Goal: Task Accomplishment & Management: Use online tool/utility

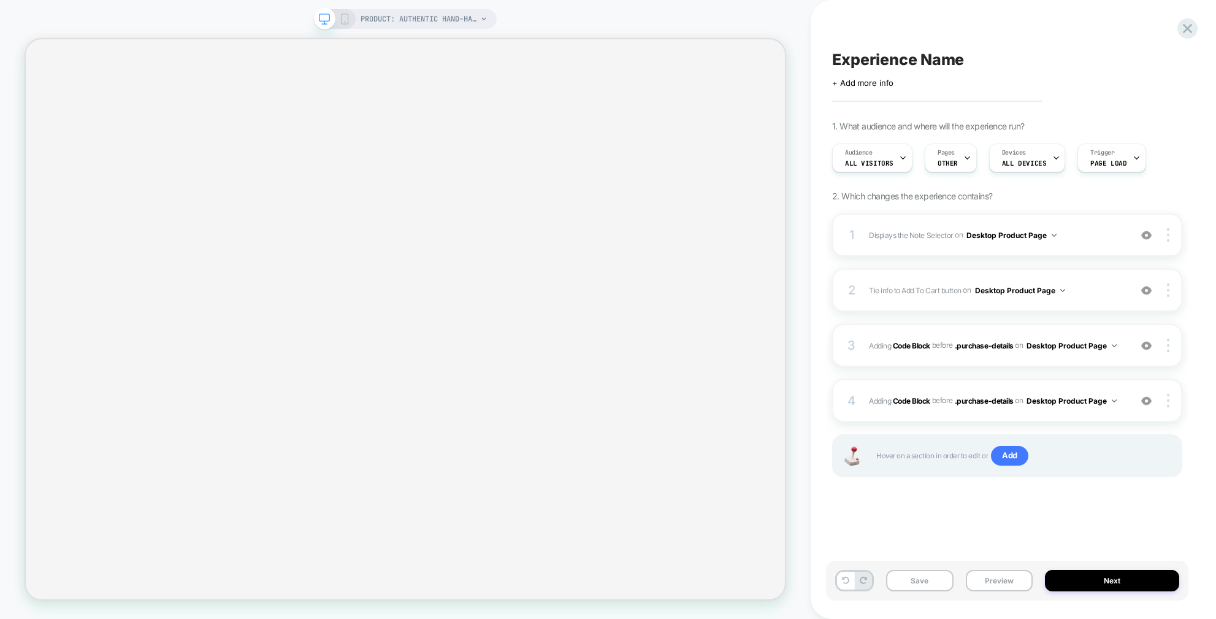
select select "**********"
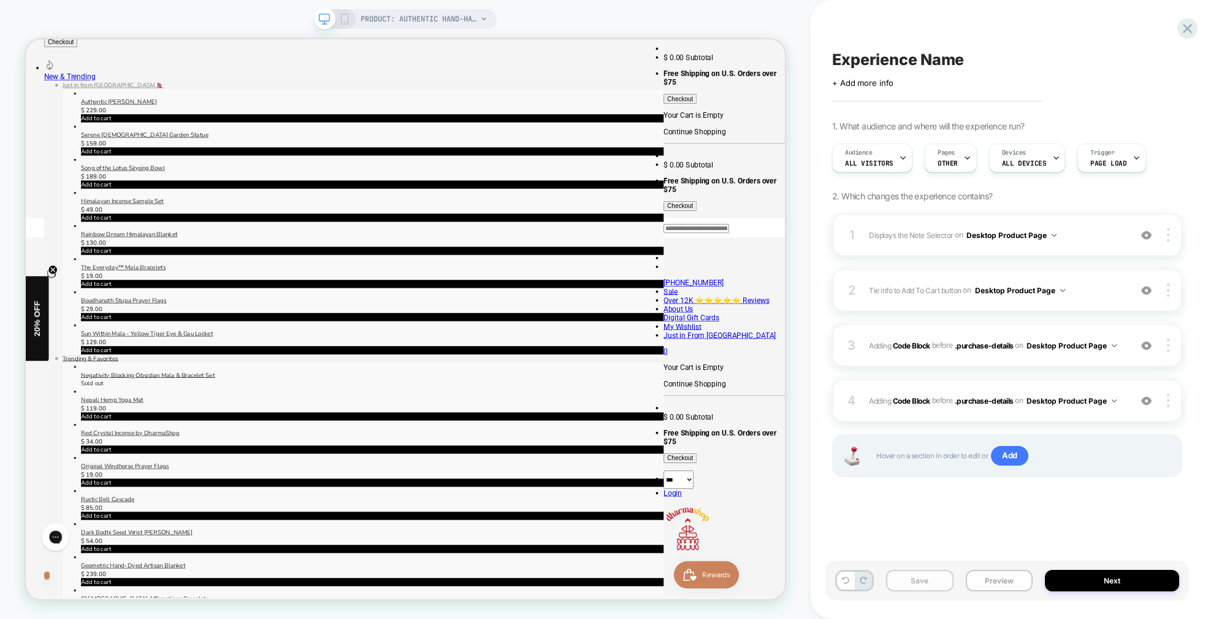
click at [922, 583] on button "Save" at bounding box center [919, 580] width 67 height 21
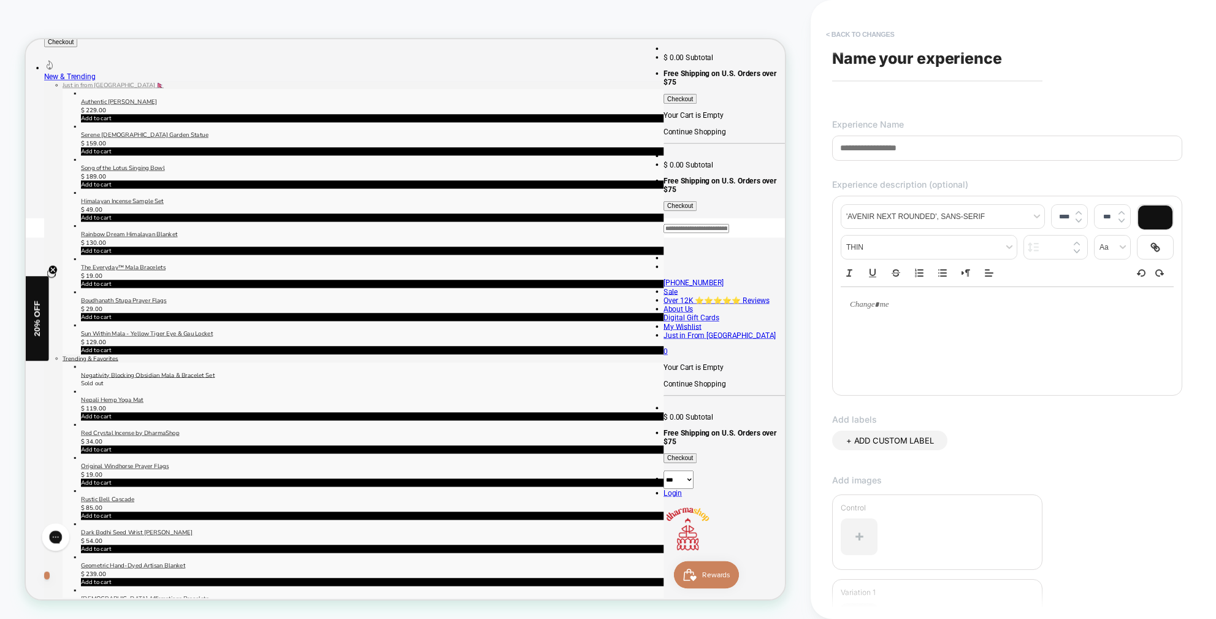
click at [852, 33] on button "< Back to changes" at bounding box center [860, 35] width 81 height 20
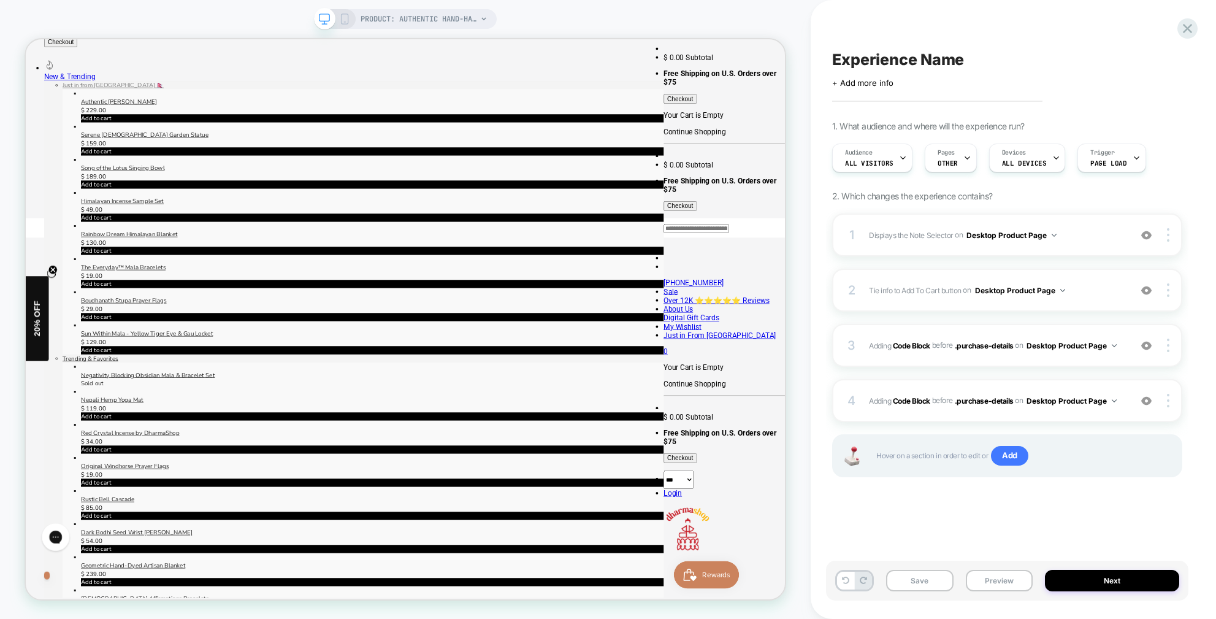
drag, startPoint x: 992, startPoint y: 582, endPoint x: 1003, endPoint y: 468, distance: 114.6
click at [992, 581] on button "Preview" at bounding box center [999, 580] width 67 height 21
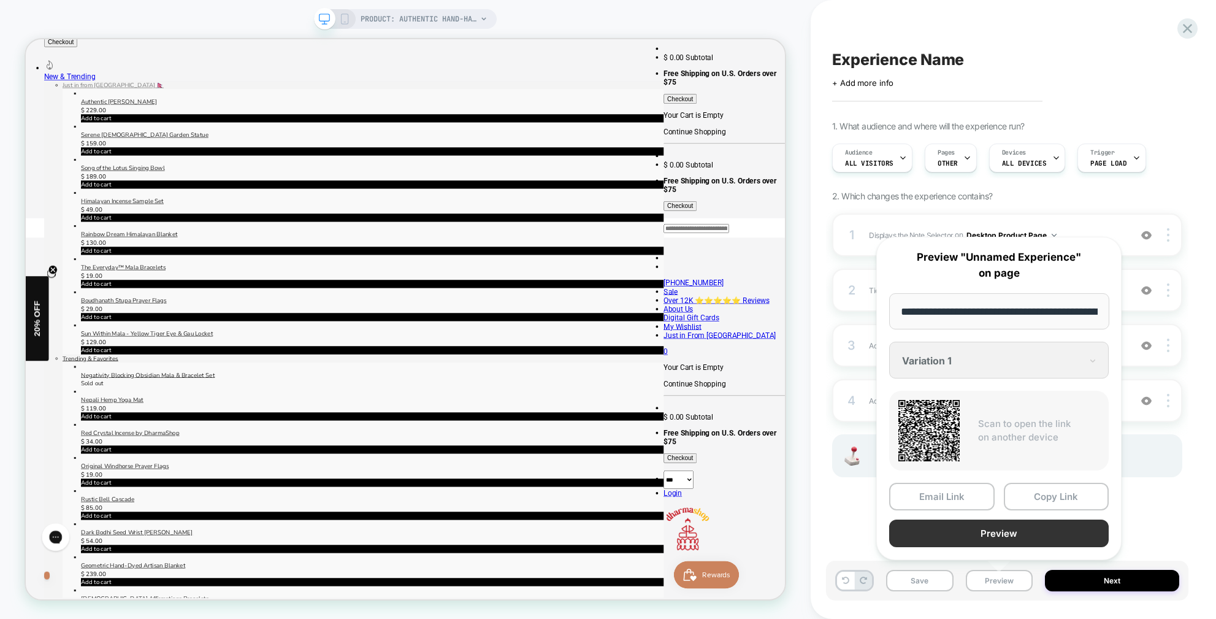
click at [1011, 527] on button "Preview" at bounding box center [999, 533] width 220 height 28
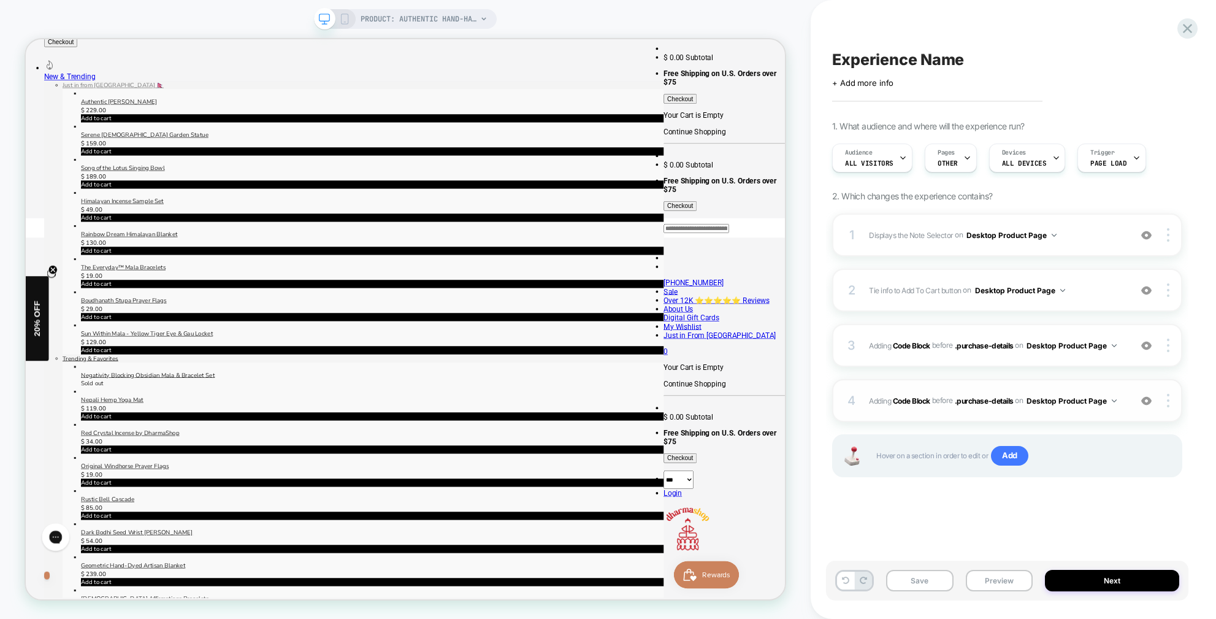
click at [1125, 405] on div "4 Adding Code Block BEFORE .purchase-details .purchase-details on Desktop Produ…" at bounding box center [1007, 400] width 350 height 43
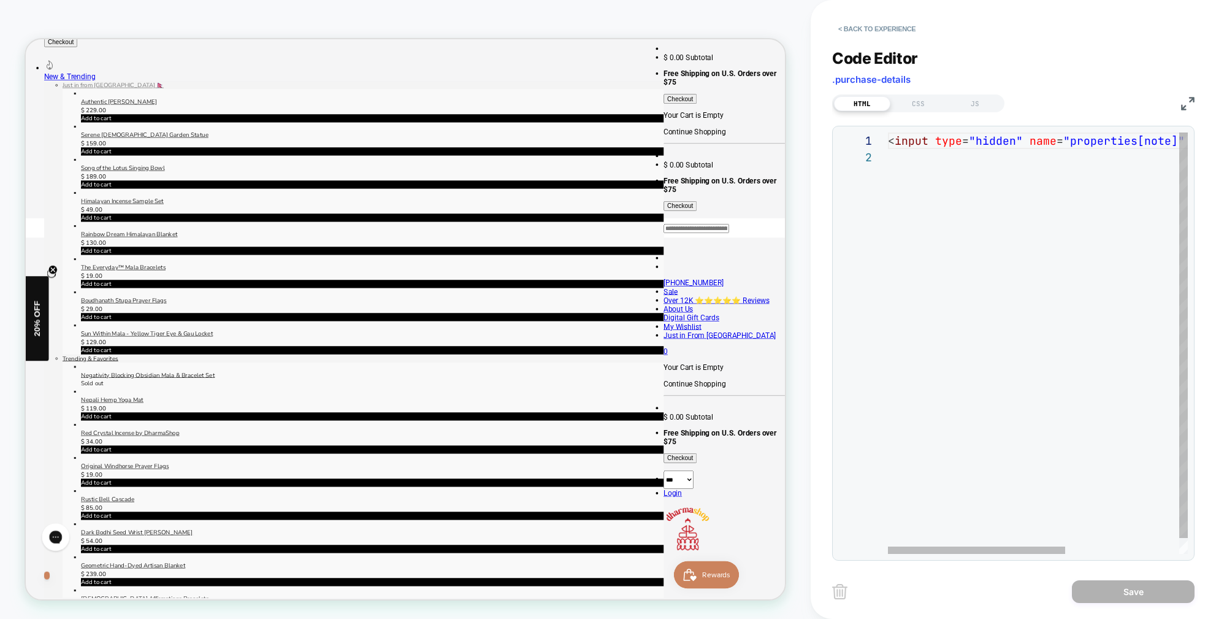
scroll to position [17, 0]
click at [988, 101] on div "JS" at bounding box center [975, 103] width 56 height 15
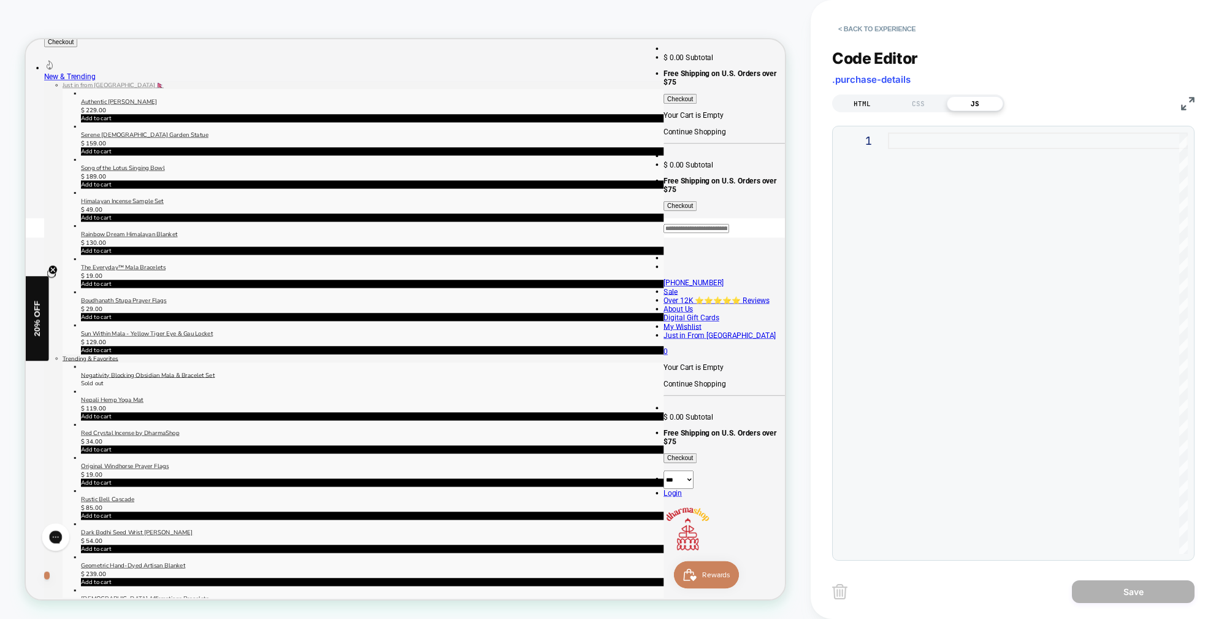
click at [860, 100] on div "HTML" at bounding box center [862, 103] width 56 height 15
click at [882, 28] on button "< Back to experience" at bounding box center [877, 29] width 90 height 20
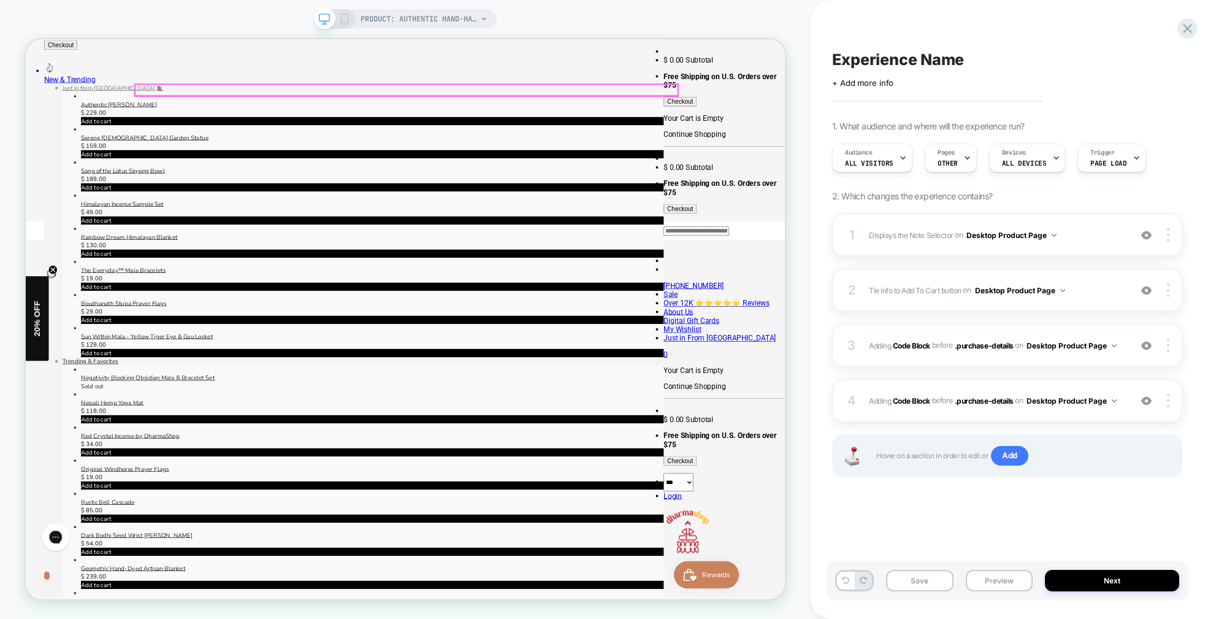
scroll to position [192, 0]
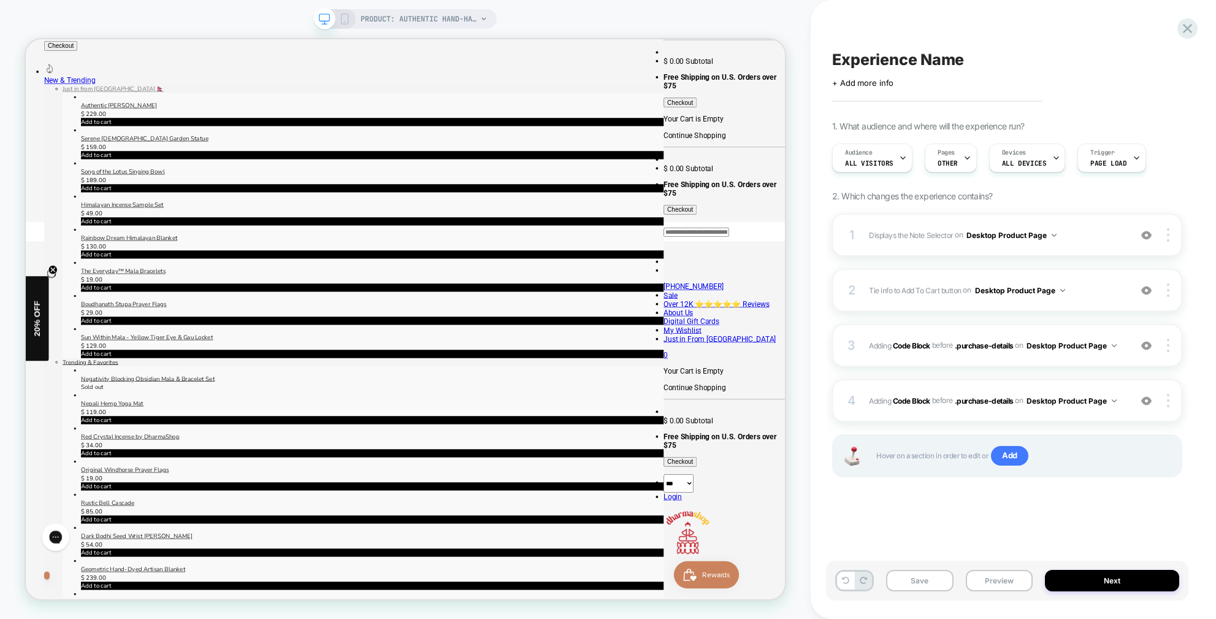
click at [1007, 594] on div "Save Preview Next" at bounding box center [1007, 580] width 362 height 40
drag, startPoint x: 1001, startPoint y: 586, endPoint x: 973, endPoint y: 462, distance: 127.8
click at [1001, 586] on button "Preview" at bounding box center [999, 580] width 67 height 21
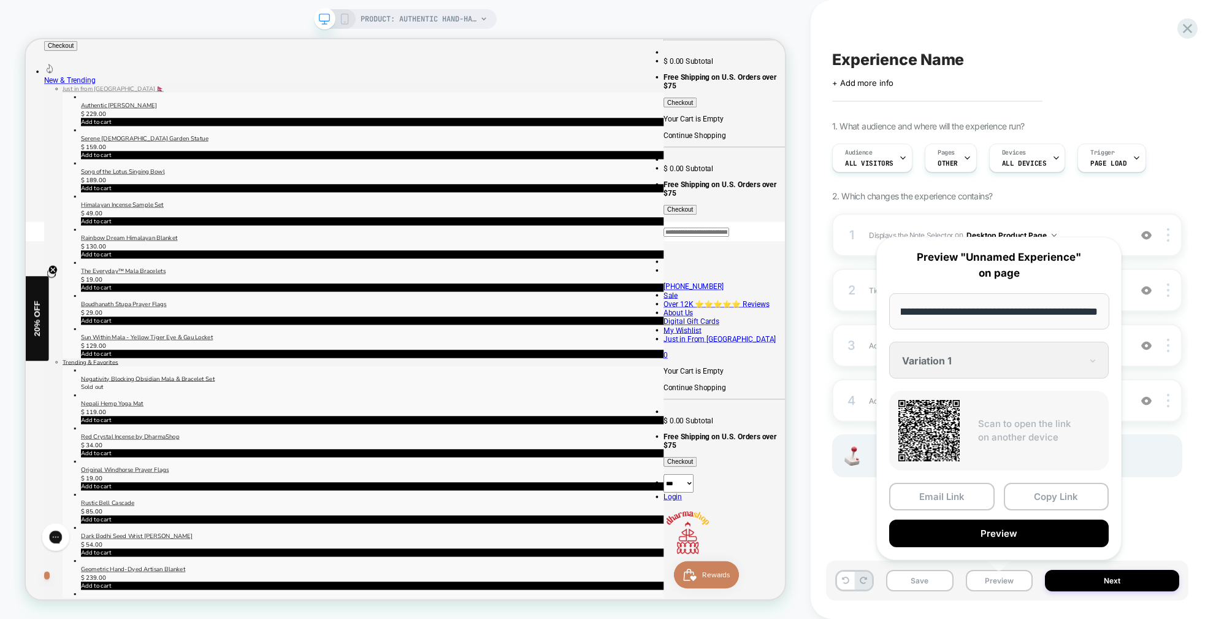
scroll to position [0, 0]
click at [1010, 529] on button "Preview" at bounding box center [999, 533] width 220 height 28
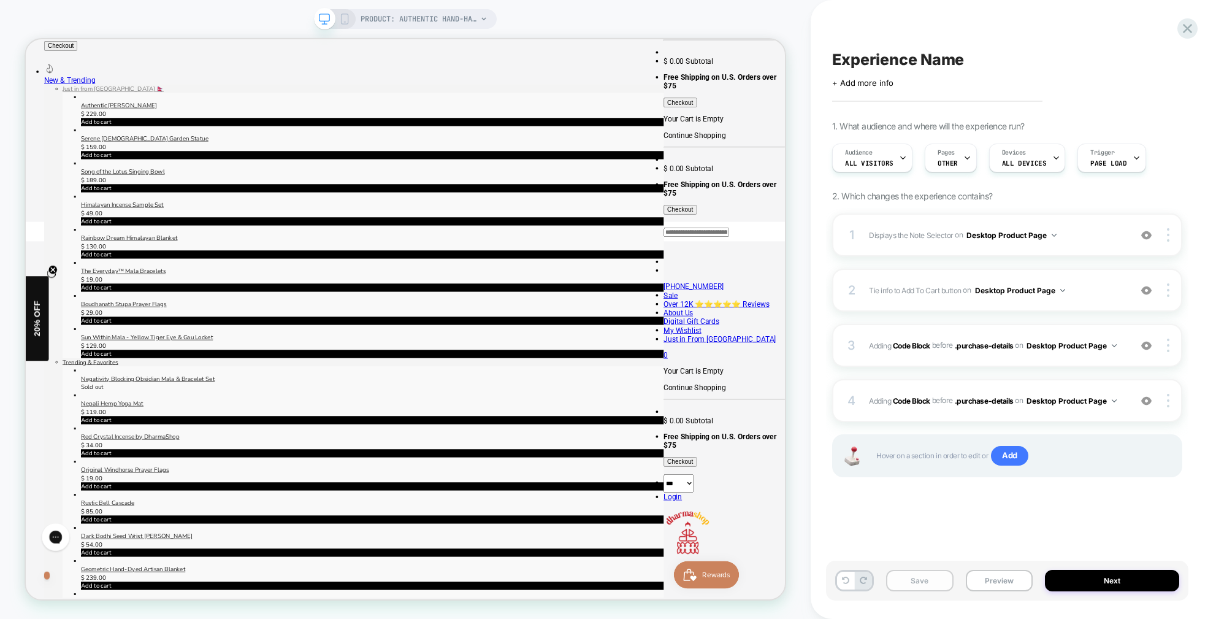
click at [934, 581] on button "Save" at bounding box center [919, 580] width 67 height 21
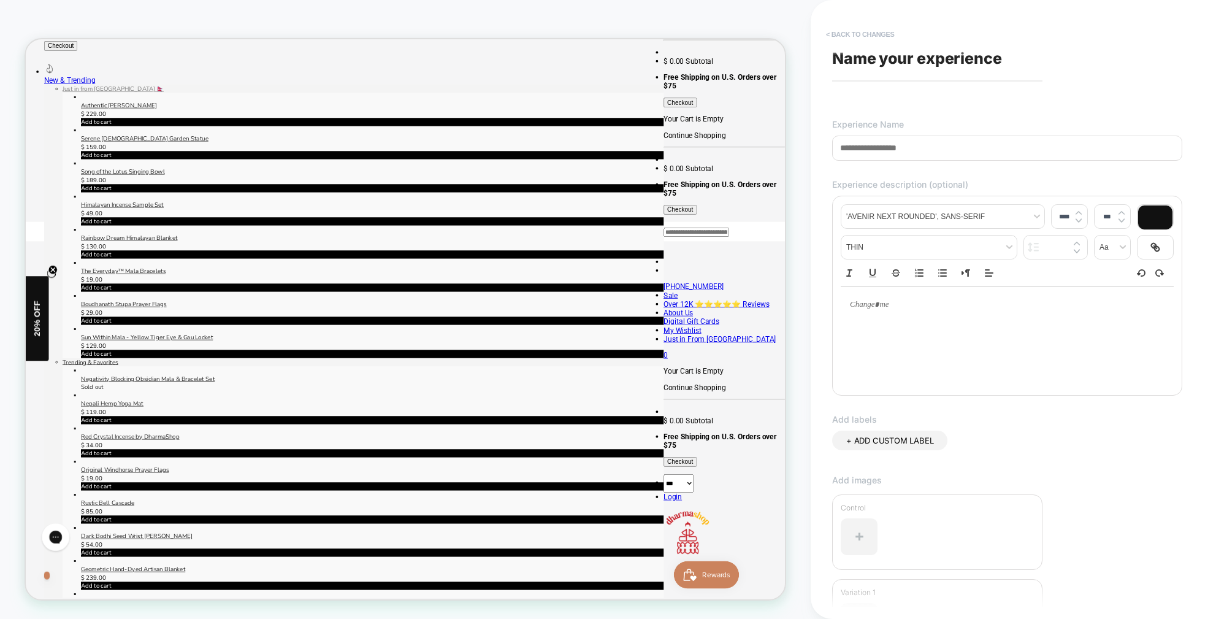
click at [843, 31] on button "< Back to changes" at bounding box center [860, 35] width 81 height 20
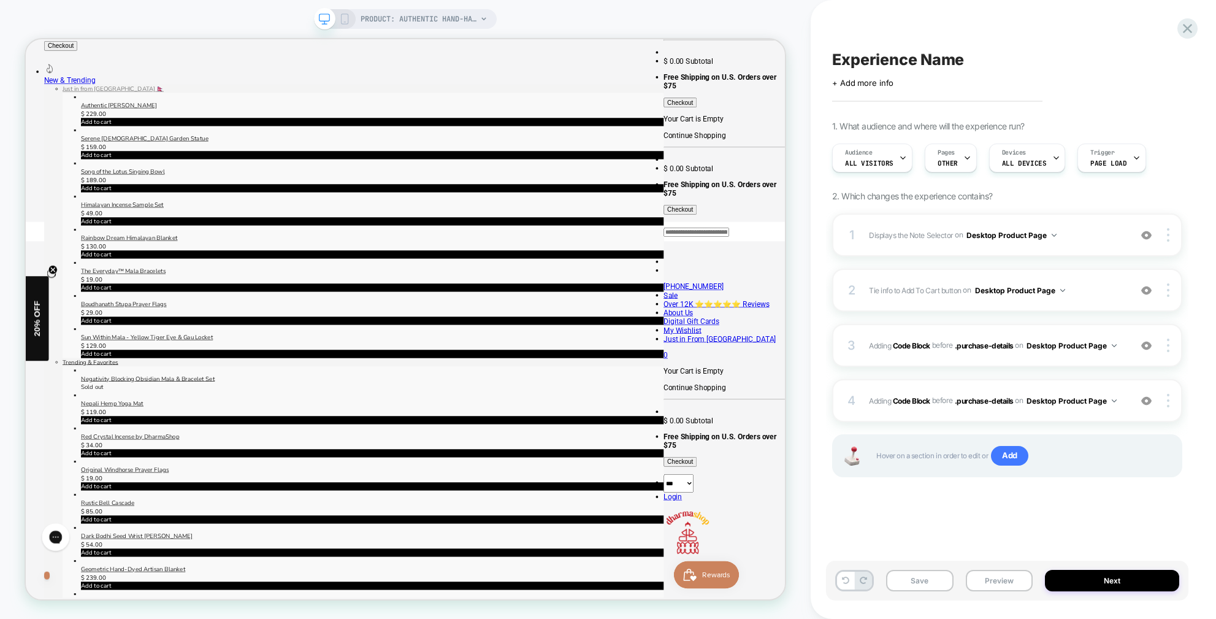
drag, startPoint x: 1017, startPoint y: 570, endPoint x: 1007, endPoint y: 613, distance: 43.4
click at [1017, 570] on button "Preview" at bounding box center [999, 580] width 67 height 21
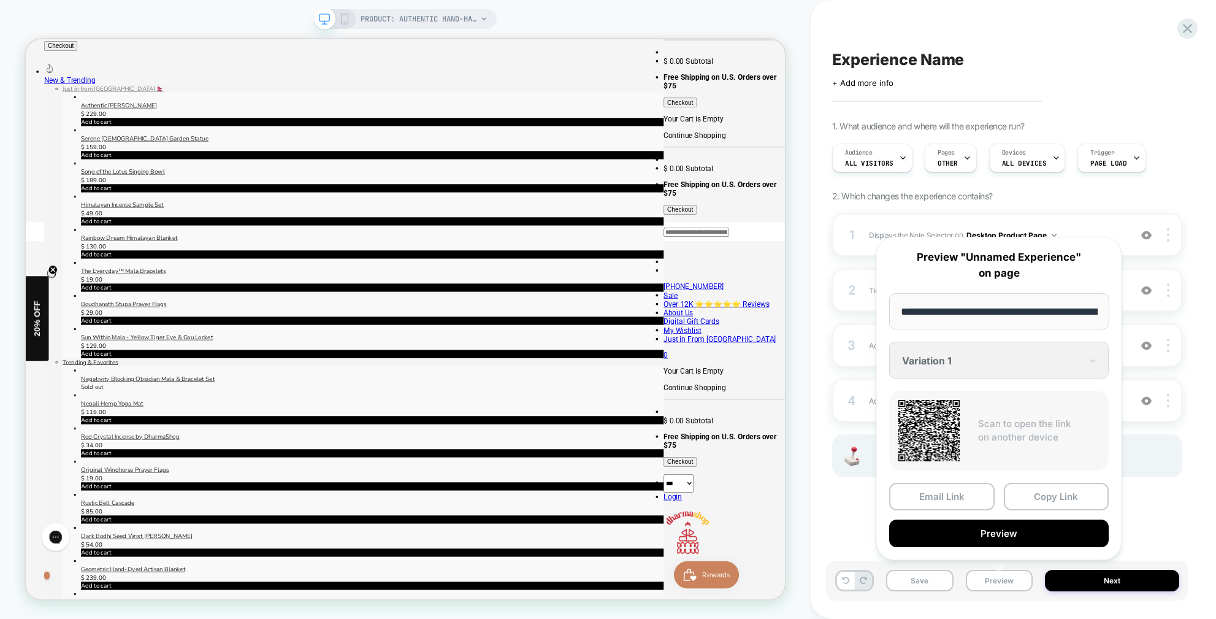
click at [1036, 525] on button "Preview" at bounding box center [999, 533] width 220 height 28
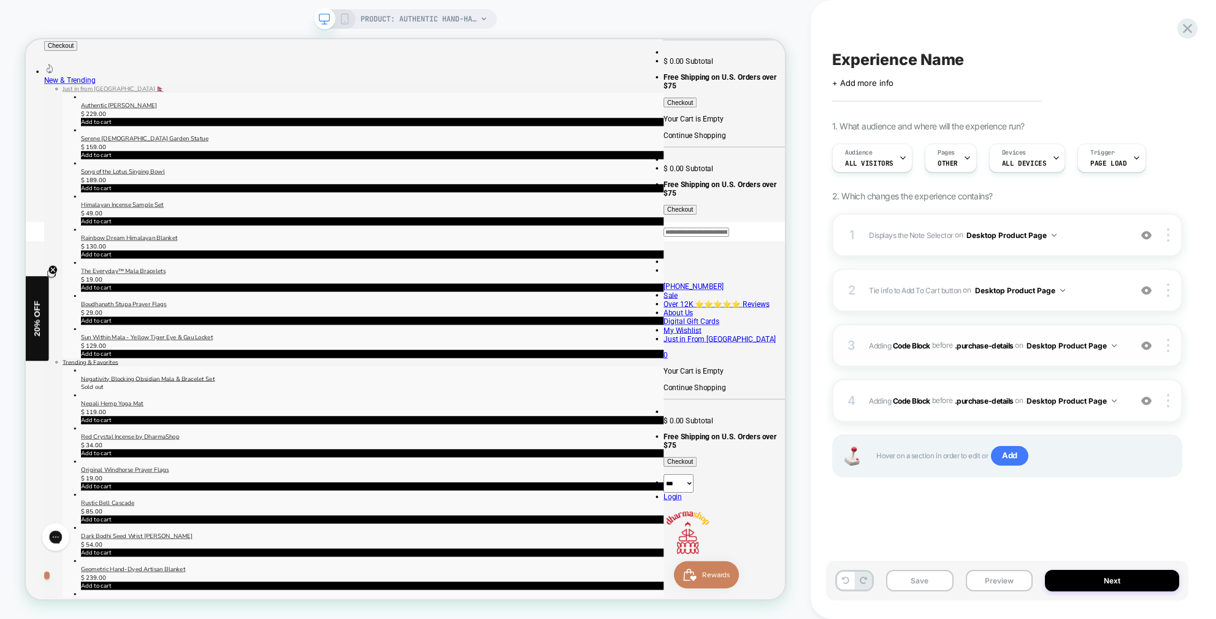
click at [1129, 354] on div "3 Adding Code Block BEFORE .purchase-details .purchase-details on Desktop Produ…" at bounding box center [1007, 345] width 350 height 43
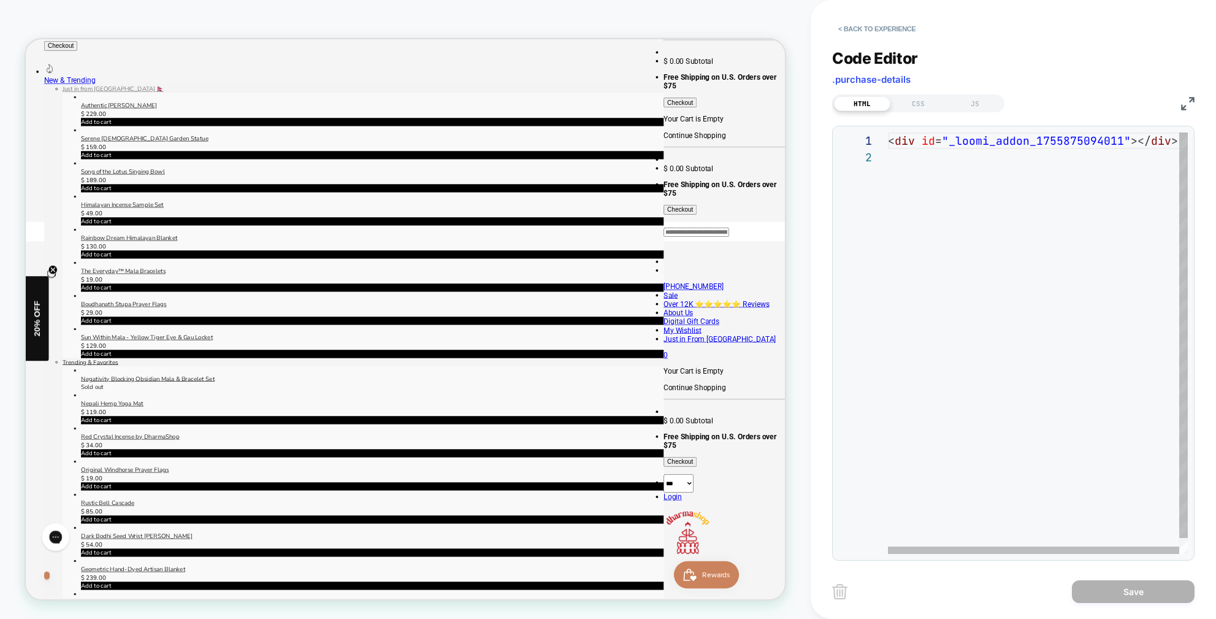
scroll to position [17, 0]
click at [975, 104] on div "JS" at bounding box center [975, 103] width 56 height 15
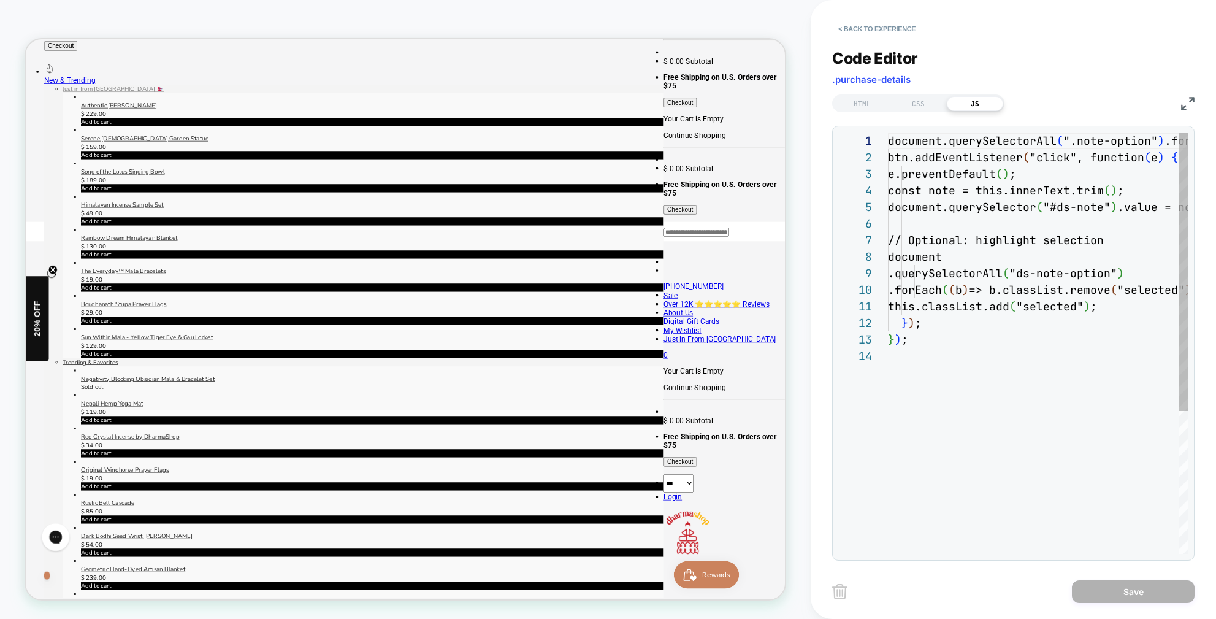
scroll to position [166, 0]
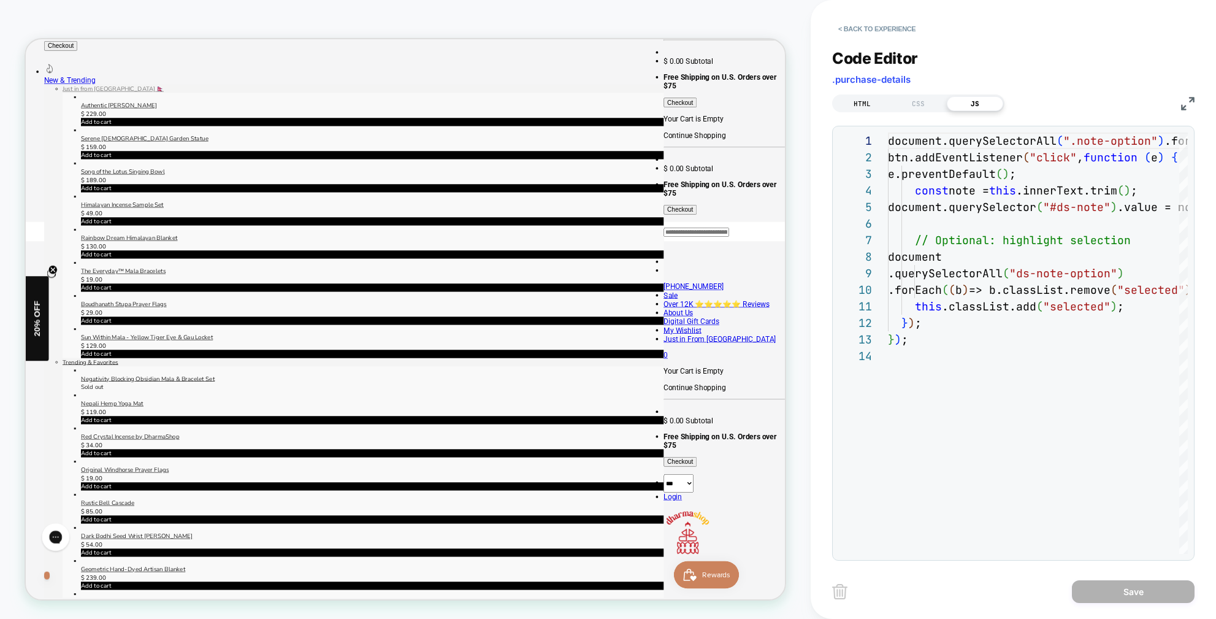
click at [868, 104] on div "HTML" at bounding box center [862, 103] width 56 height 15
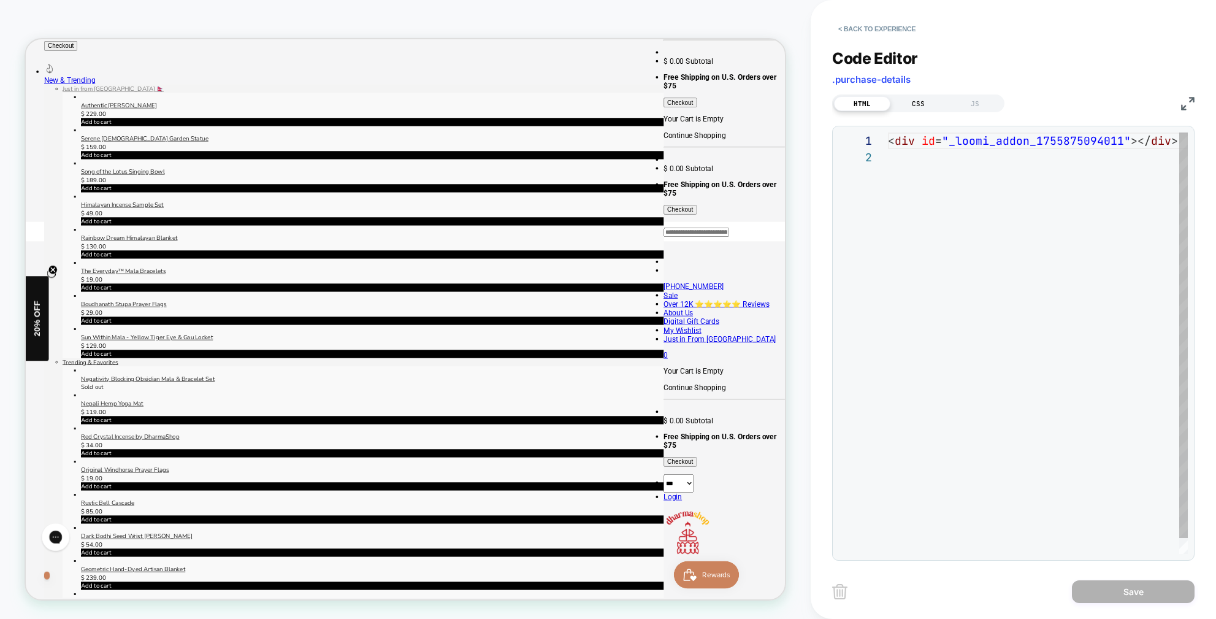
scroll to position [17, 0]
click at [972, 105] on div "JS" at bounding box center [975, 103] width 56 height 15
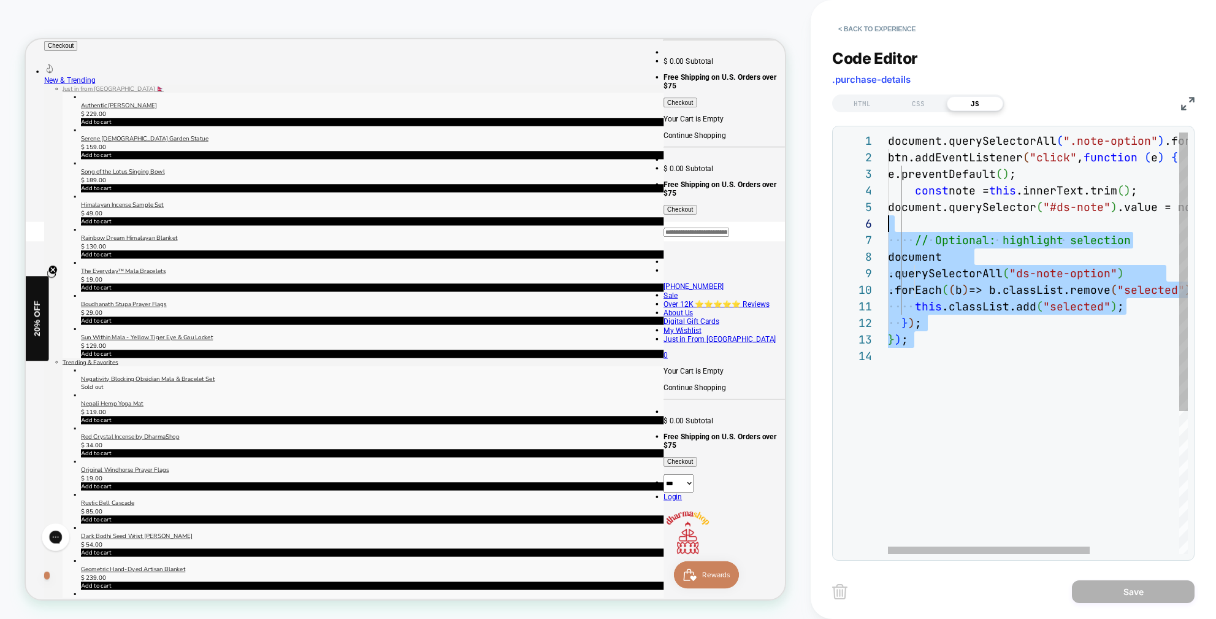
scroll to position [0, 0]
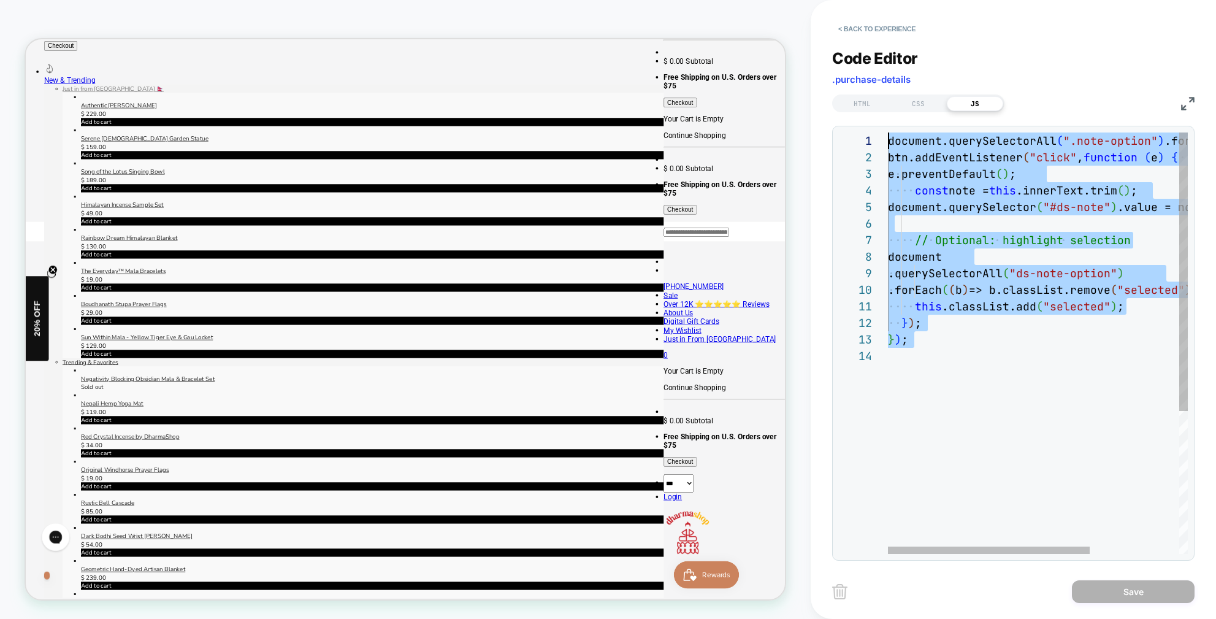
drag, startPoint x: 1014, startPoint y: 361, endPoint x: 825, endPoint y: 121, distance: 305.6
click at [888, 132] on div "document.querySelectorAll ( ".note-option" ) .forEach ( ( btn ) => { btn.addEve…" at bounding box center [1104, 450] width 432 height 636
drag, startPoint x: 970, startPoint y: 347, endPoint x: 845, endPoint y: 96, distance: 280.8
click at [888, 132] on div "document.querySelectorAll ( ".note-option" ) .forEach ( ( btn ) => { btn.addEve…" at bounding box center [1104, 450] width 432 height 636
type textarea "**********"
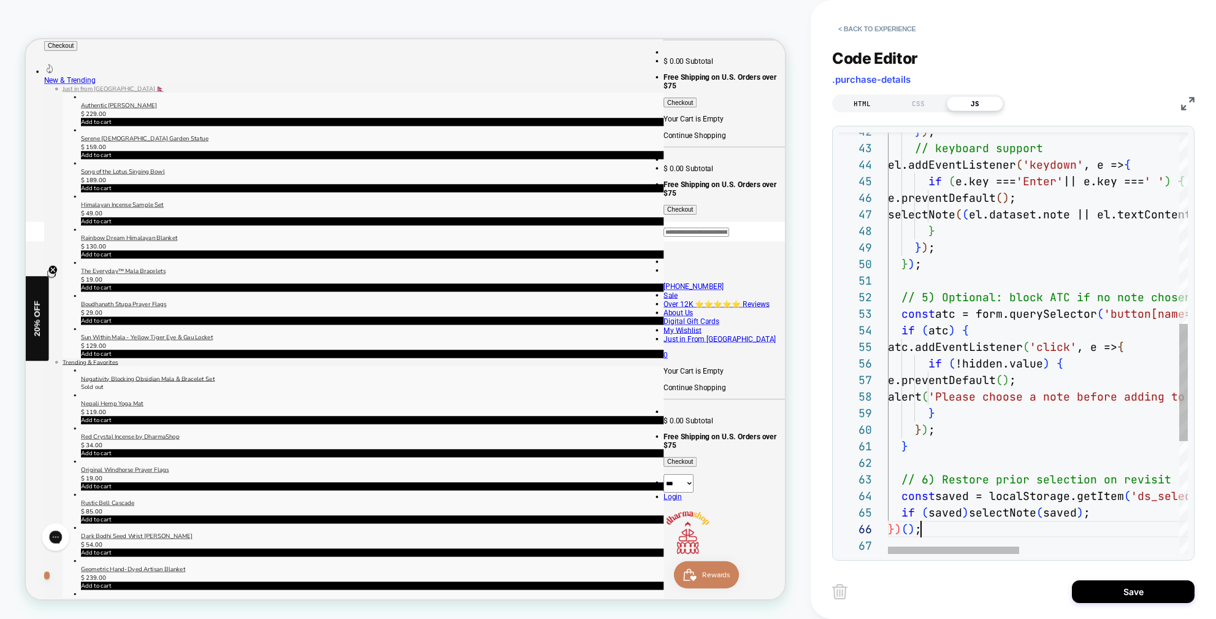
scroll to position [83, 33]
click at [1148, 590] on button "Save" at bounding box center [1133, 591] width 123 height 23
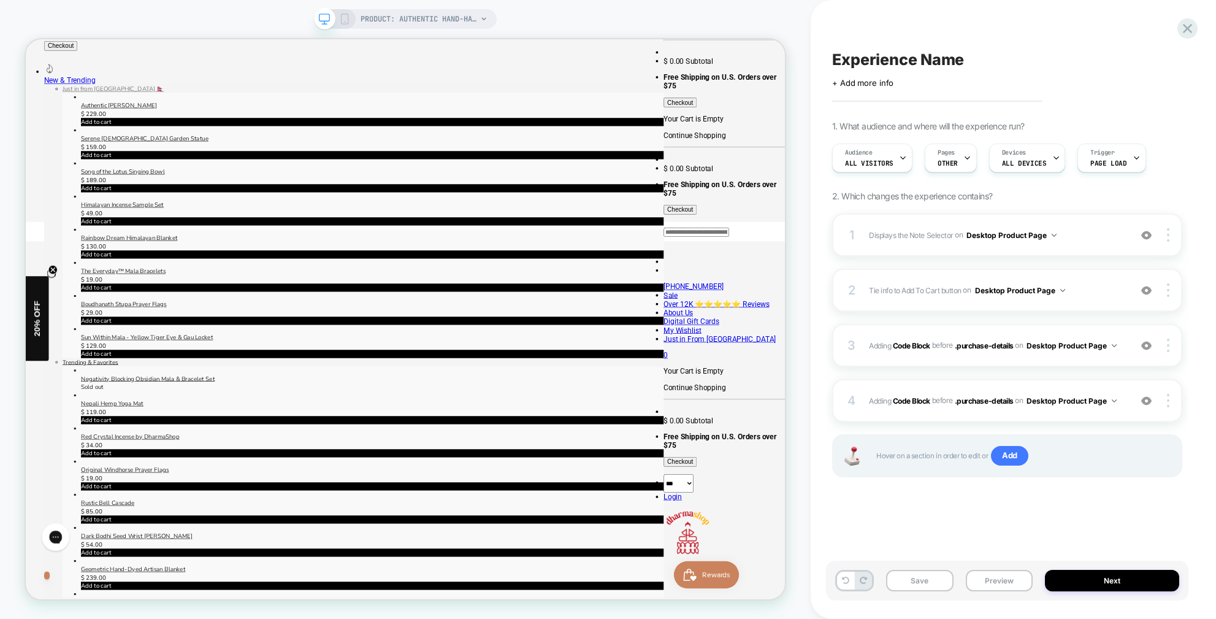
drag, startPoint x: 996, startPoint y: 586, endPoint x: 809, endPoint y: 211, distance: 418.5
click at [996, 586] on button "Preview" at bounding box center [999, 580] width 67 height 21
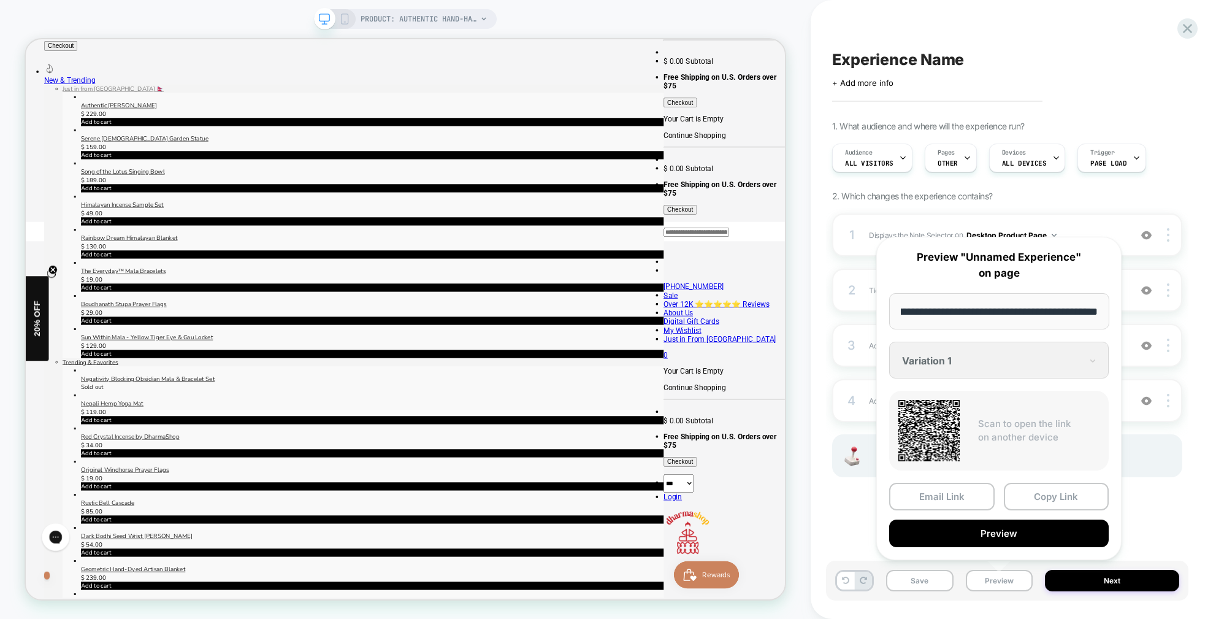
scroll to position [0, 0]
click at [988, 532] on button "Preview" at bounding box center [999, 533] width 220 height 28
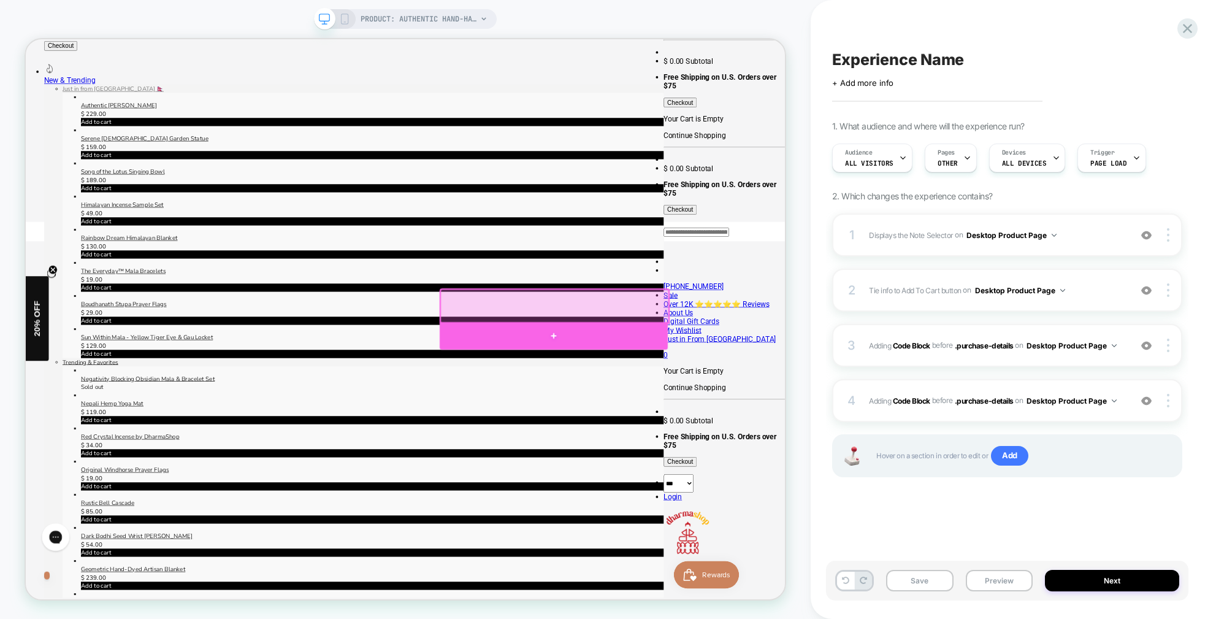
click at [724, 437] on div at bounding box center [730, 434] width 304 height 37
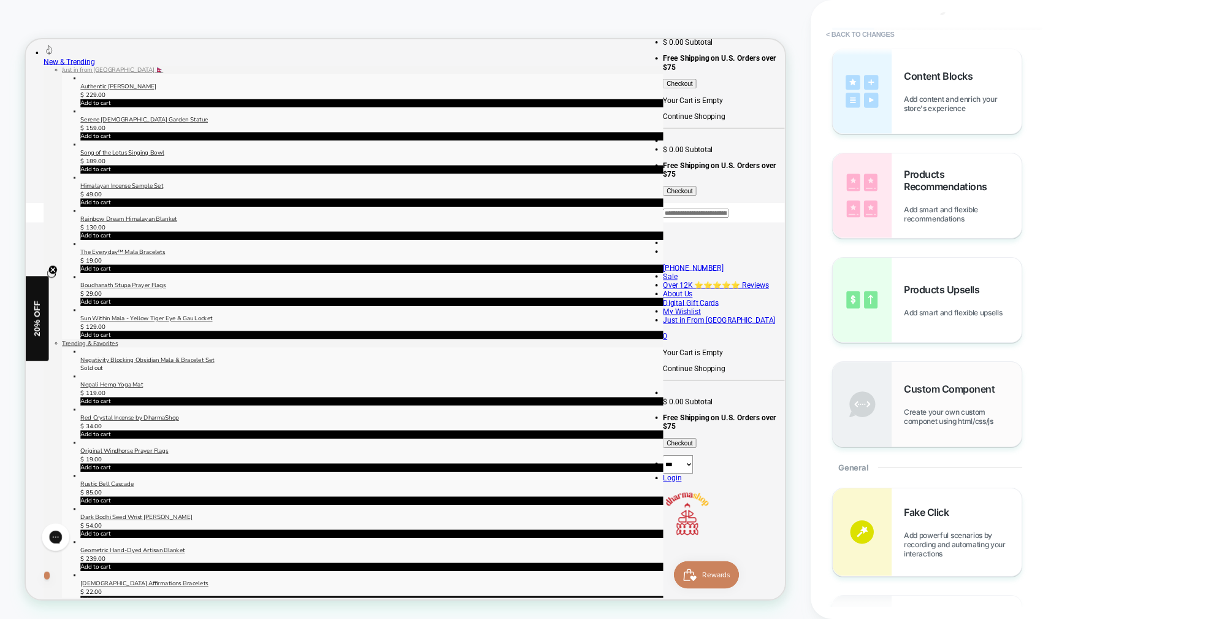
scroll to position [55, 0]
click at [939, 405] on span "Create your own custom componet using html/css/js" at bounding box center [963, 414] width 118 height 18
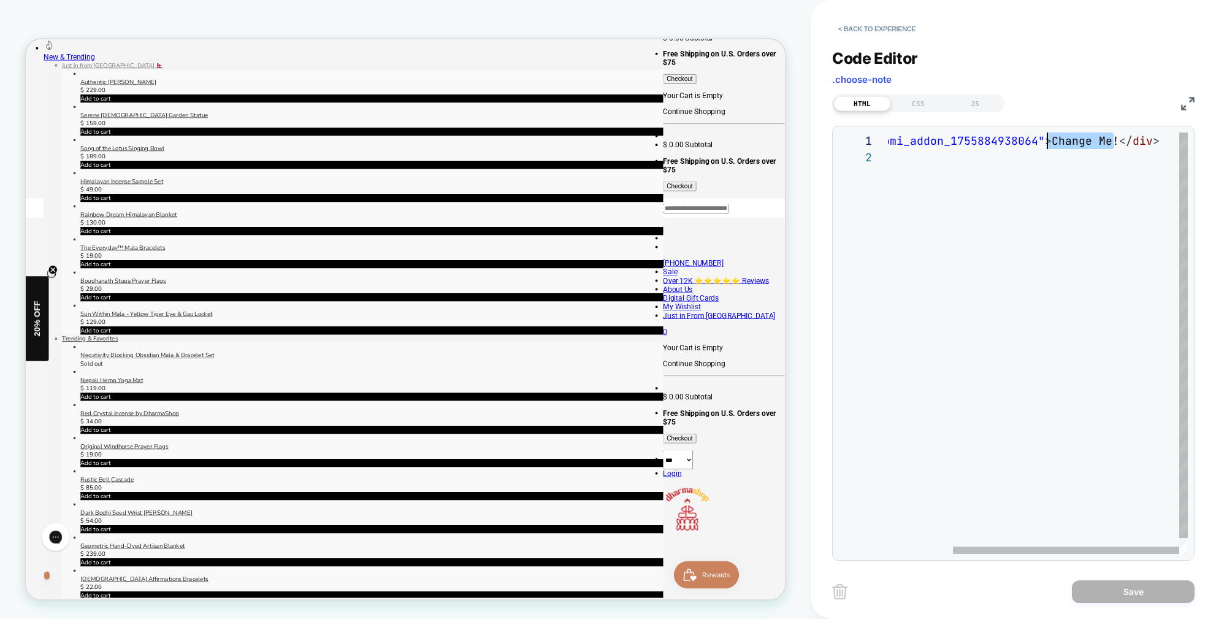
scroll to position [0, 245]
drag, startPoint x: 1114, startPoint y: 142, endPoint x: 1049, endPoint y: 139, distance: 65.0
click at [1050, 139] on div "< div id = "_loomi_addon_1755884938064" > Change Me! </ div >" at bounding box center [995, 351] width 386 height 438
type textarea "**********"
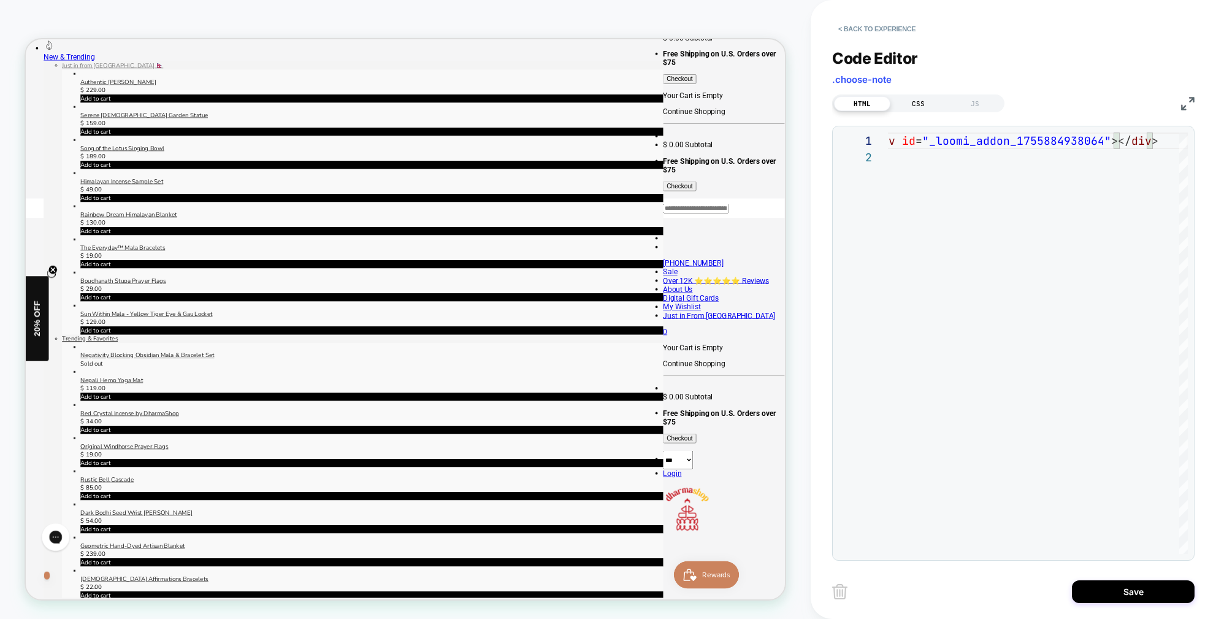
click at [922, 102] on div "CSS" at bounding box center [918, 103] width 56 height 15
click at [941, 146] on div at bounding box center [1038, 342] width 300 height 421
type textarea "**********"
click at [1137, 587] on button "Save" at bounding box center [1133, 591] width 123 height 23
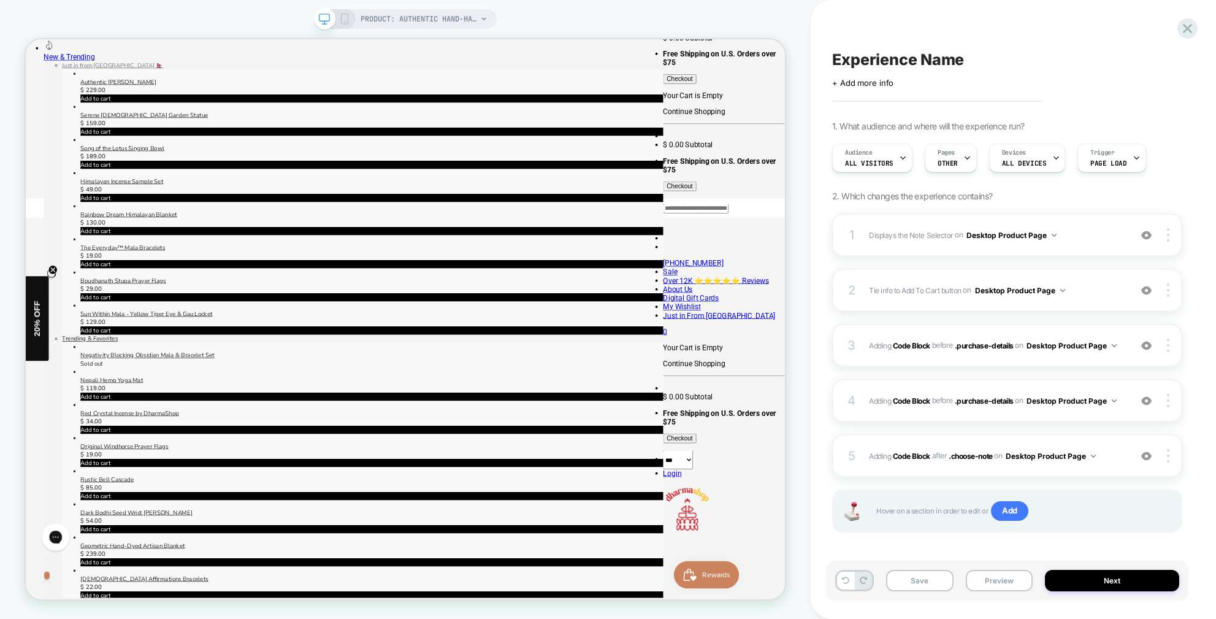
drag, startPoint x: 995, startPoint y: 579, endPoint x: 946, endPoint y: 346, distance: 238.1
click at [995, 579] on button "Preview" at bounding box center [999, 580] width 67 height 21
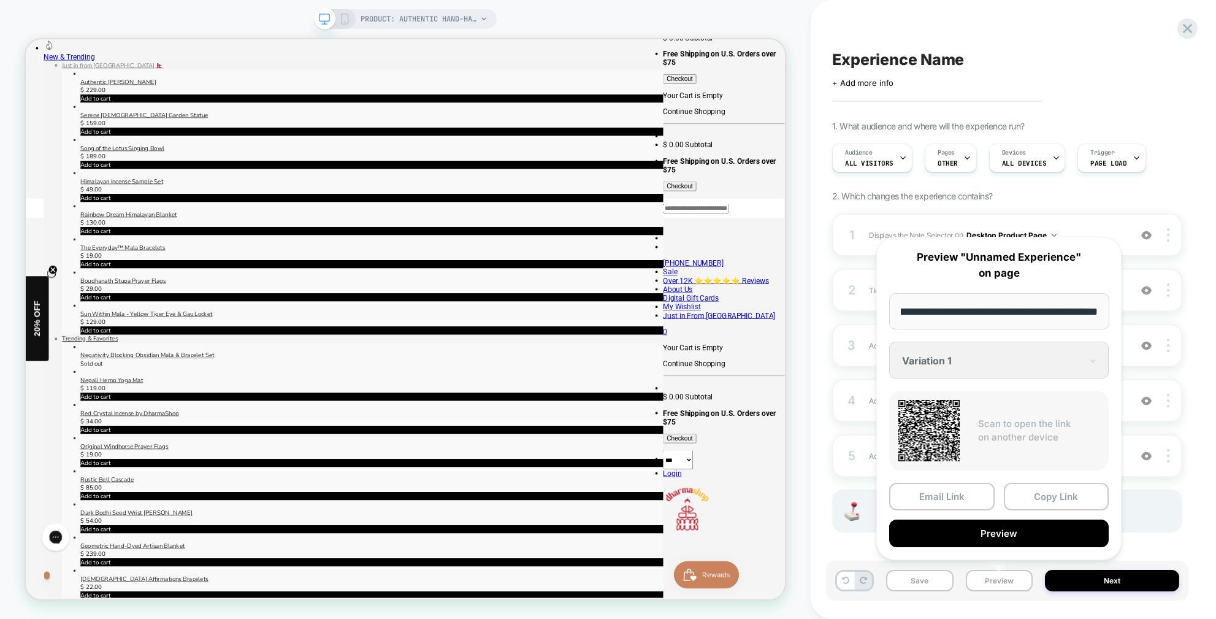
scroll to position [0, 0]
click at [1013, 537] on button "Preview" at bounding box center [999, 533] width 220 height 28
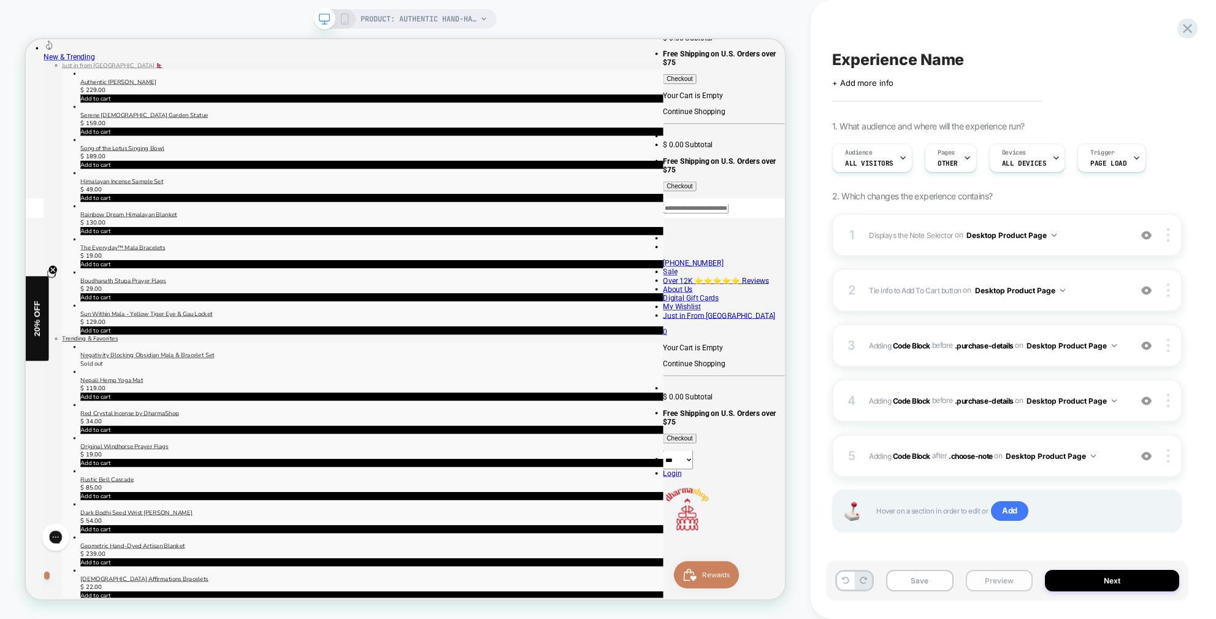
click at [1000, 583] on button "Preview" at bounding box center [999, 580] width 67 height 21
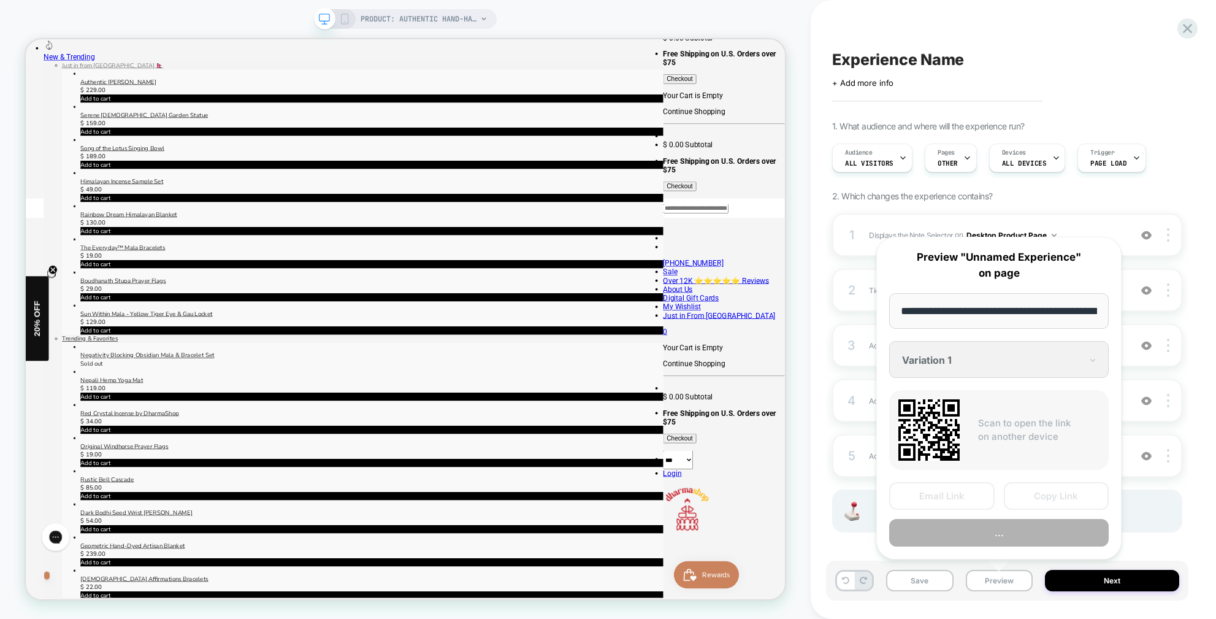
scroll to position [0, 277]
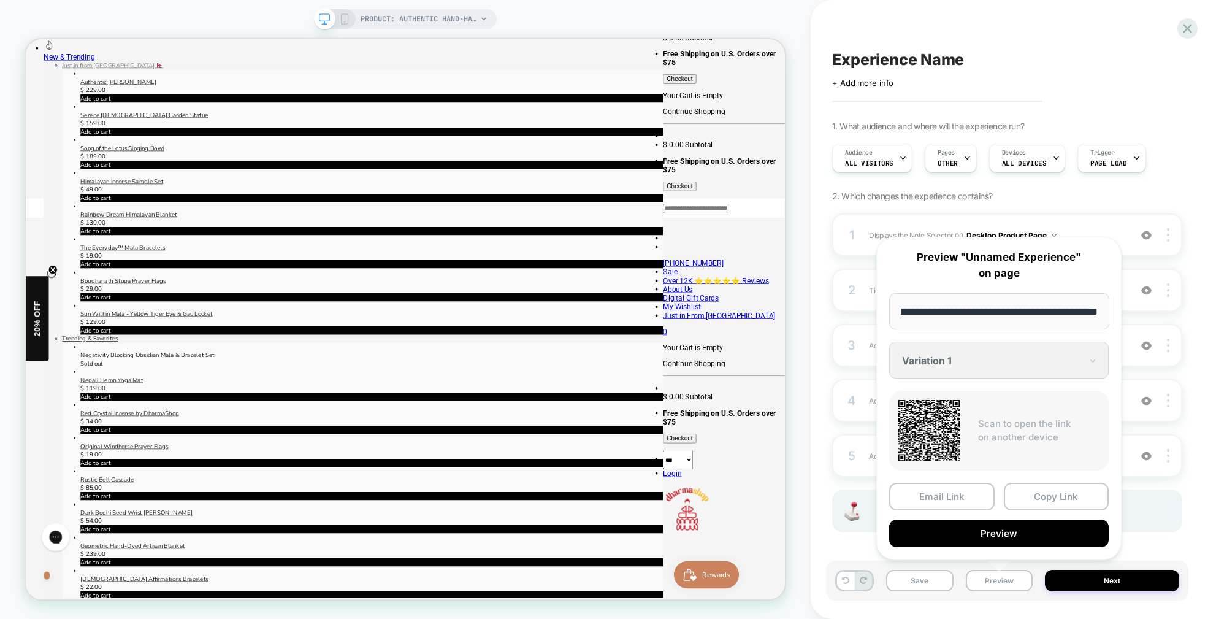
click at [1022, 533] on button "Preview" at bounding box center [999, 533] width 220 height 28
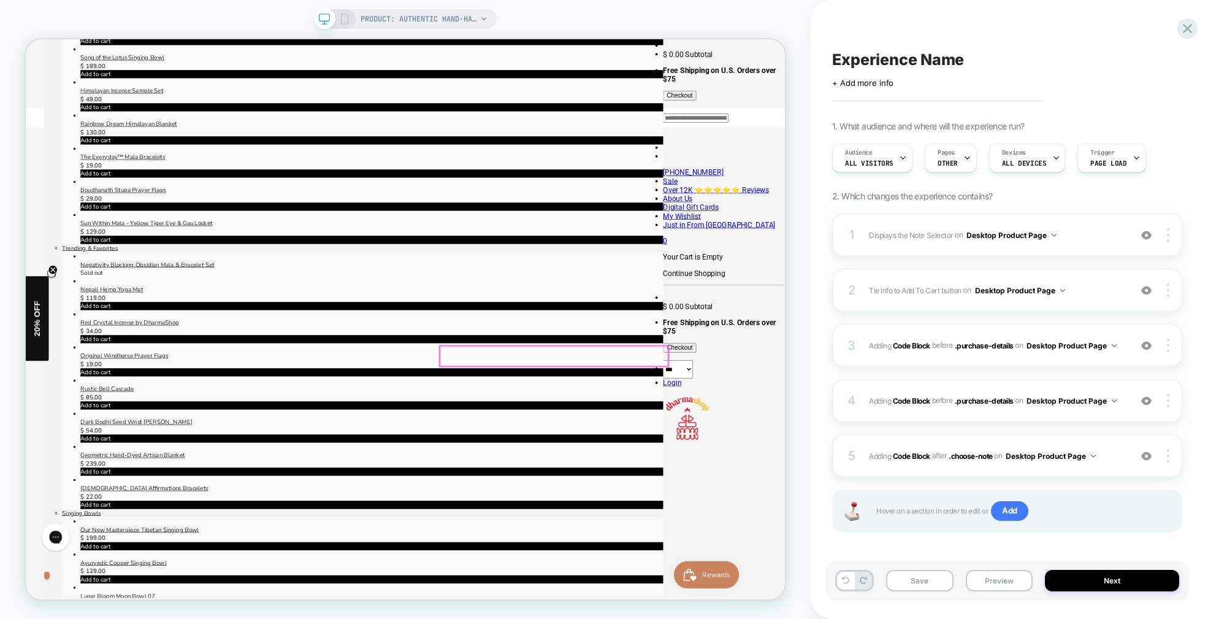
scroll to position [342, 1]
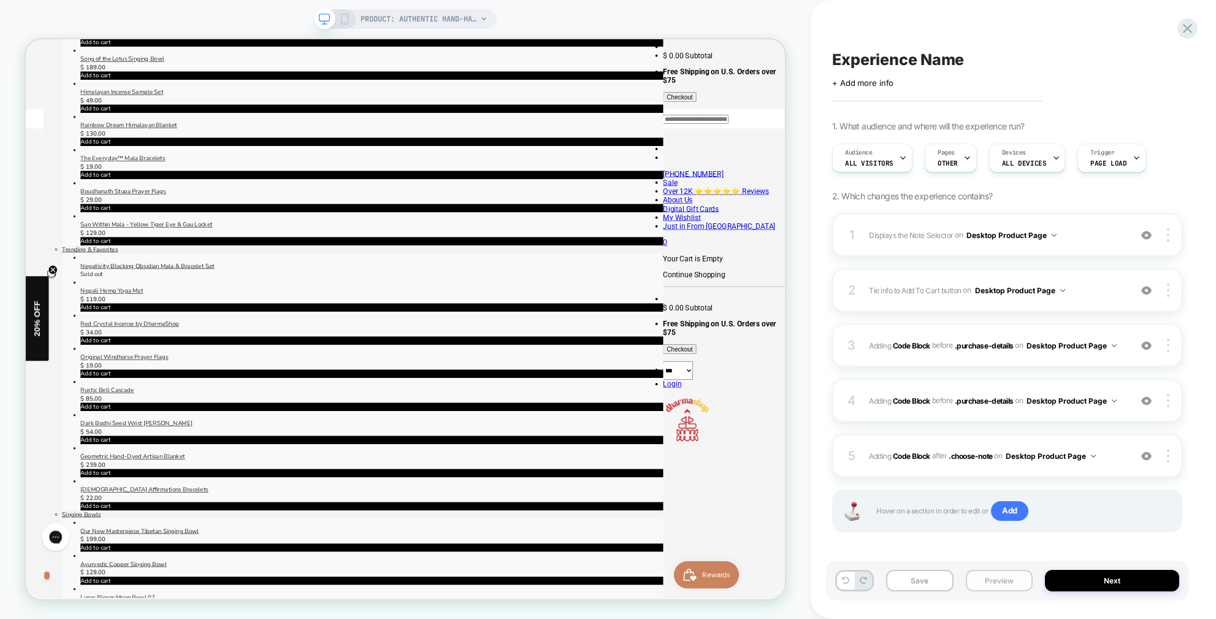
click at [1003, 578] on button "Preview" at bounding box center [999, 580] width 67 height 21
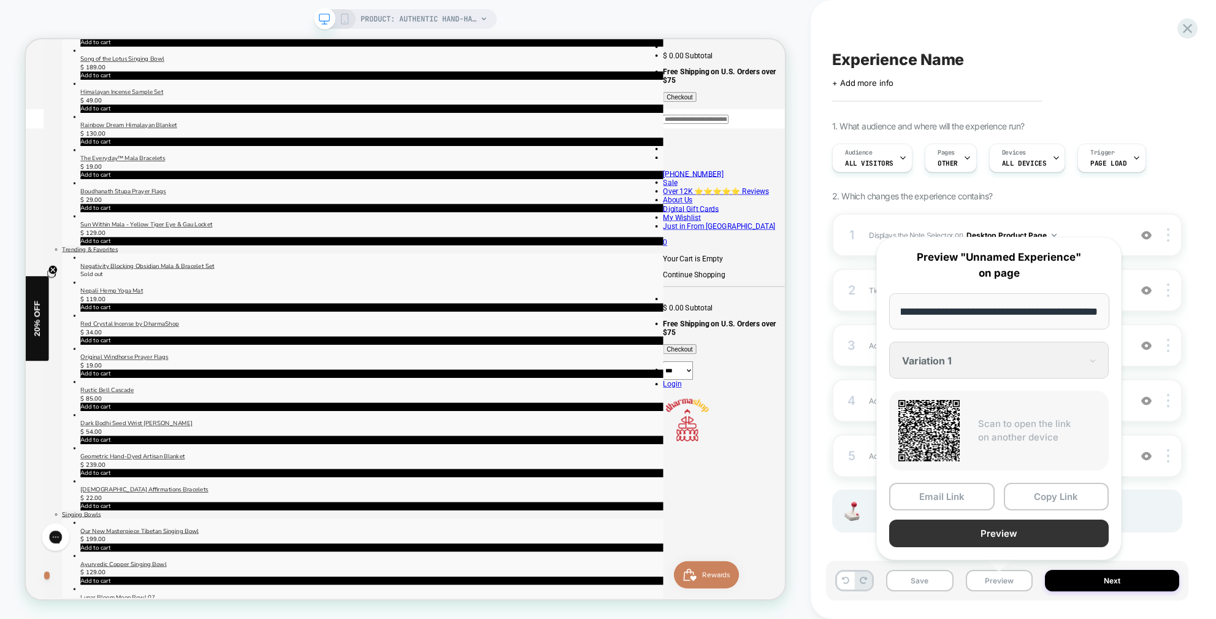
scroll to position [0, 0]
click at [1003, 530] on button "Preview" at bounding box center [999, 533] width 220 height 28
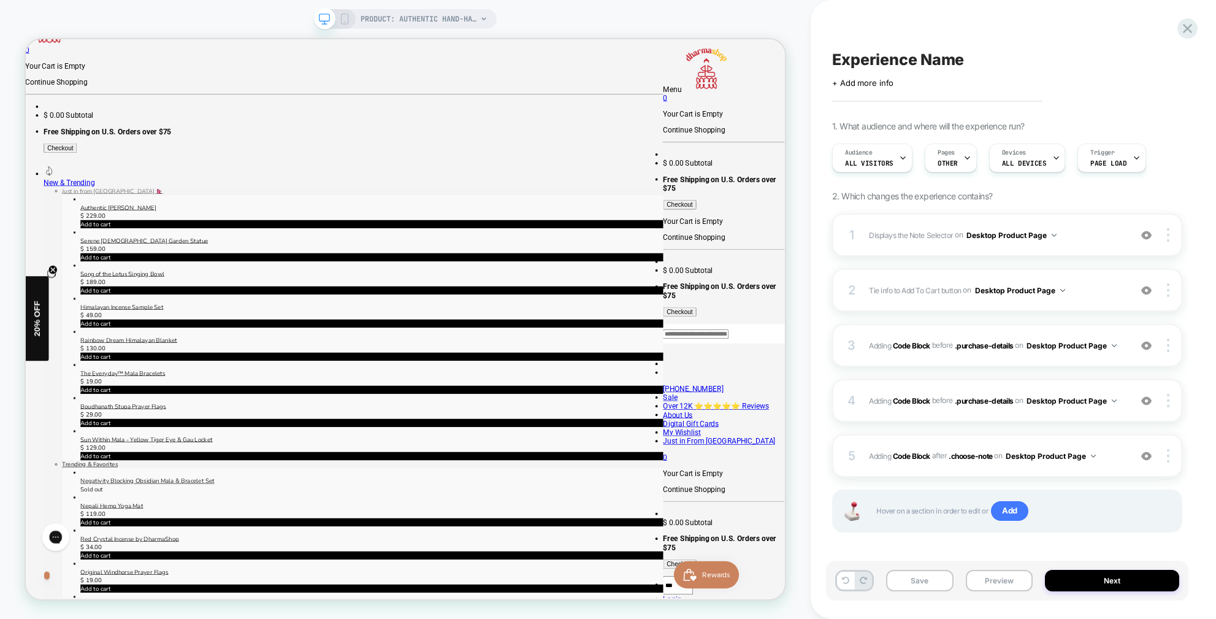
scroll to position [0, 1]
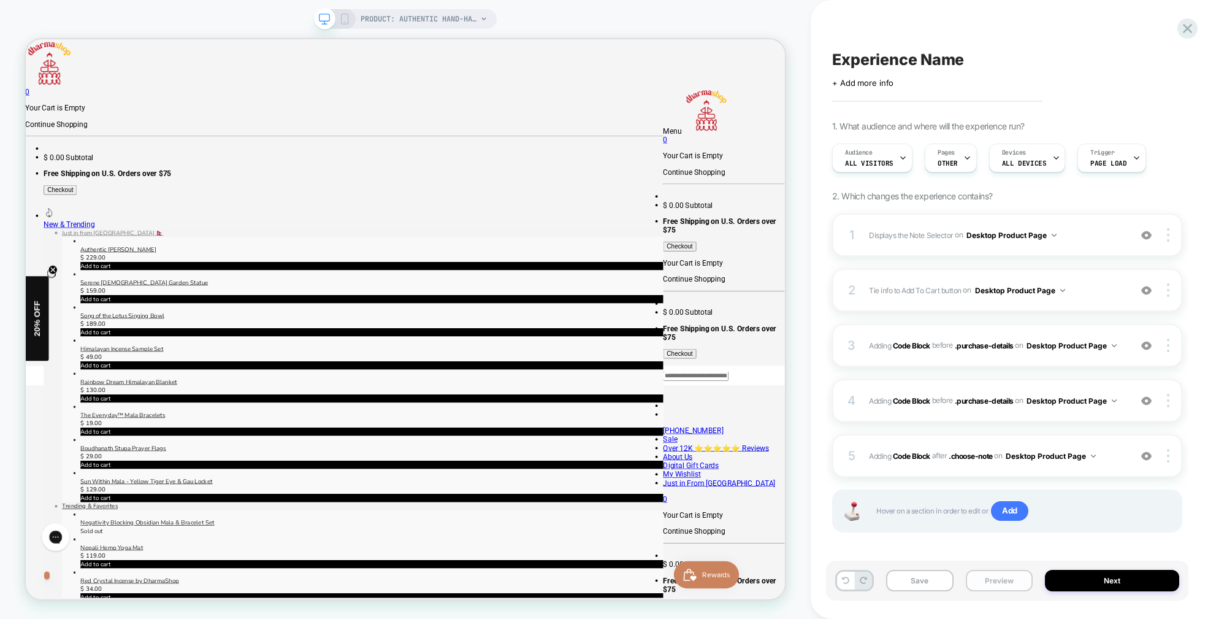
click at [998, 578] on button "Preview" at bounding box center [999, 580] width 67 height 21
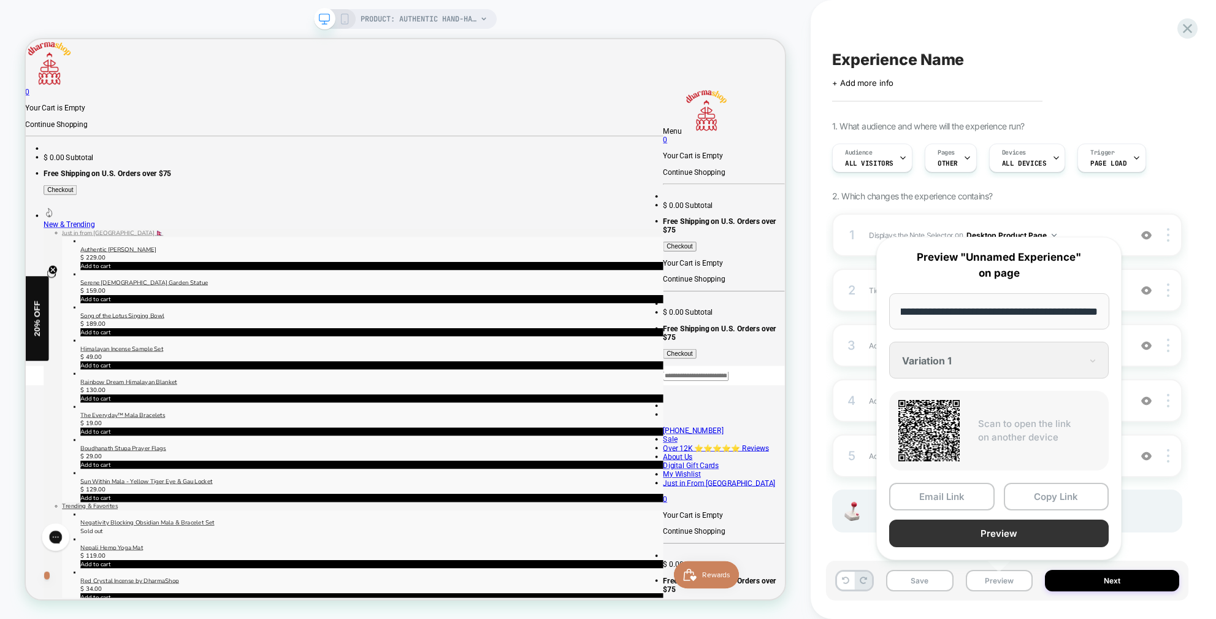
scroll to position [0, 0]
click at [1030, 525] on button "Preview" at bounding box center [999, 533] width 220 height 28
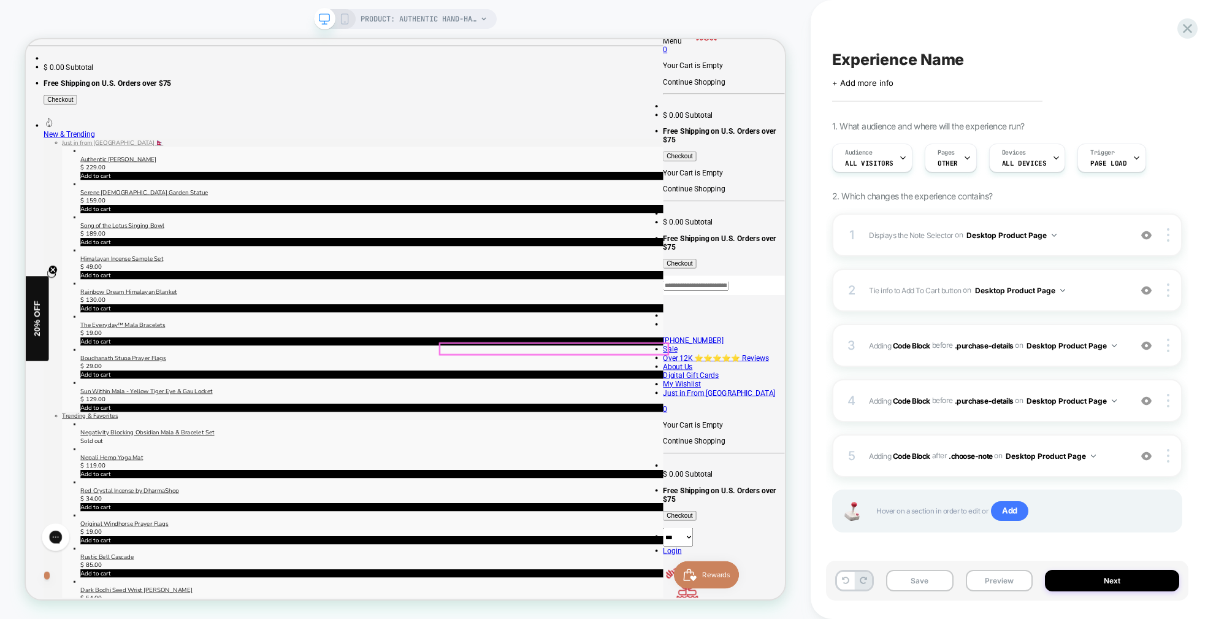
scroll to position [129, 1]
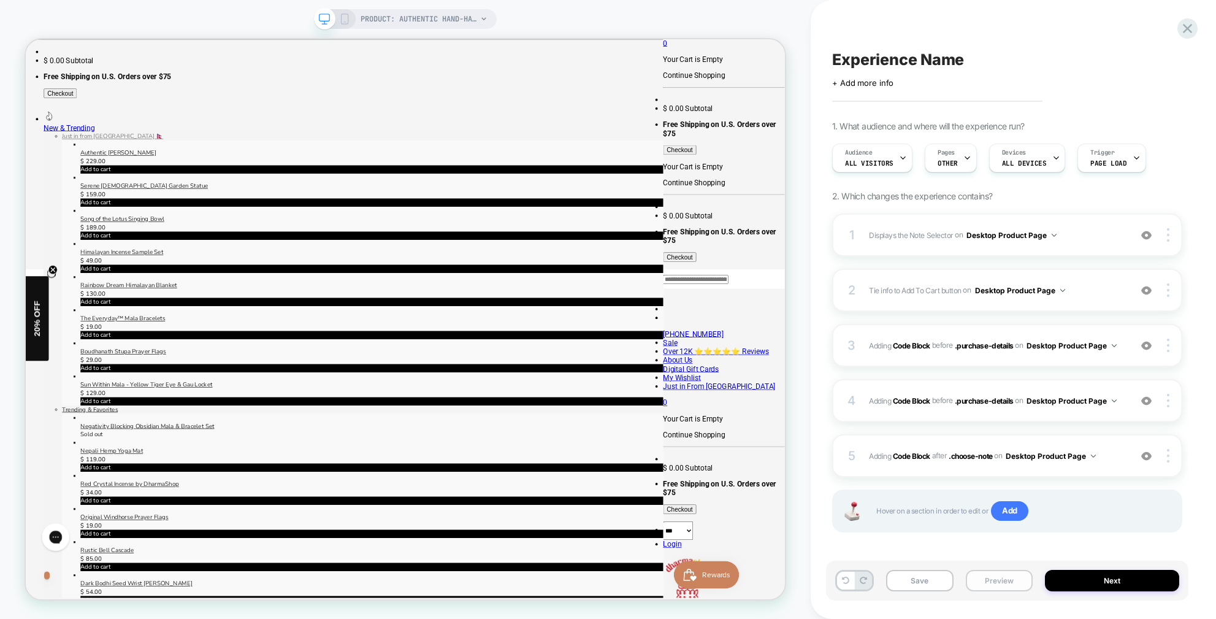
click at [986, 583] on button "Preview" at bounding box center [999, 580] width 67 height 21
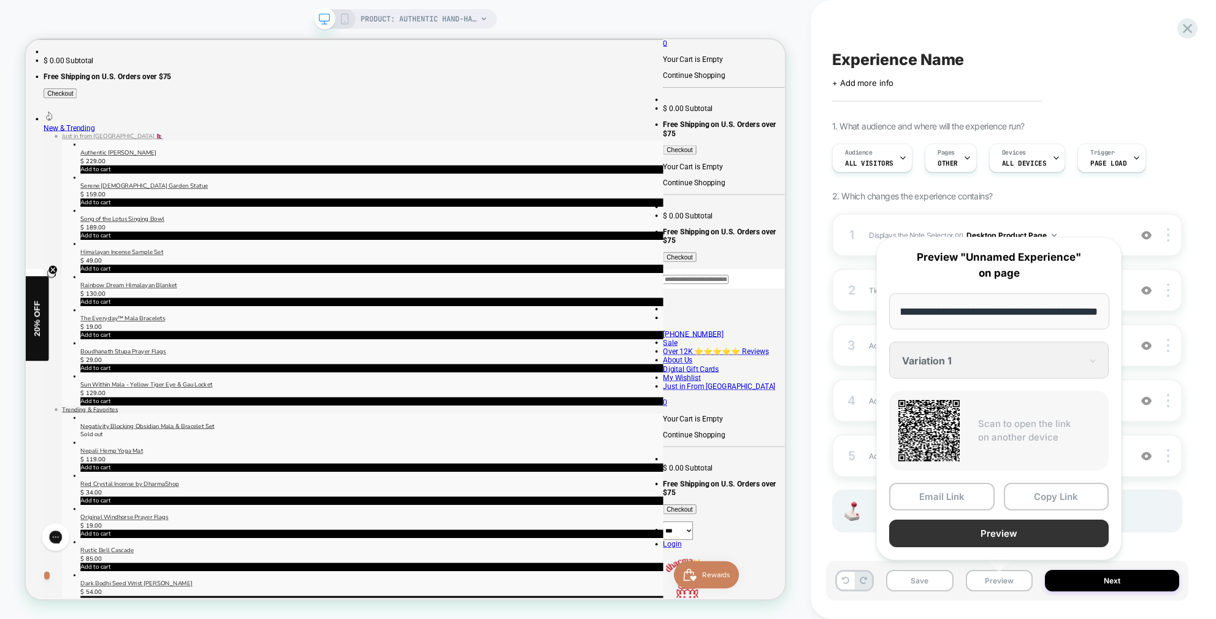
scroll to position [0, 0]
click at [982, 529] on button "Preview" at bounding box center [999, 533] width 220 height 28
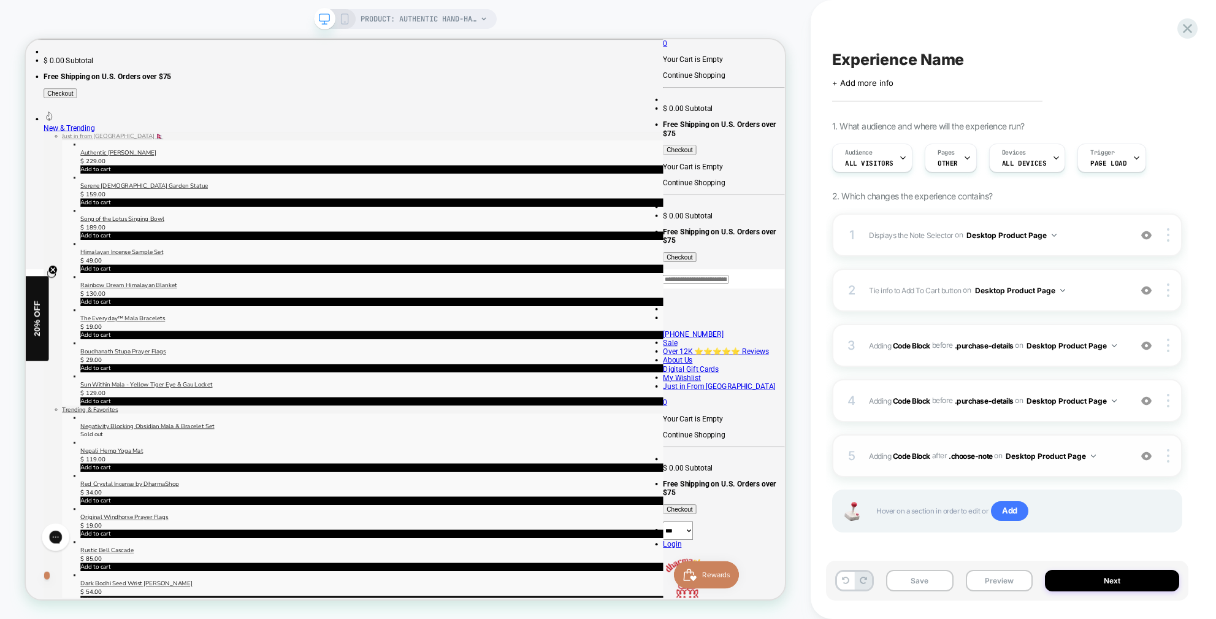
click at [1121, 451] on span "Adding Code Block AFTER .choose-note .choose-note on Desktop Product Page" at bounding box center [996, 455] width 255 height 15
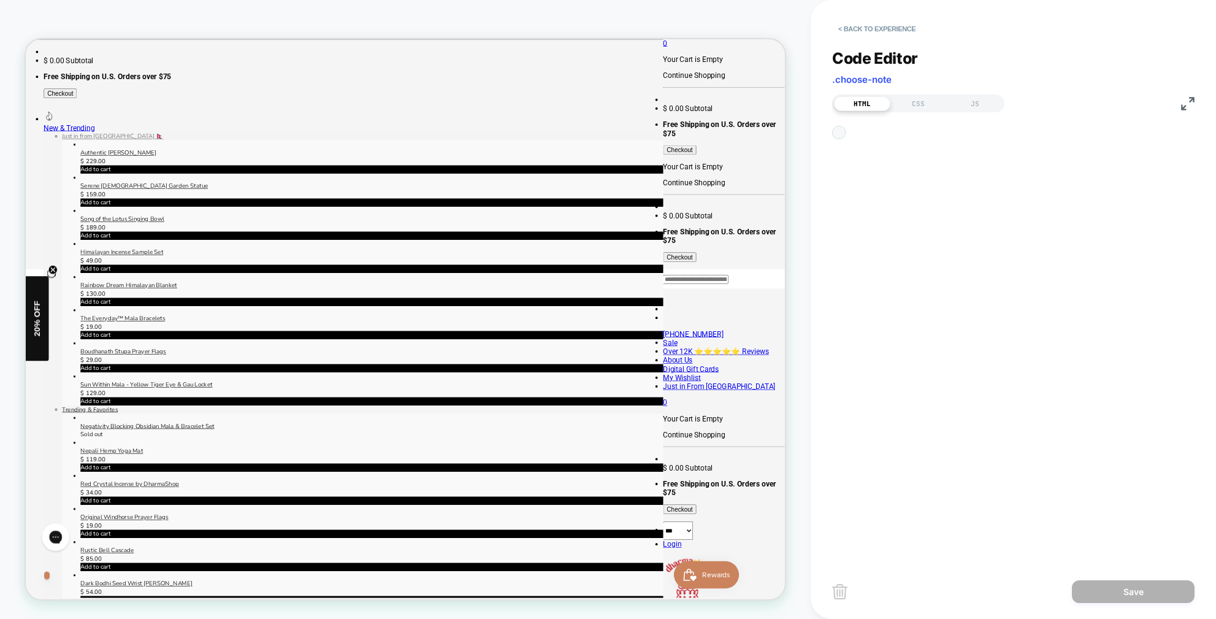
scroll to position [17, 0]
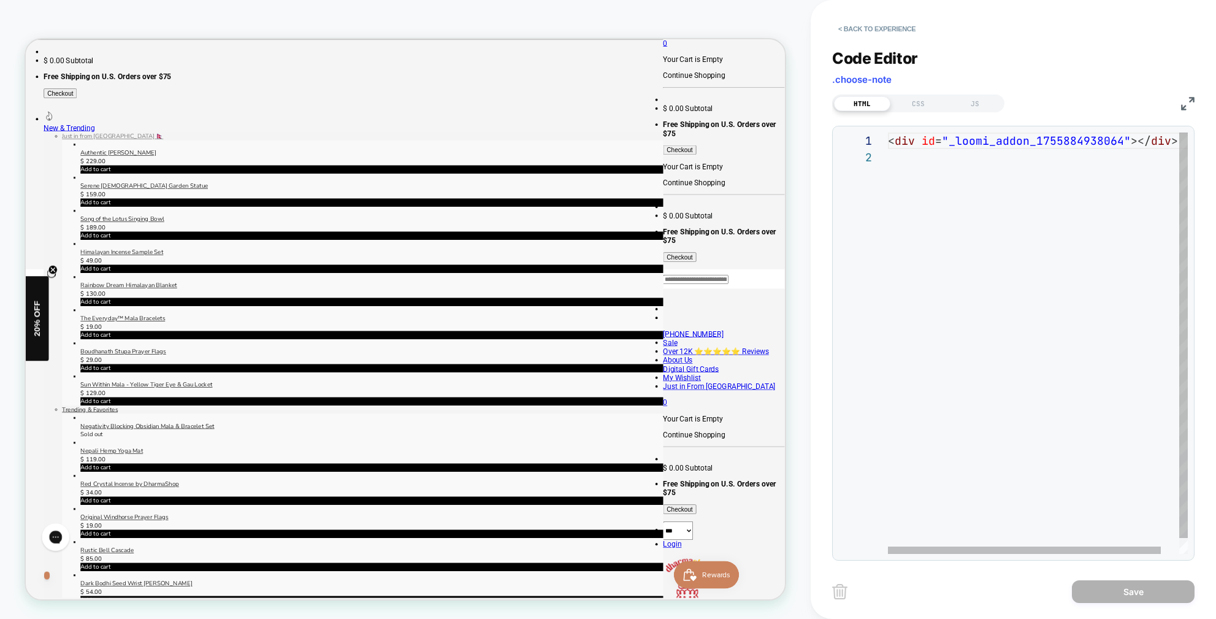
click at [1067, 143] on div "< div id = "_loomi_addon_1755884938064" ></ div >" at bounding box center [1047, 351] width 319 height 438
click at [1067, 143] on span ""_loomi_addon_1755884938064"" at bounding box center [1036, 141] width 189 height 14
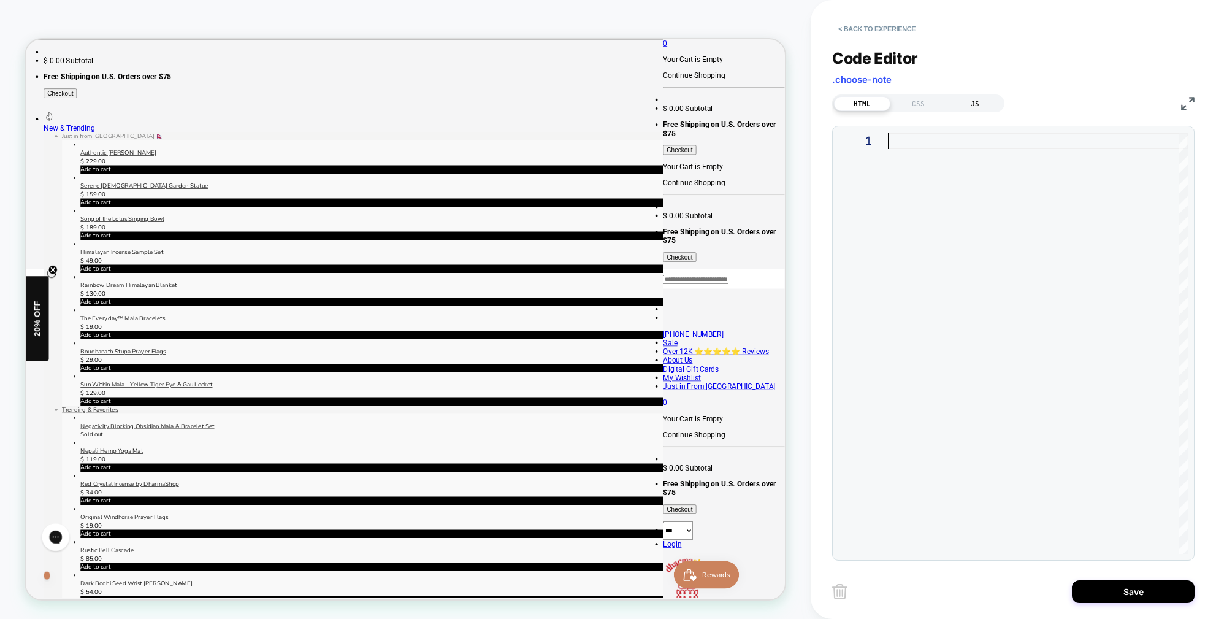
type textarea "**********"
click at [973, 107] on div "JS" at bounding box center [975, 103] width 56 height 15
click at [936, 139] on div at bounding box center [1038, 342] width 300 height 421
click at [866, 105] on div "HTML" at bounding box center [862, 103] width 56 height 15
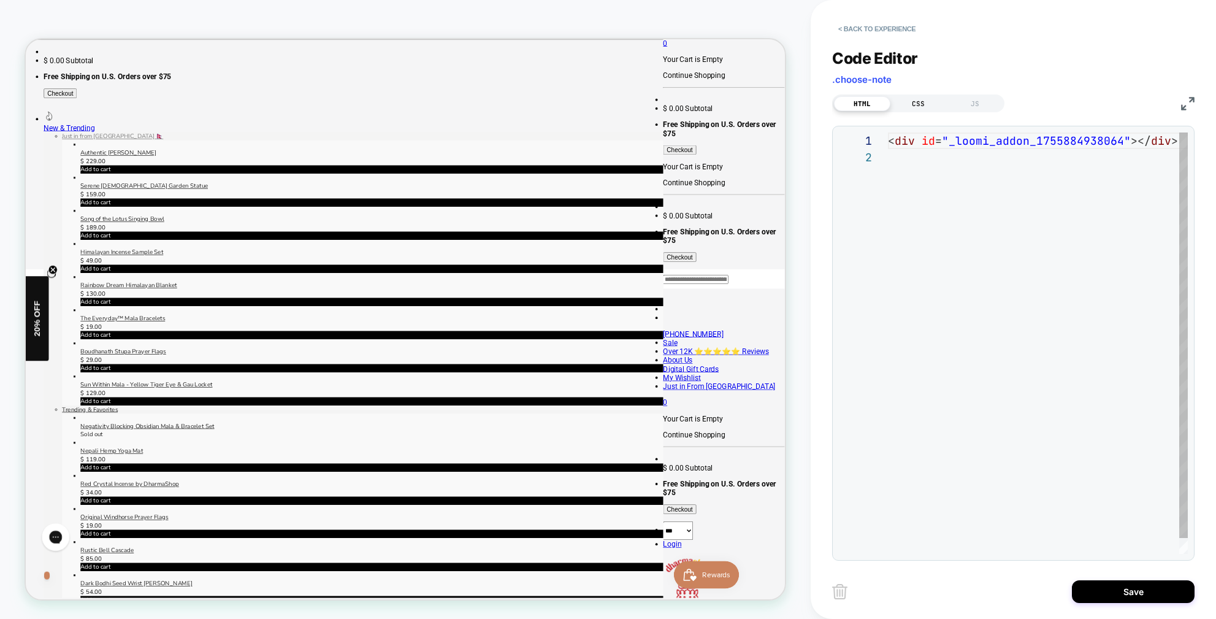
scroll to position [17, 0]
drag, startPoint x: 967, startPoint y: 102, endPoint x: 965, endPoint y: 117, distance: 14.9
click at [967, 102] on div "JS" at bounding box center [975, 103] width 56 height 15
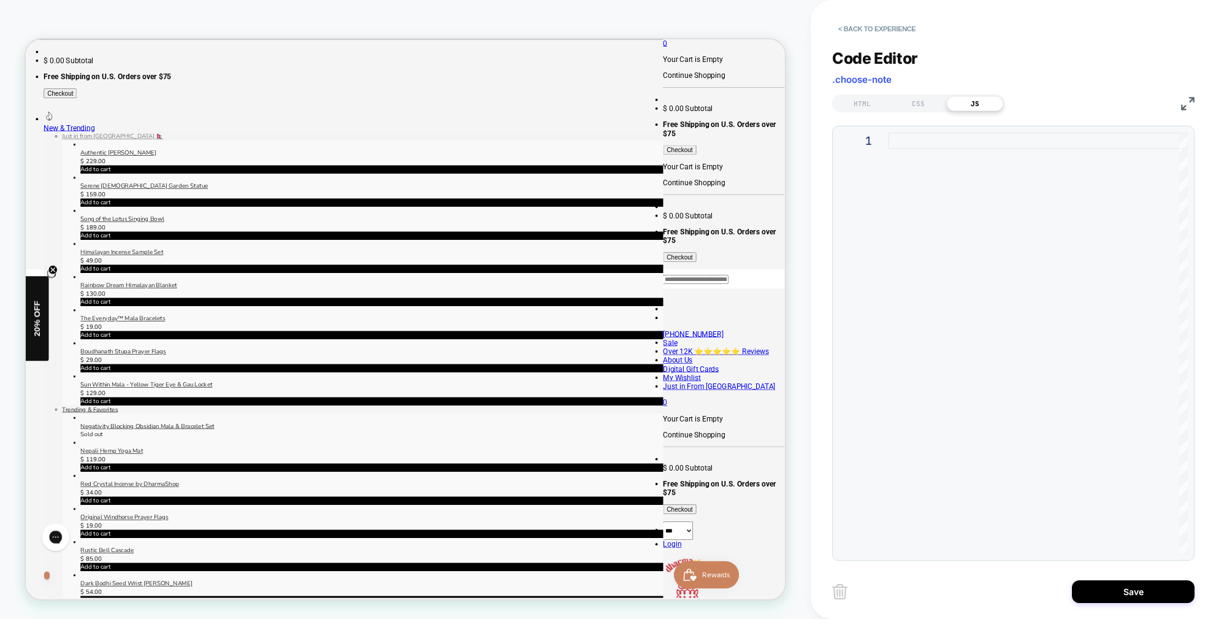
click at [941, 146] on div at bounding box center [1038, 342] width 300 height 421
type textarea "**********"
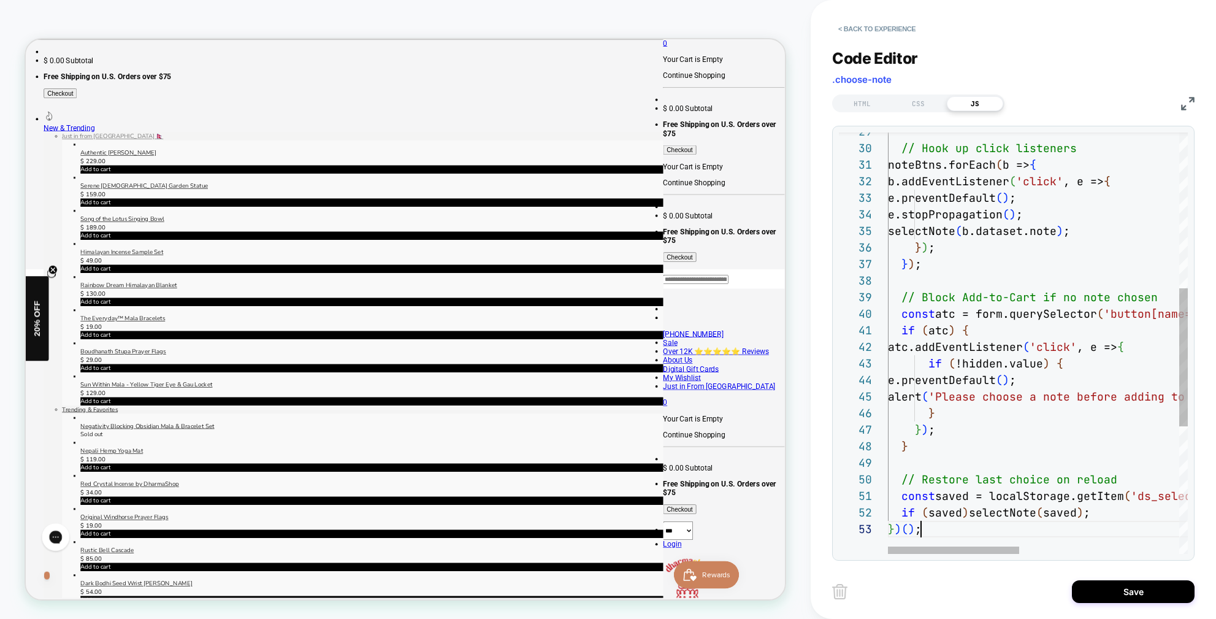
scroll to position [33, 33]
click at [1152, 593] on button "Save" at bounding box center [1133, 591] width 123 height 23
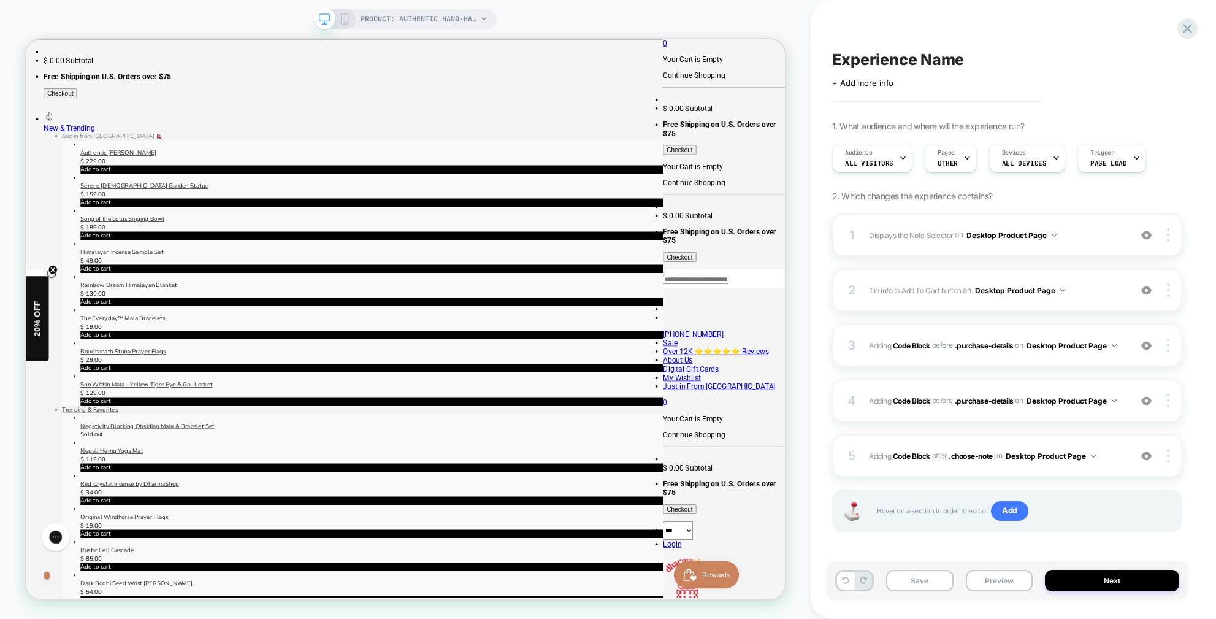
drag, startPoint x: 982, startPoint y: 581, endPoint x: 910, endPoint y: 243, distance: 346.0
click at [982, 581] on button "Preview" at bounding box center [999, 580] width 67 height 21
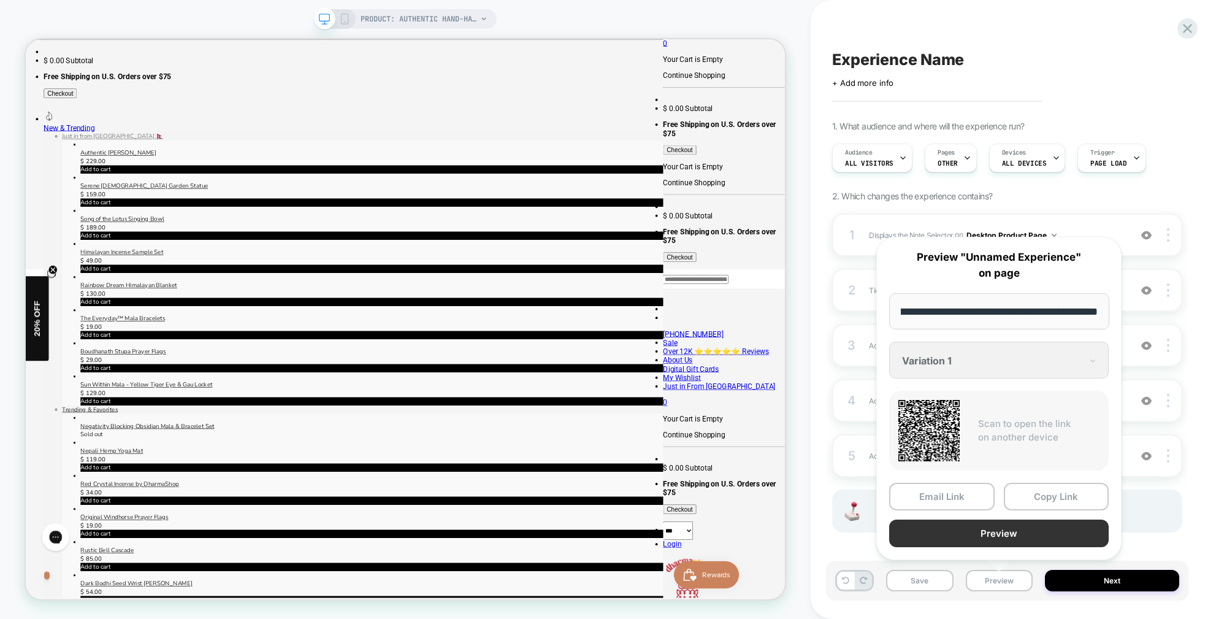
scroll to position [0, 0]
click at [1017, 529] on button "Preview" at bounding box center [999, 533] width 220 height 28
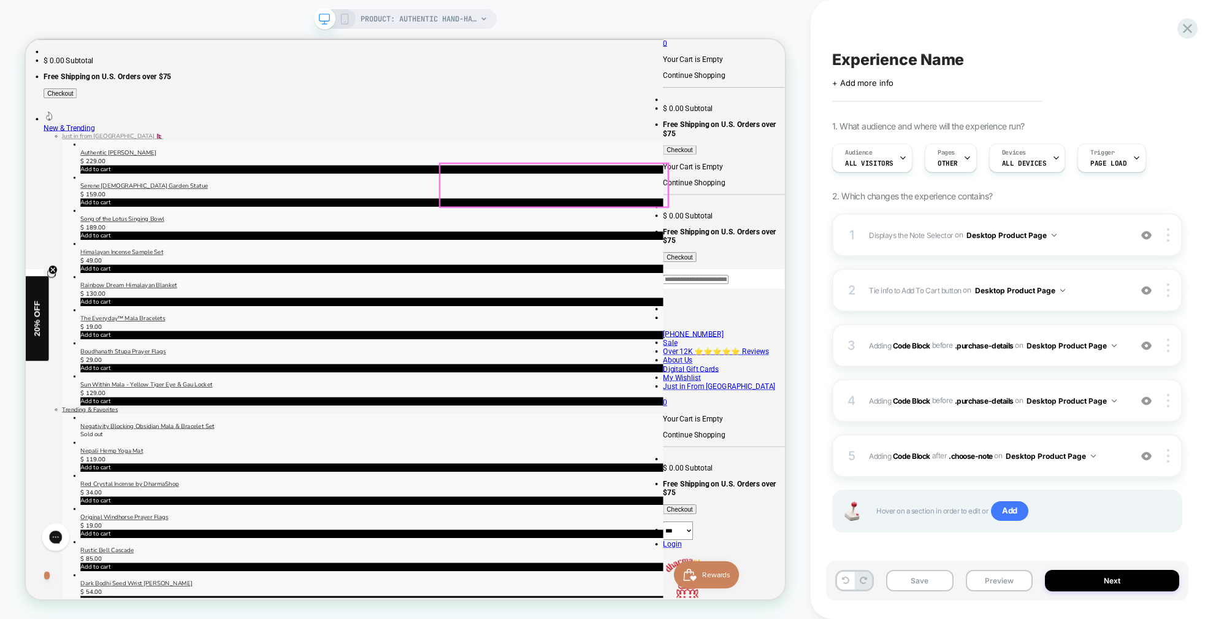
scroll to position [0, 1]
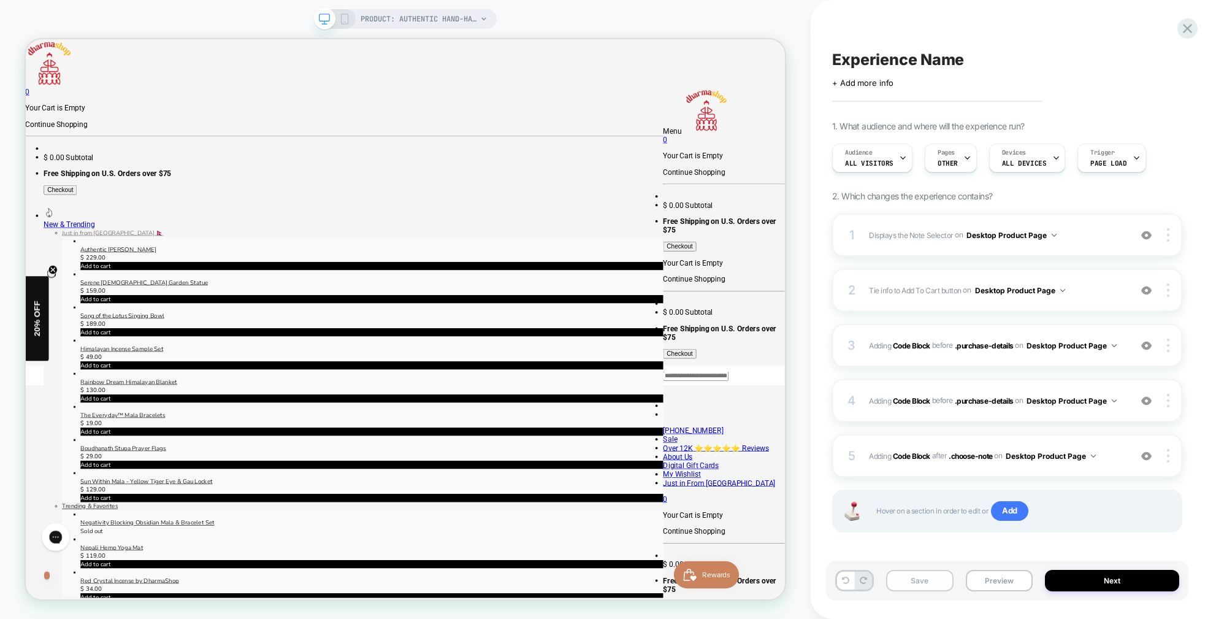
click at [953, 575] on div "Save Preview Next" at bounding box center [1007, 580] width 362 height 40
click at [921, 584] on button "Save" at bounding box center [919, 580] width 67 height 21
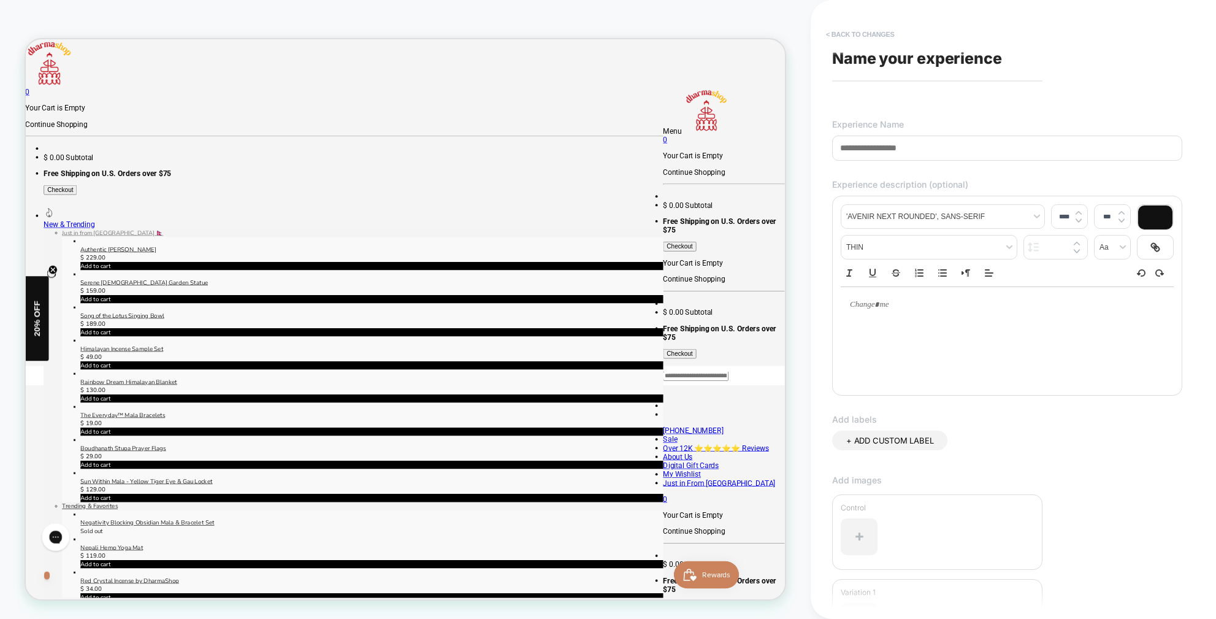
click at [852, 30] on button "< Back to changes" at bounding box center [860, 35] width 81 height 20
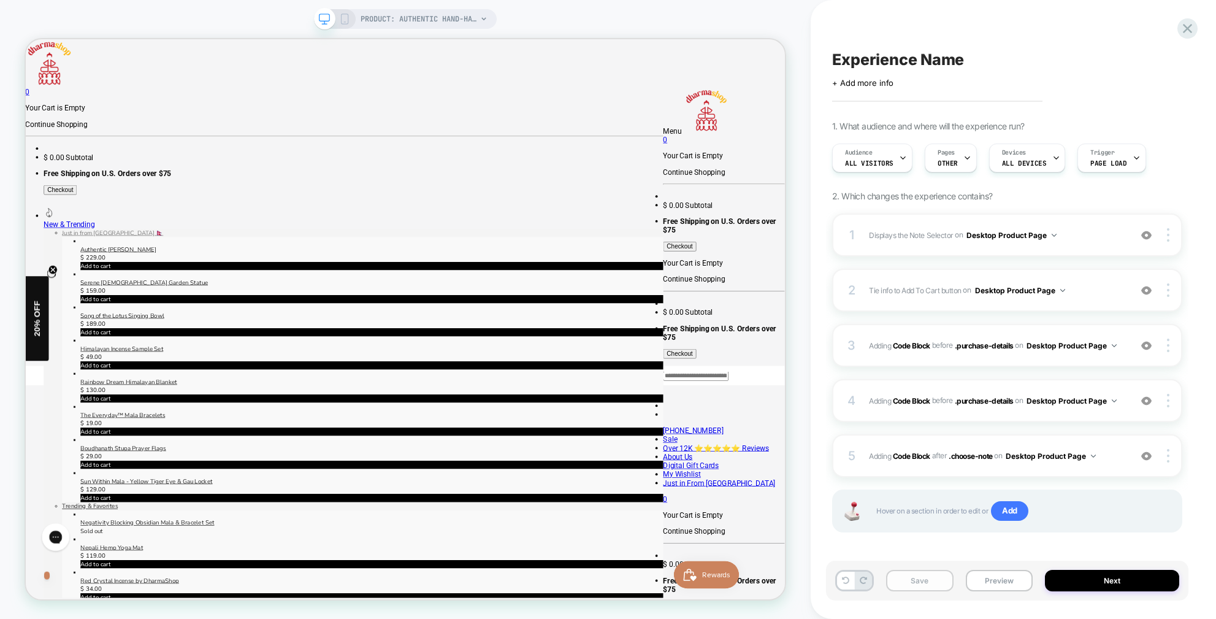
click at [939, 581] on button "Save" at bounding box center [919, 580] width 67 height 21
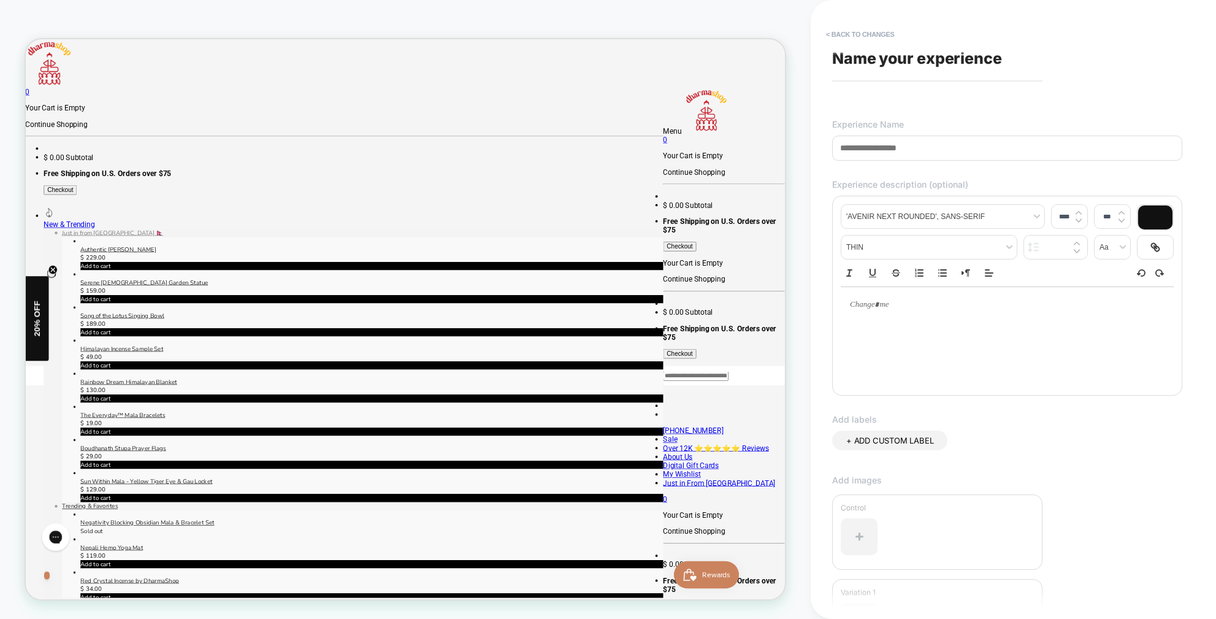
click at [942, 151] on input at bounding box center [1007, 148] width 350 height 25
type input "*"
type input "**********"
drag, startPoint x: 922, startPoint y: 313, endPoint x: 828, endPoint y: 292, distance: 96.0
click at [828, 293] on div "**********" at bounding box center [1007, 309] width 362 height 594
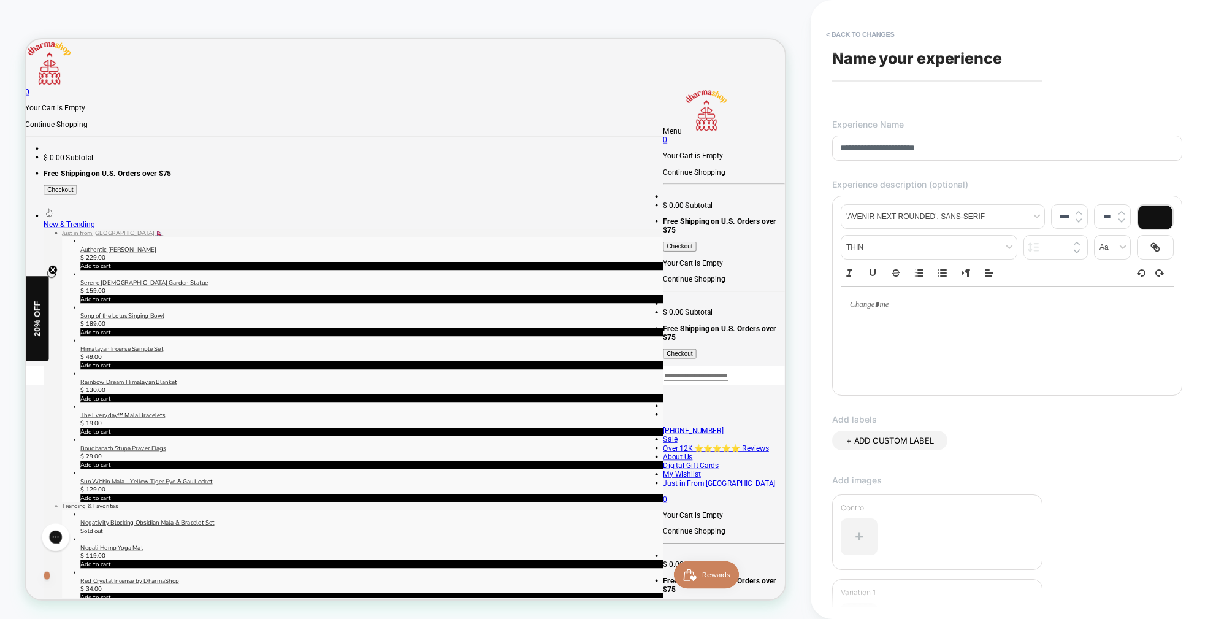
type input "****"
click at [897, 308] on p at bounding box center [1002, 304] width 299 height 11
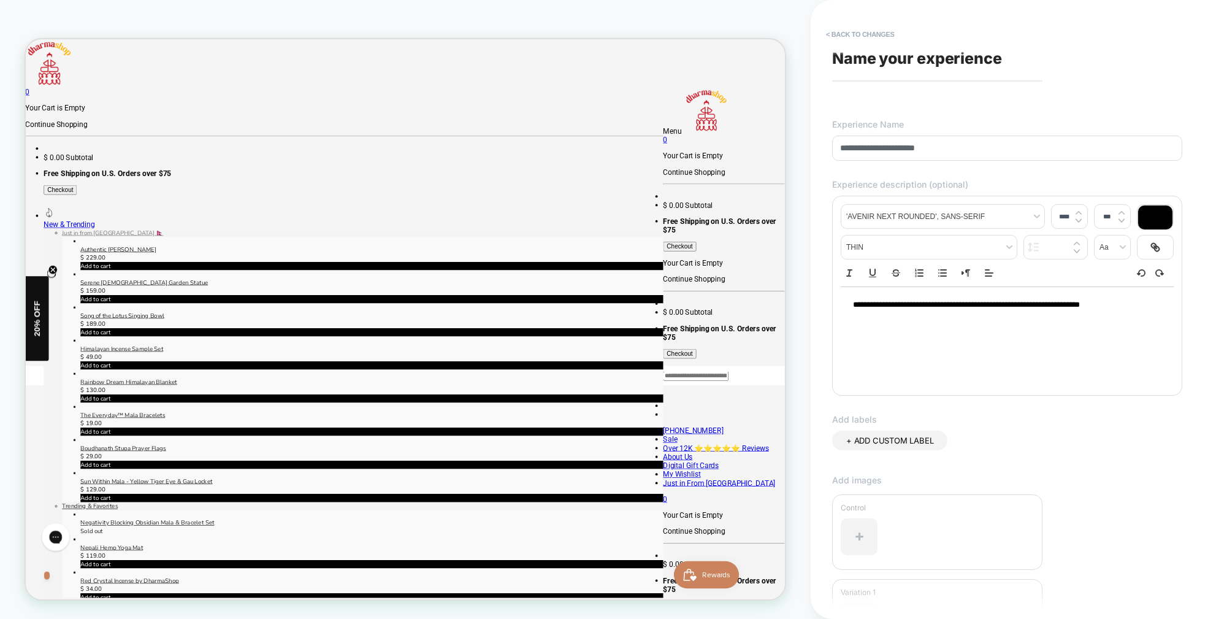
scroll to position [147, 0]
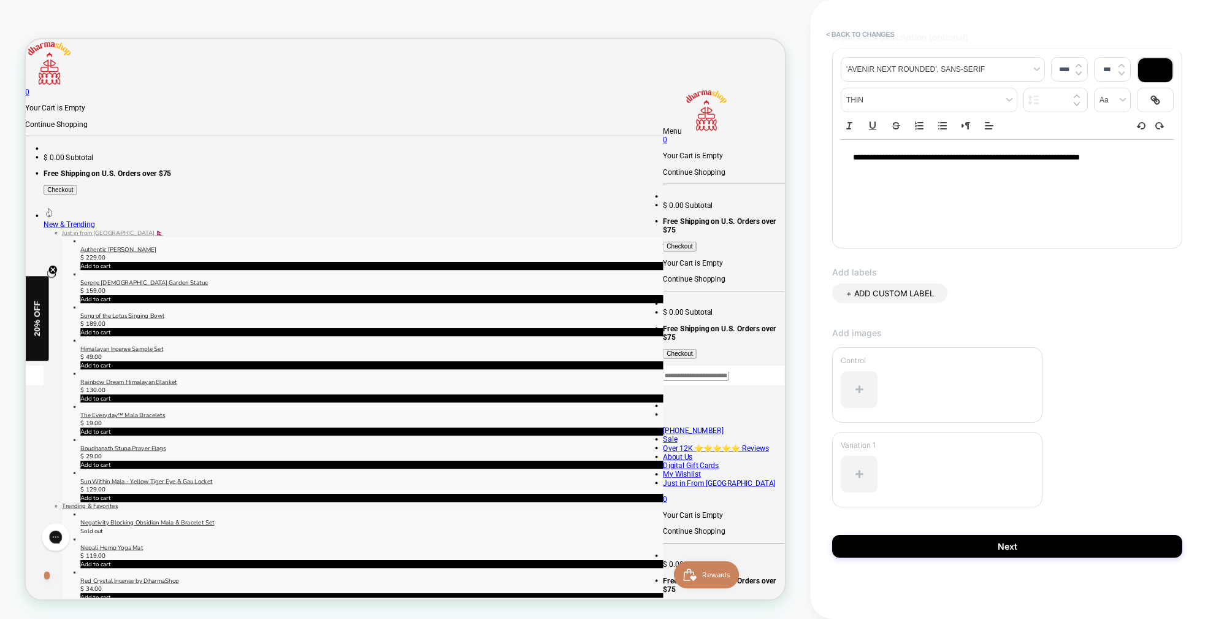
click at [1028, 546] on button "Next" at bounding box center [1007, 546] width 350 height 23
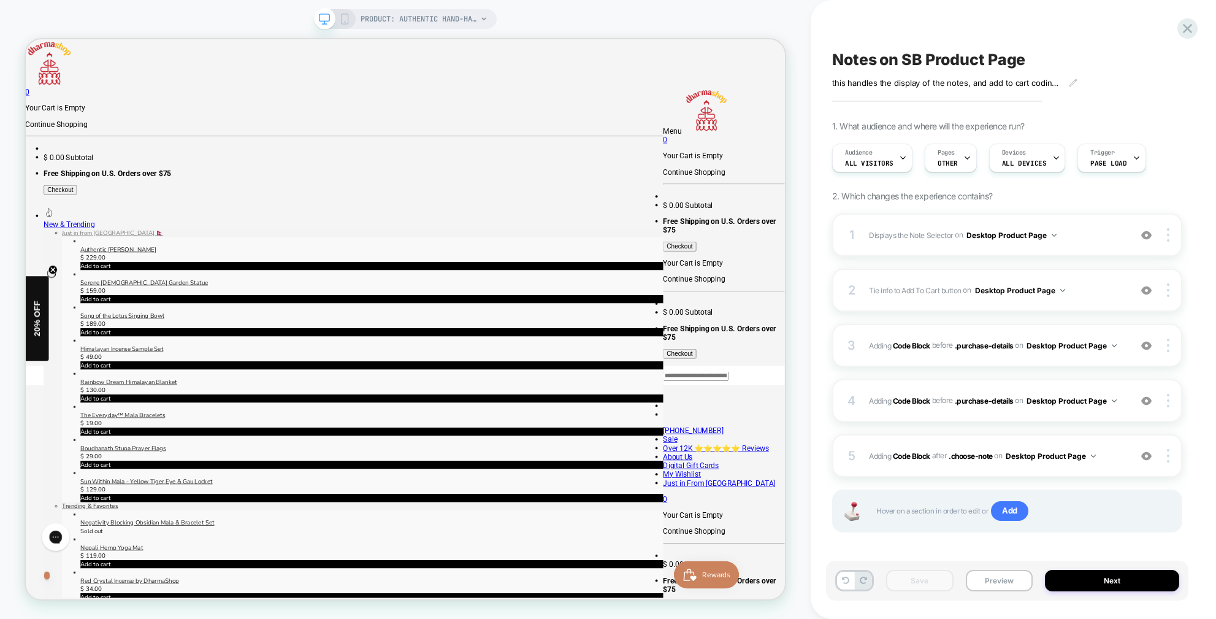
drag, startPoint x: 1012, startPoint y: 581, endPoint x: 1106, endPoint y: 548, distance: 99.5
click at [1127, 541] on div "Notes on SB Product Page this handles the display of the notes, and add to cart…" at bounding box center [1013, 309] width 362 height 619
drag, startPoint x: 1004, startPoint y: 579, endPoint x: 1073, endPoint y: 415, distance: 177.8
click at [1004, 578] on button "Preview" at bounding box center [999, 580] width 67 height 21
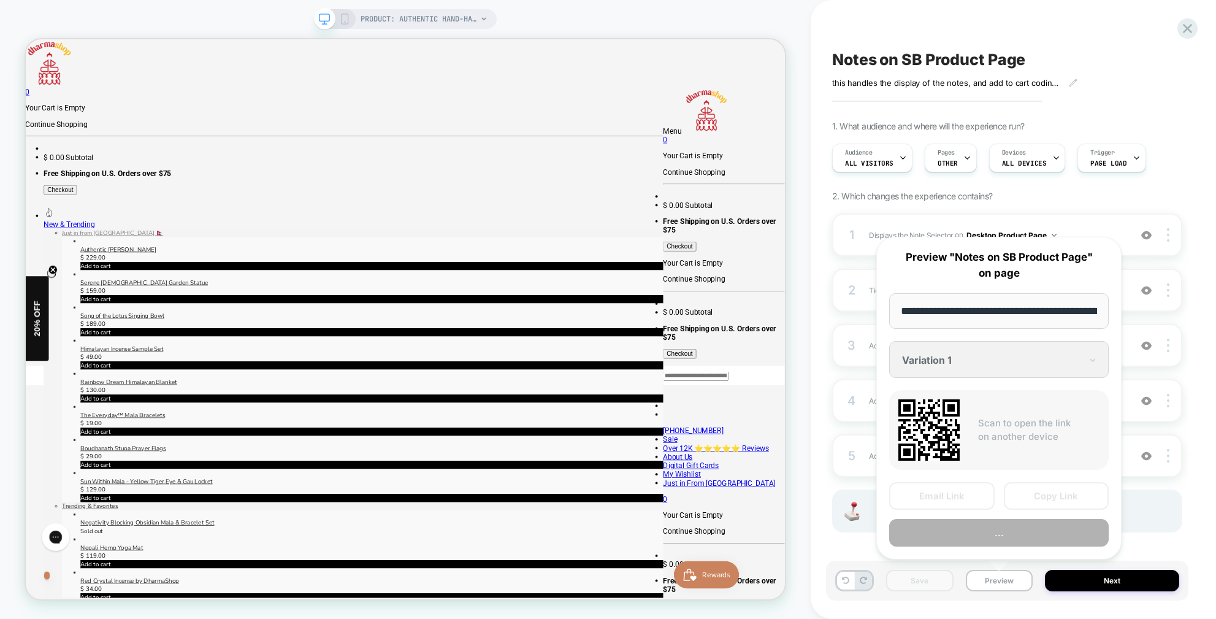
scroll to position [0, 277]
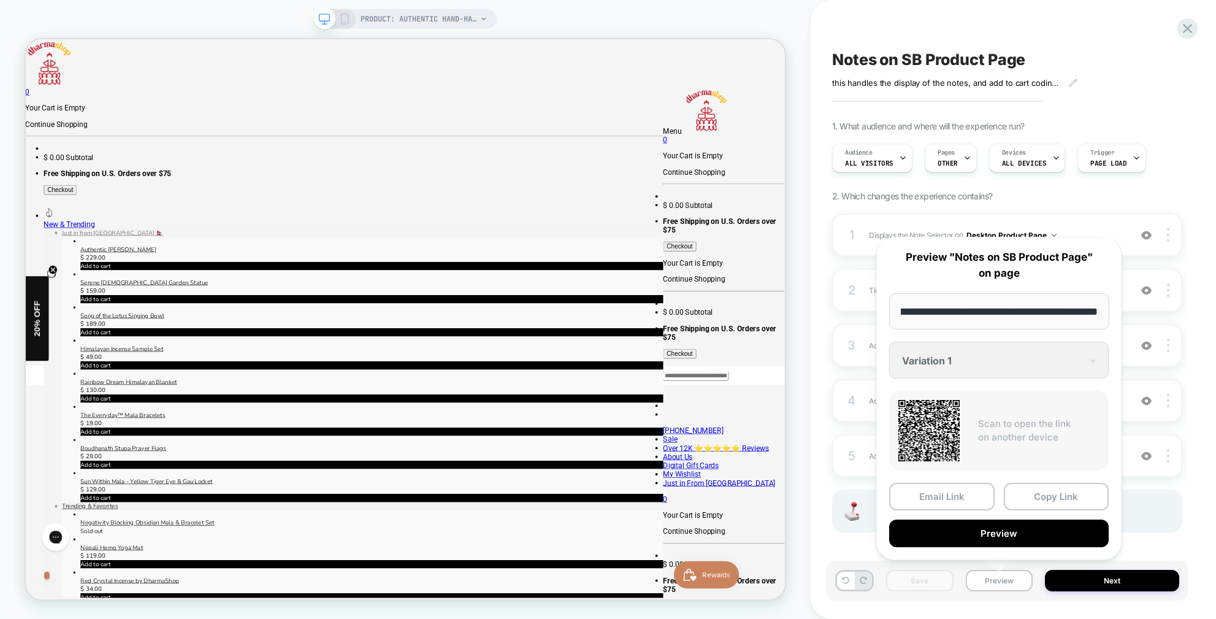
click at [1020, 527] on button "Preview" at bounding box center [999, 533] width 220 height 28
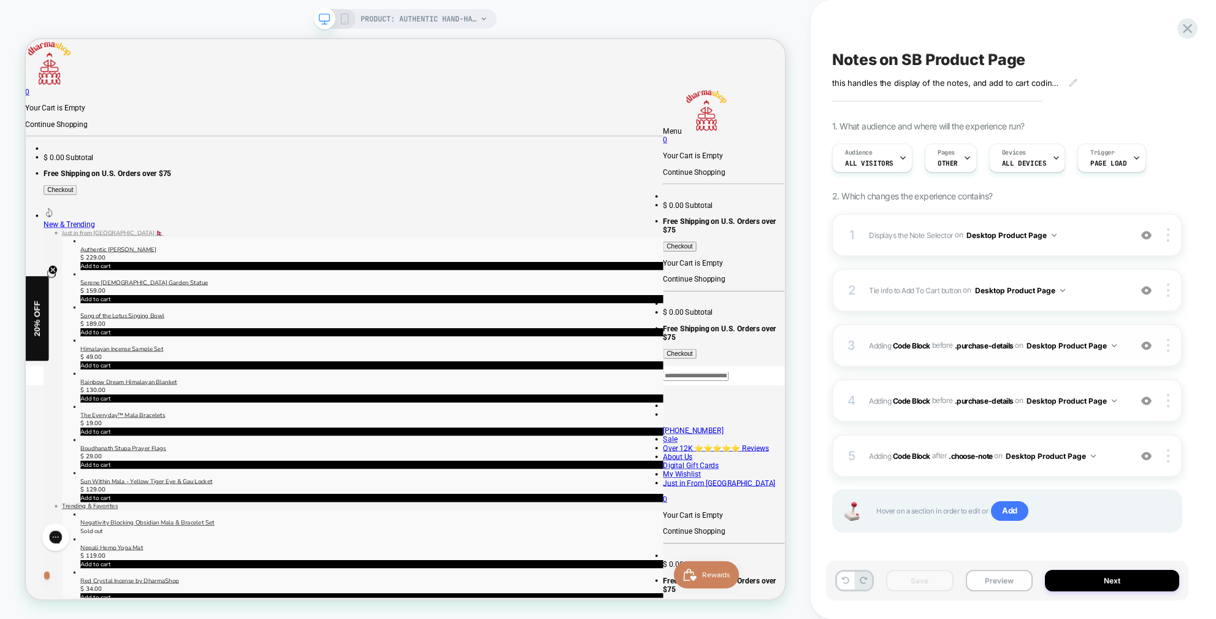
click at [1128, 345] on div "3 Adding Code Block BEFORE .purchase-details .purchase-details on Desktop Produ…" at bounding box center [1007, 345] width 350 height 43
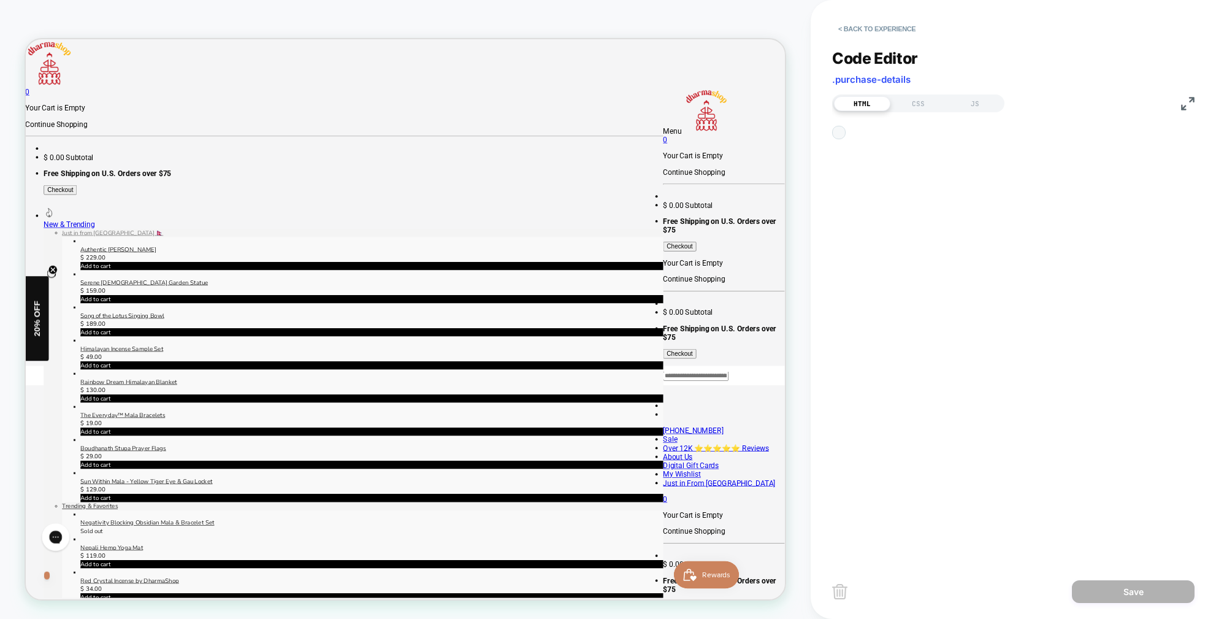
scroll to position [17, 0]
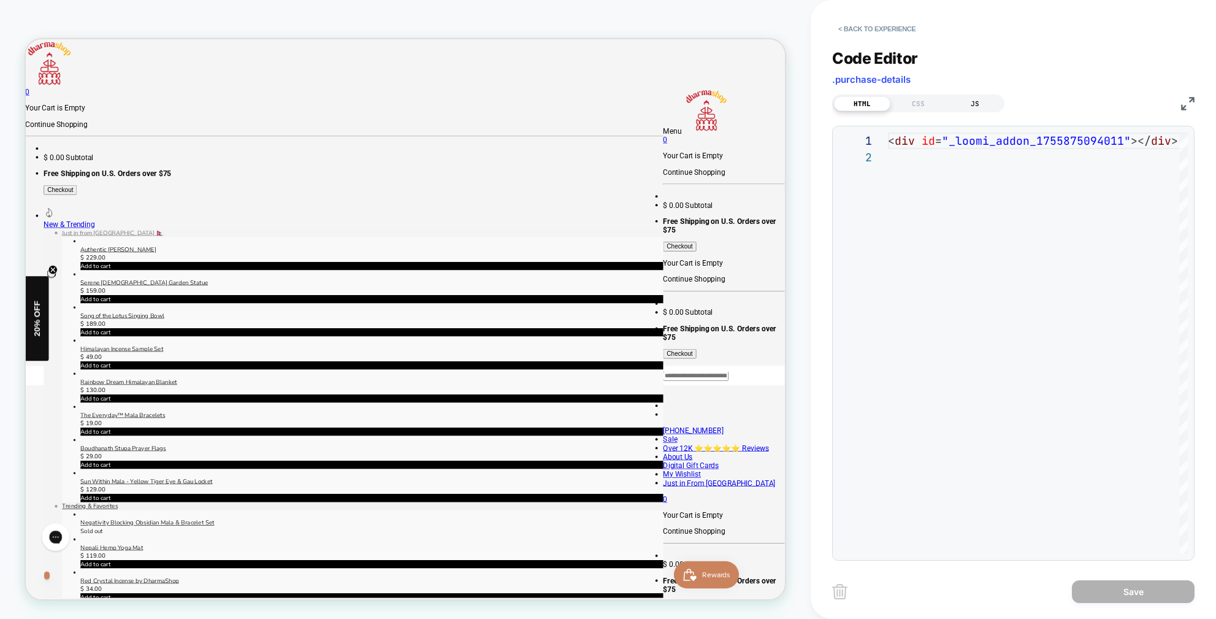
click at [971, 105] on div "JS" at bounding box center [975, 103] width 56 height 15
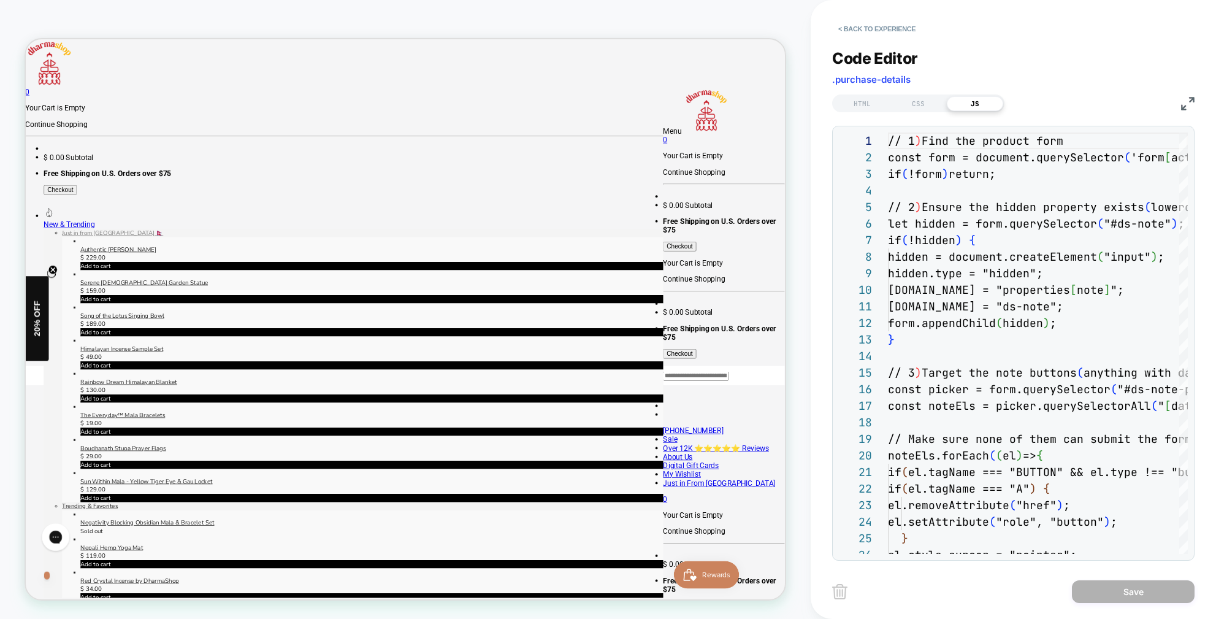
scroll to position [166, 0]
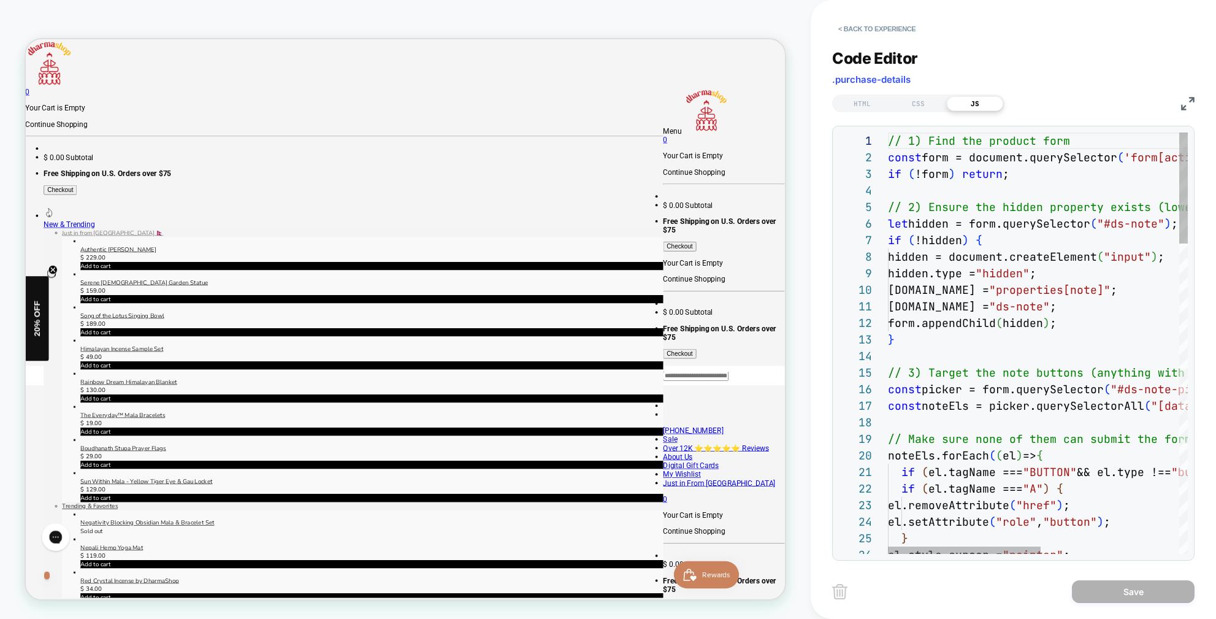
click at [1031, 430] on div at bounding box center [1173, 422] width 571 height 17
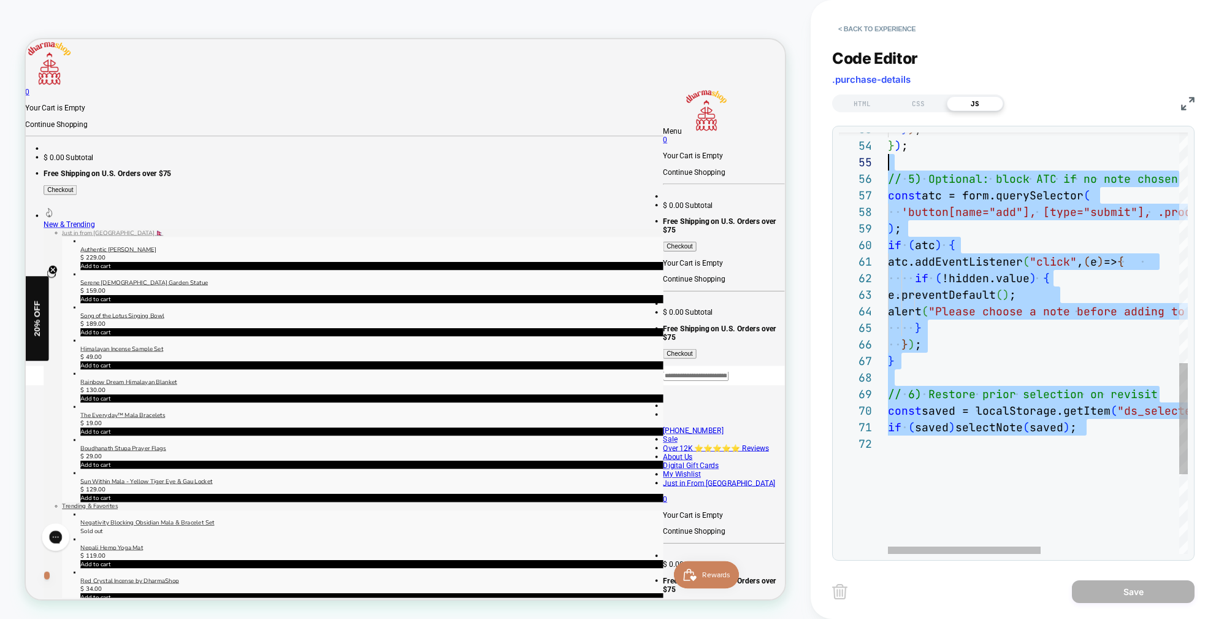
scroll to position [50, 0]
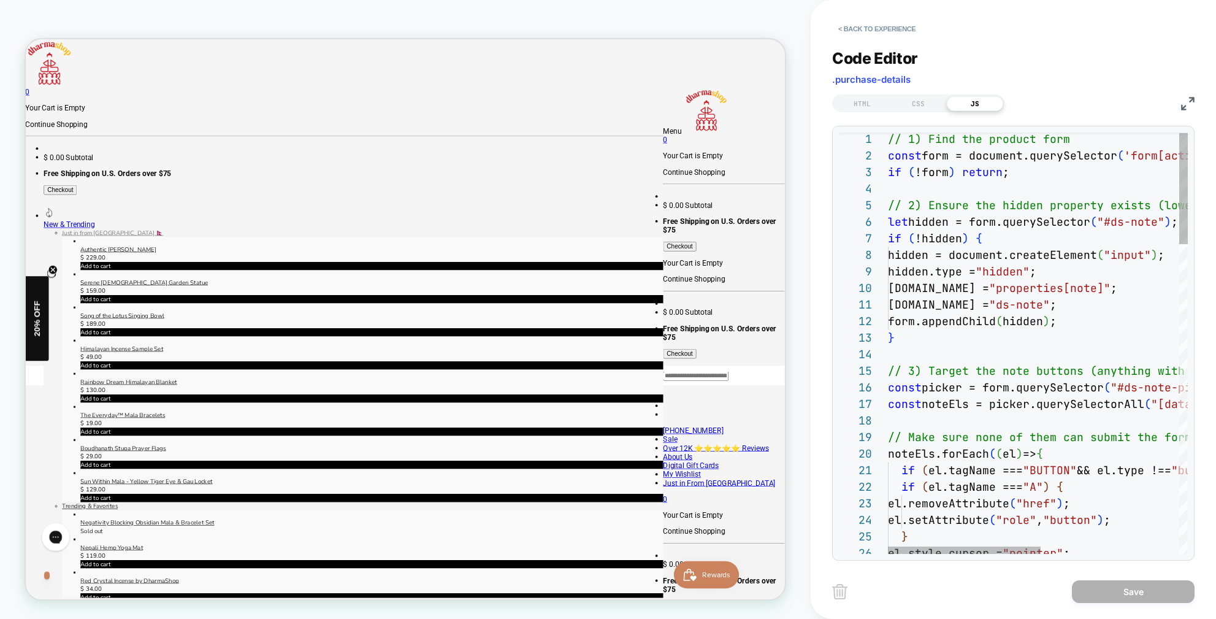
type textarea "**********"
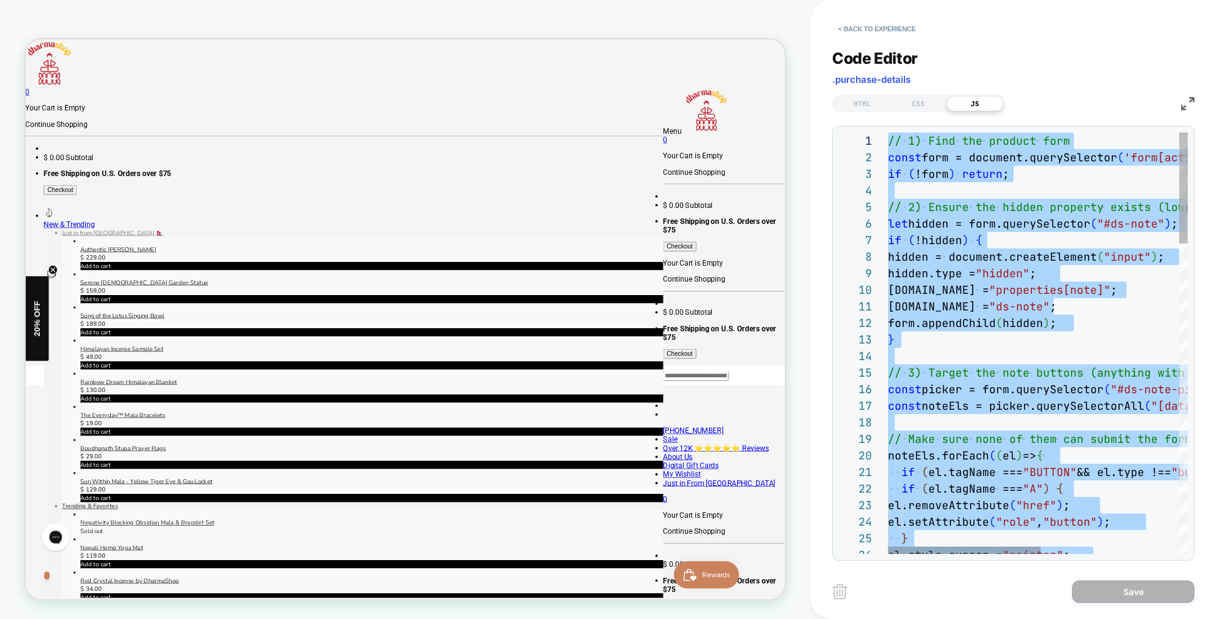
drag, startPoint x: 1093, startPoint y: 415, endPoint x: 857, endPoint y: 125, distance: 374.4
click at [860, 126] on div "26 23 24 25 21 22 20 19 18 15 16 17 13 14 12 10 11 7 8 9 4 5 6 1 2 3 el.style.c…" at bounding box center [1013, 343] width 362 height 435
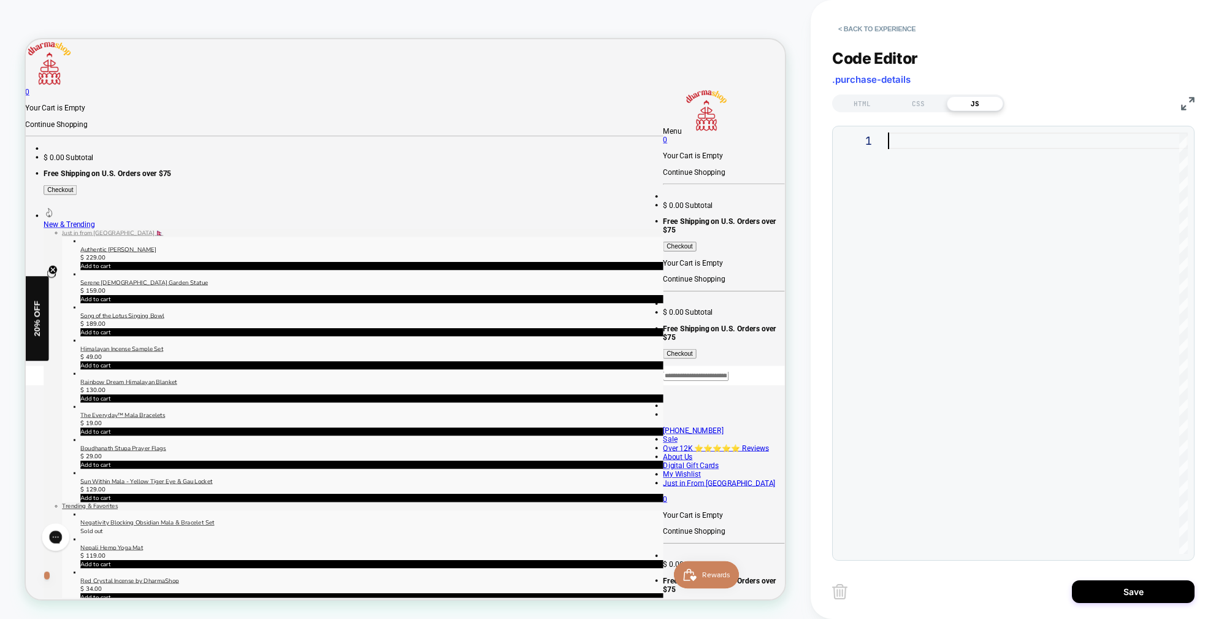
type textarea "**********"
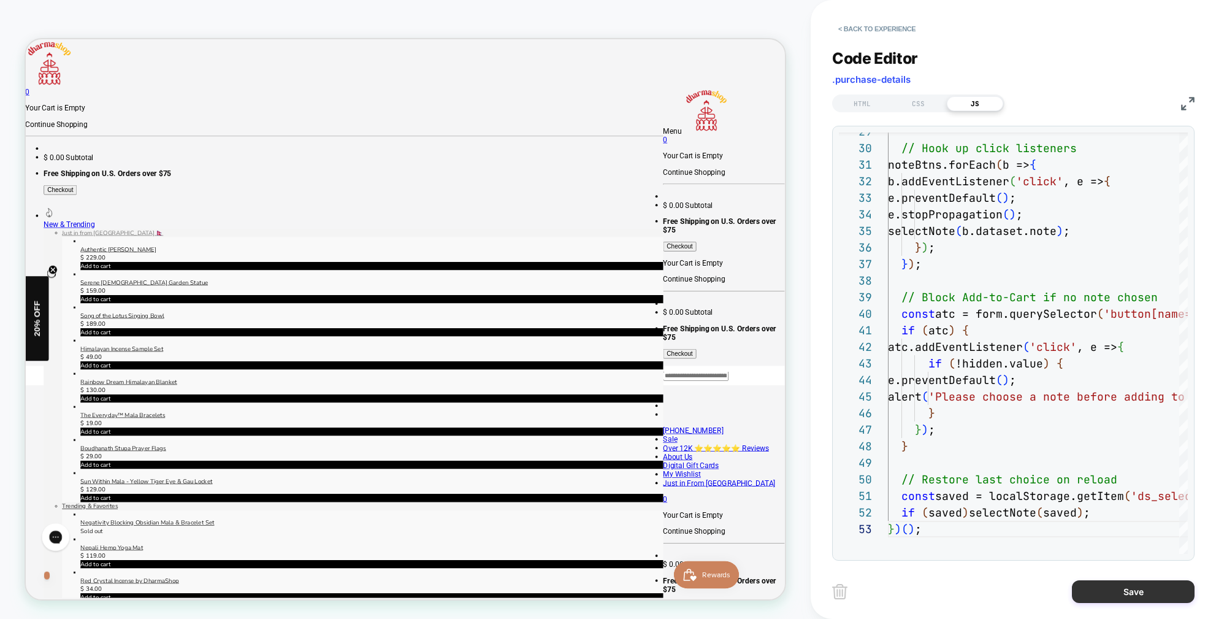
click at [1141, 592] on button "Save" at bounding box center [1133, 591] width 123 height 23
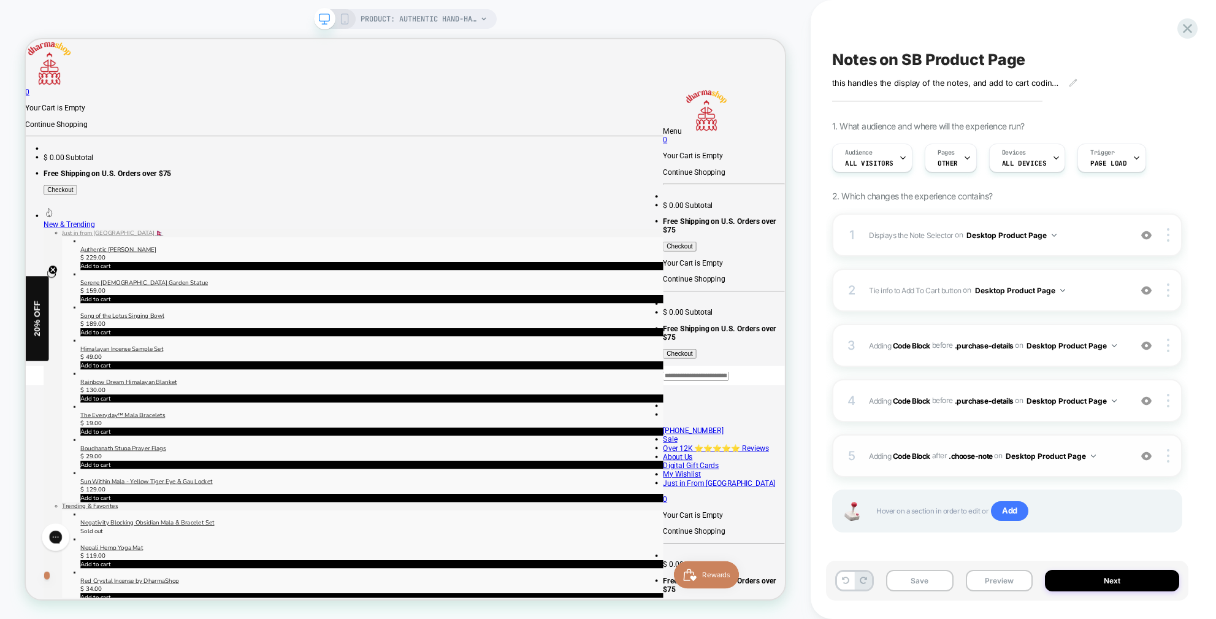
scroll to position [1, 0]
click at [1166, 456] on div at bounding box center [1169, 454] width 23 height 13
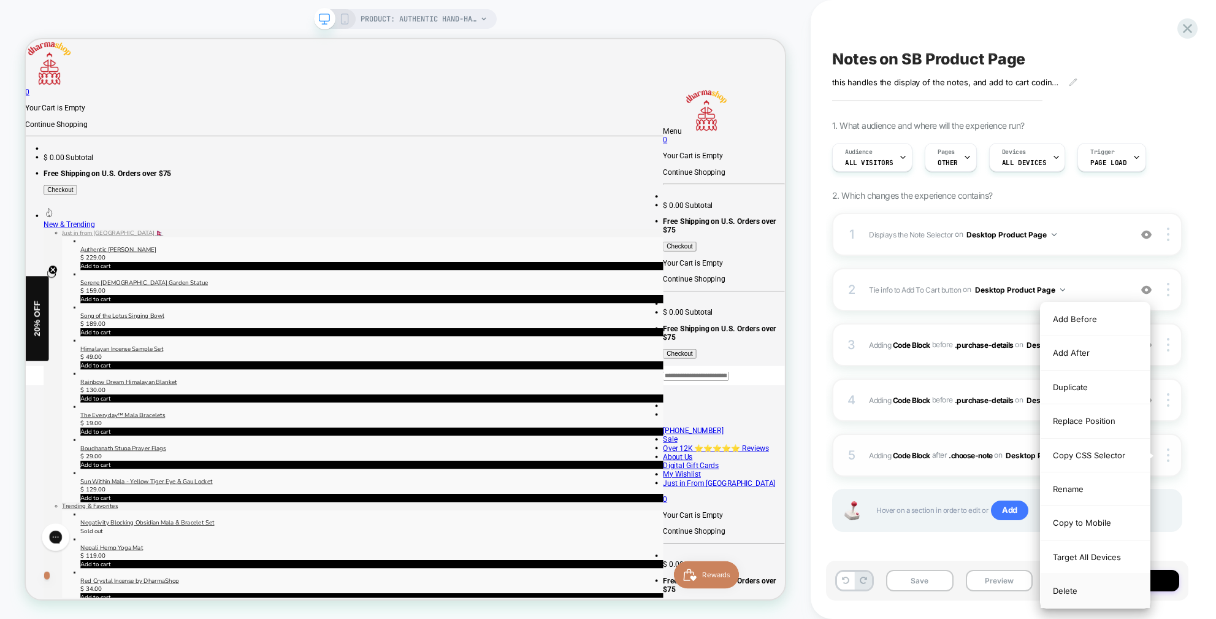
click at [1080, 592] on div "Delete" at bounding box center [1095, 590] width 109 height 33
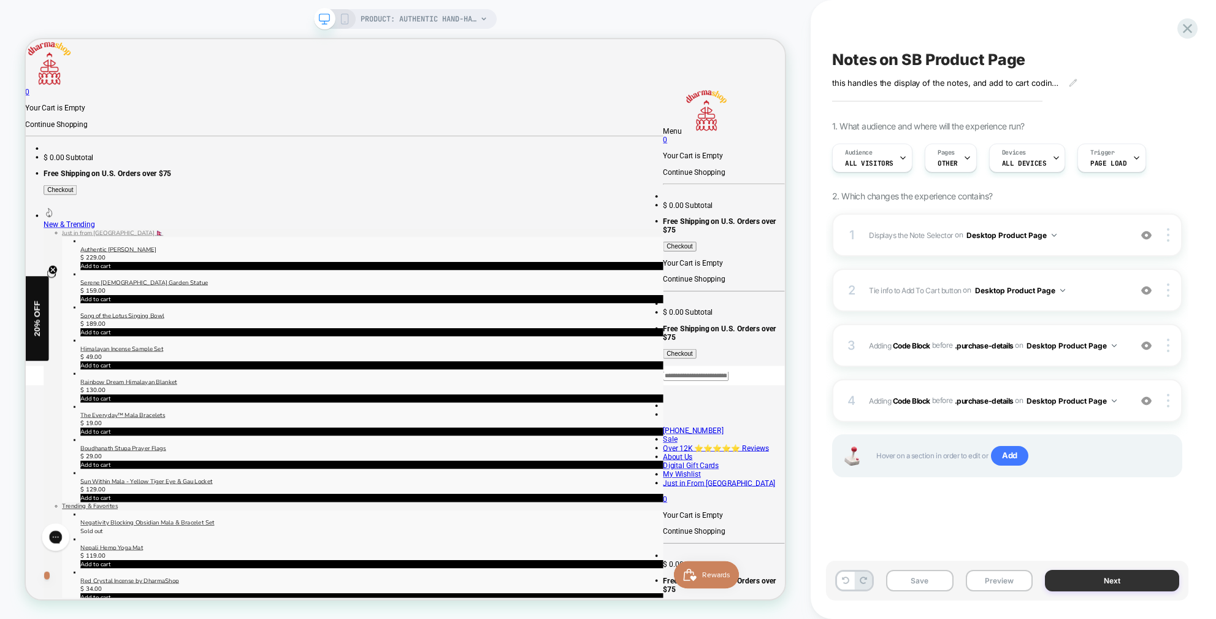
scroll to position [0, 0]
click at [934, 580] on button "Save" at bounding box center [919, 580] width 67 height 21
drag, startPoint x: 999, startPoint y: 583, endPoint x: 1026, endPoint y: 514, distance: 73.8
click at [999, 583] on button "Preview" at bounding box center [999, 580] width 67 height 21
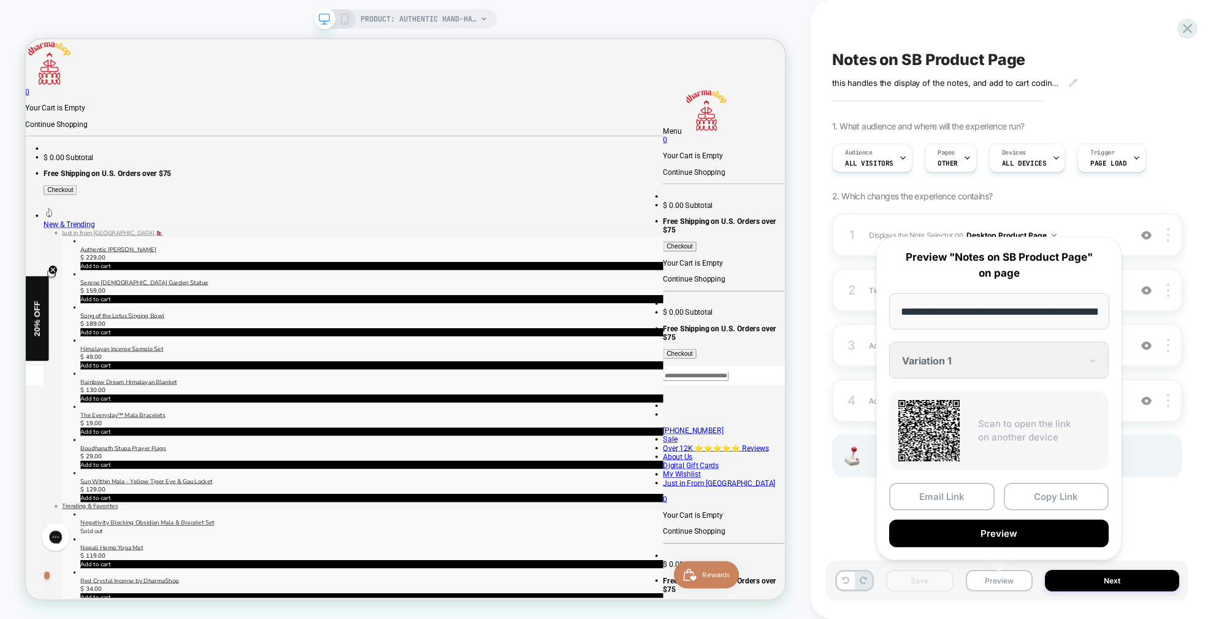
click at [1011, 531] on button "Preview" at bounding box center [999, 533] width 220 height 28
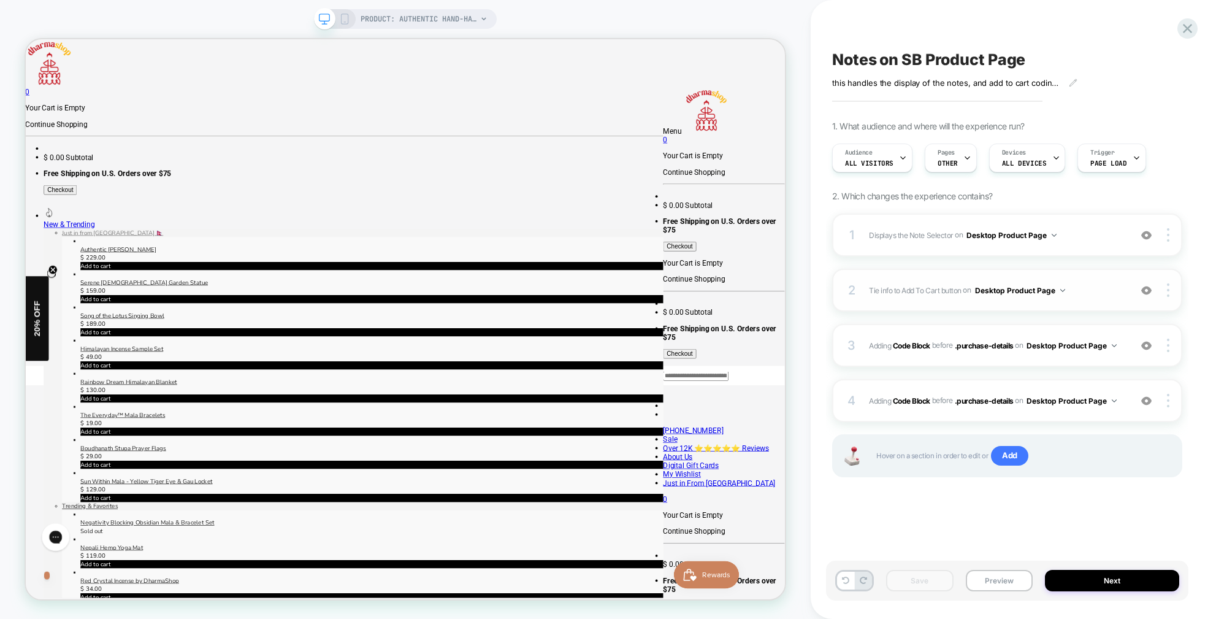
click at [1106, 293] on span "Tie info to Add To Cart button Adding Code Block BEFORE .purchase-details on De…" at bounding box center [996, 290] width 255 height 15
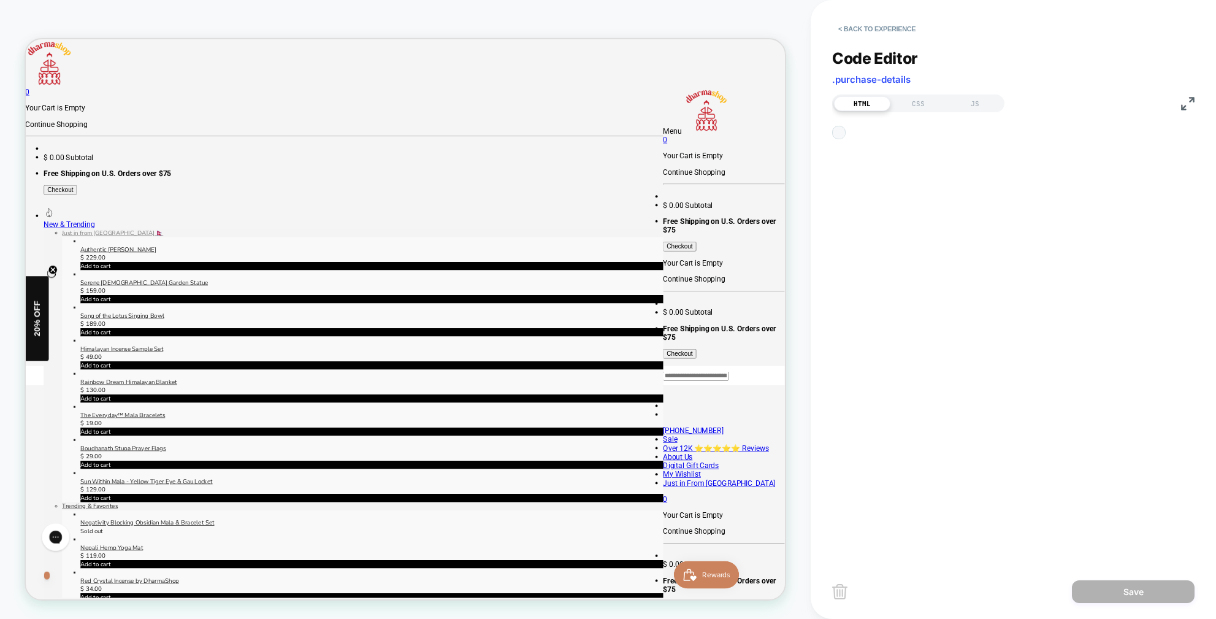
scroll to position [17, 0]
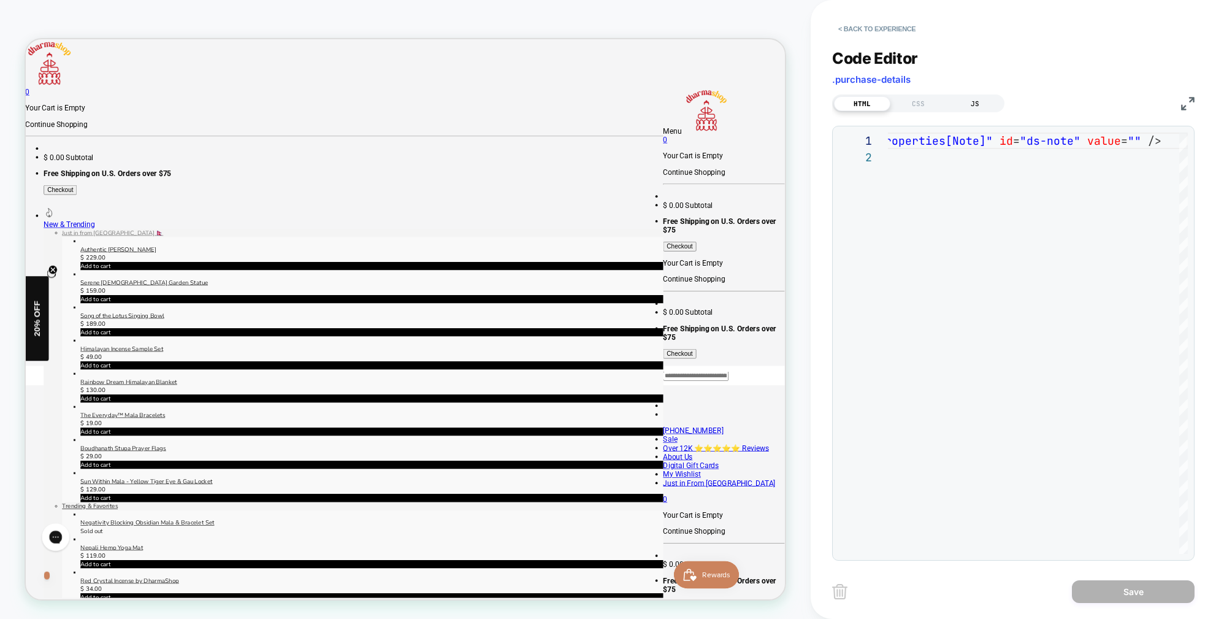
drag, startPoint x: 969, startPoint y: 104, endPoint x: 957, endPoint y: 104, distance: 12.3
click at [969, 104] on div "JS" at bounding box center [975, 103] width 56 height 15
drag, startPoint x: 928, startPoint y: 101, endPoint x: 912, endPoint y: 101, distance: 16.6
click at [928, 101] on div "CSS" at bounding box center [918, 103] width 56 height 15
drag, startPoint x: 871, startPoint y: 101, endPoint x: 877, endPoint y: 99, distance: 6.4
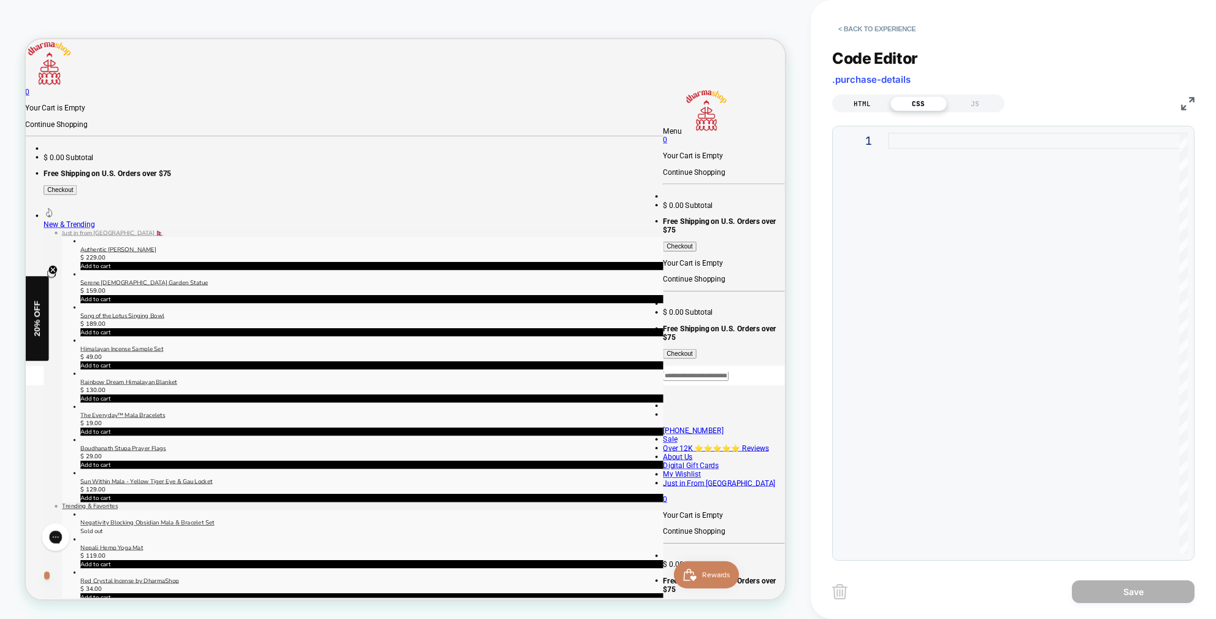
click at [871, 101] on div "HTML" at bounding box center [862, 103] width 56 height 15
click at [907, 25] on button "< Back to experience" at bounding box center [877, 29] width 90 height 20
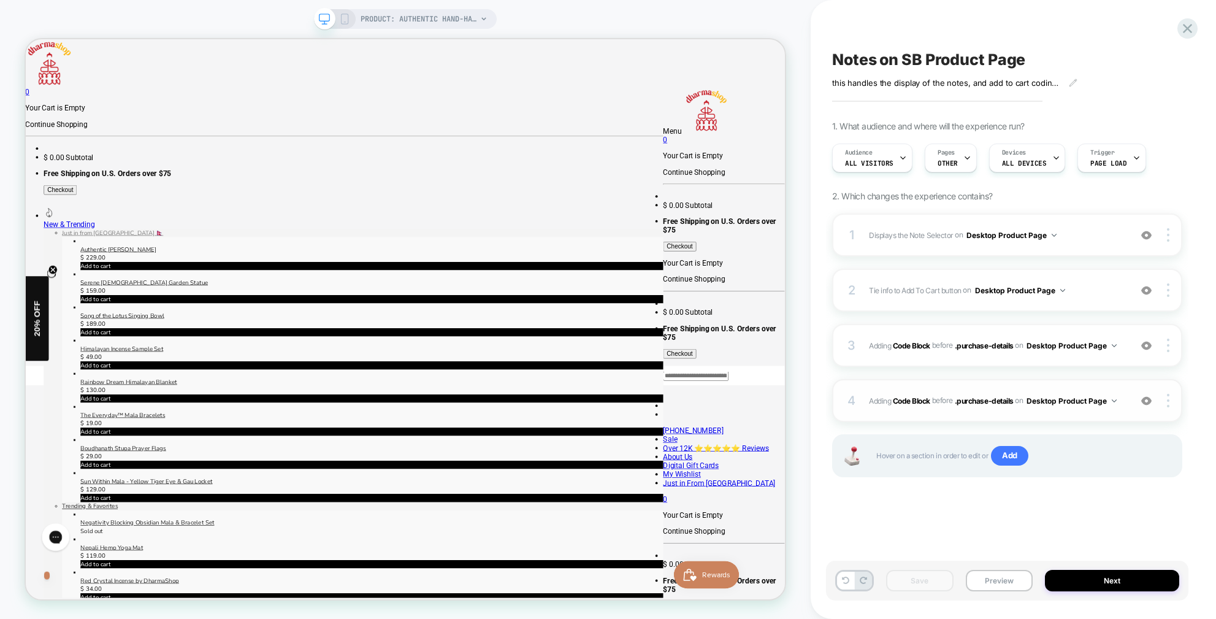
click at [1132, 403] on div "4 Adding Code Block BEFORE .purchase-details .purchase-details on Desktop Produ…" at bounding box center [1007, 400] width 350 height 43
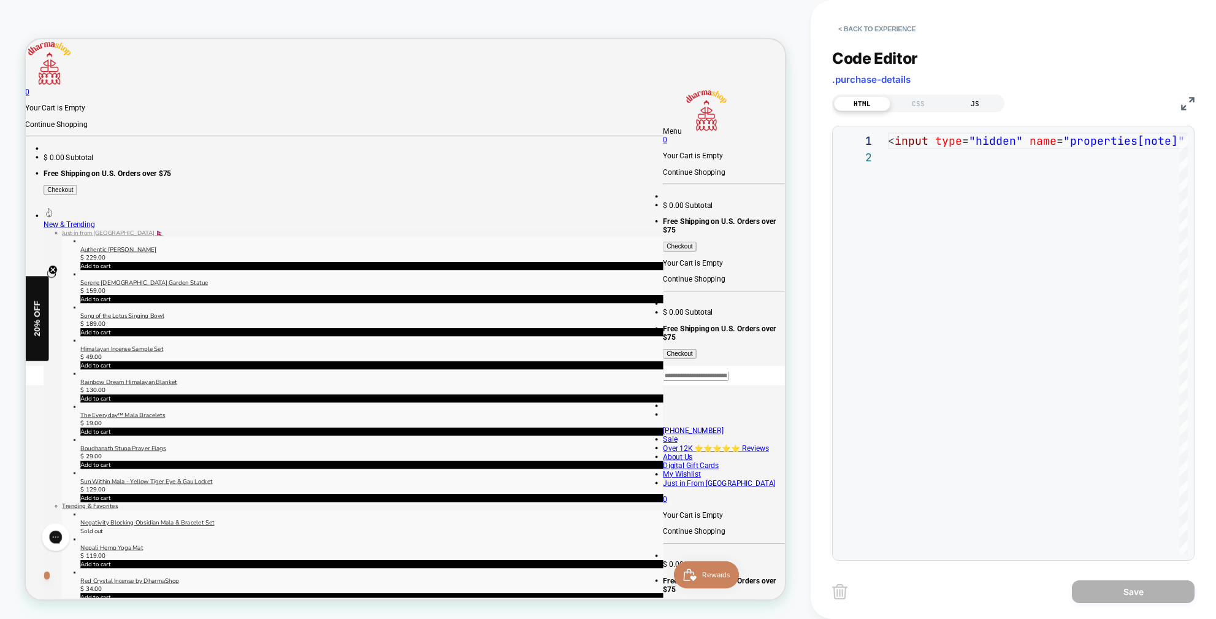
click at [949, 96] on div "JS" at bounding box center [975, 103] width 56 height 15
click at [849, 107] on div "HTML" at bounding box center [862, 103] width 56 height 15
click at [884, 30] on button "< Back to experience" at bounding box center [877, 29] width 90 height 20
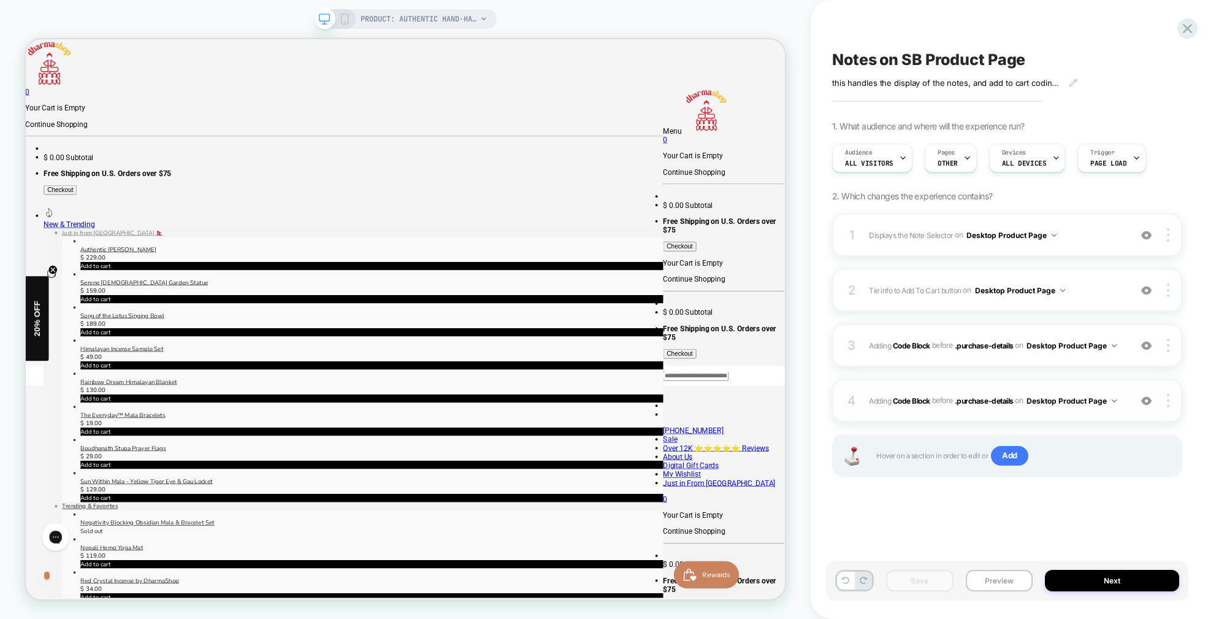
click at [1127, 399] on div "4 Adding Code Block BEFORE .purchase-details .purchase-details on Desktop Produ…" at bounding box center [1007, 400] width 350 height 43
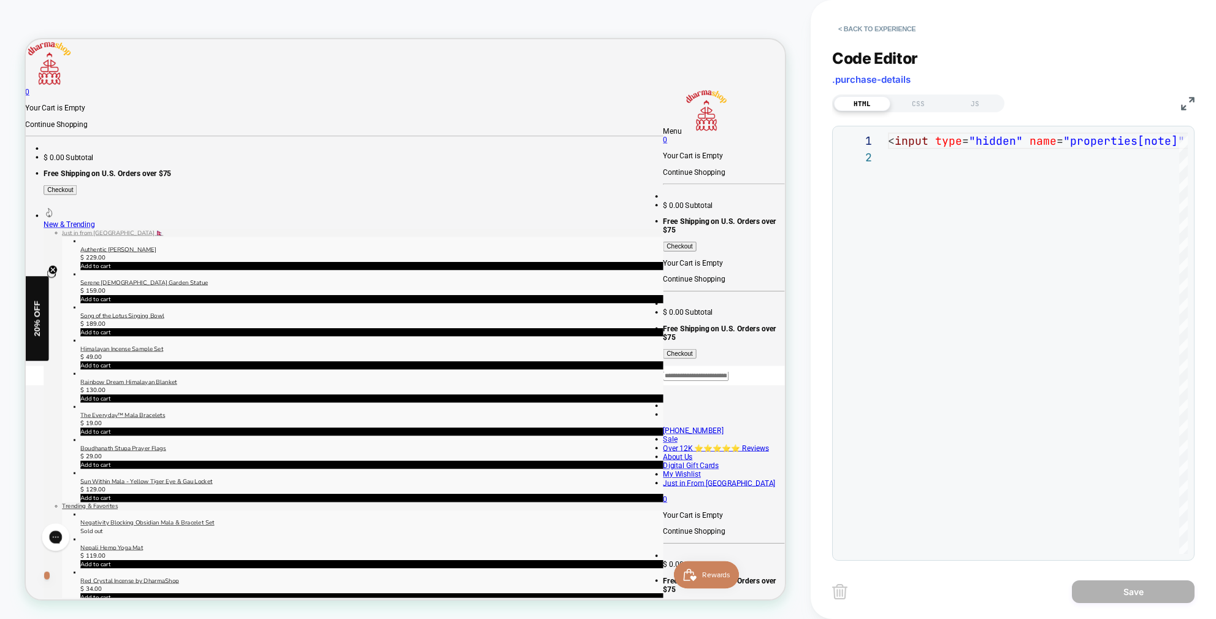
click at [982, 94] on div "HTML CSS JS" at bounding box center [918, 103] width 172 height 18
click at [983, 105] on div "JS" at bounding box center [975, 103] width 56 height 15
click at [870, 104] on div "HTML" at bounding box center [862, 103] width 56 height 15
click at [882, 31] on button "< Back to experience" at bounding box center [877, 29] width 90 height 20
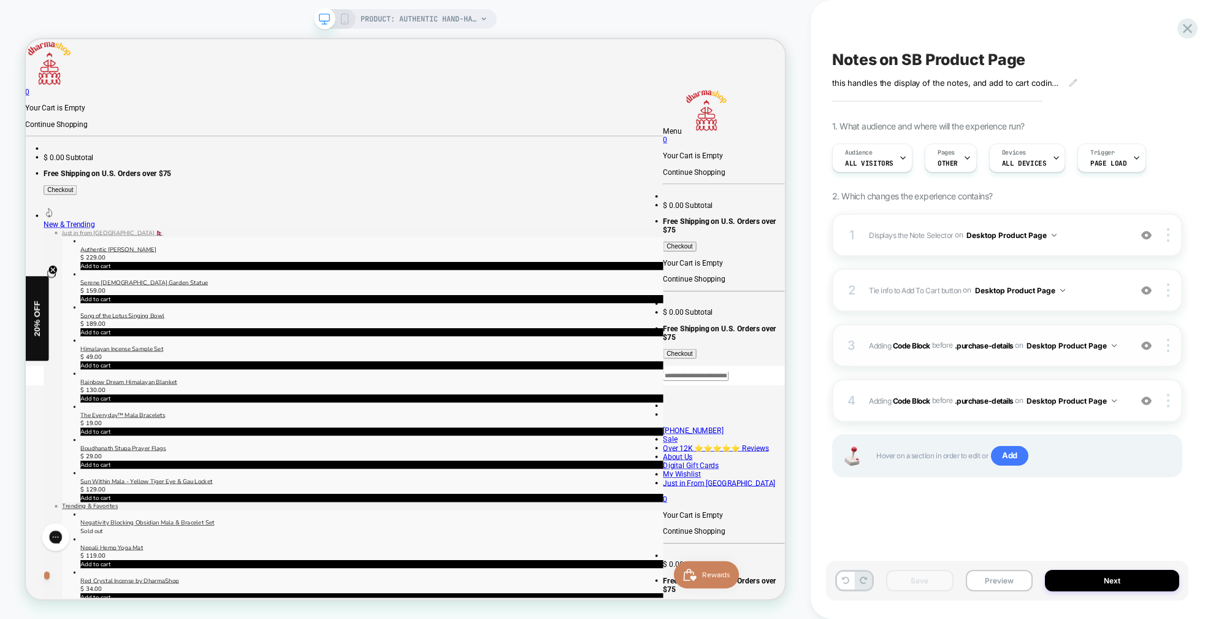
click at [1129, 342] on div "3 Adding Code Block BEFORE .purchase-details .purchase-details on Desktop Produ…" at bounding box center [1007, 345] width 350 height 43
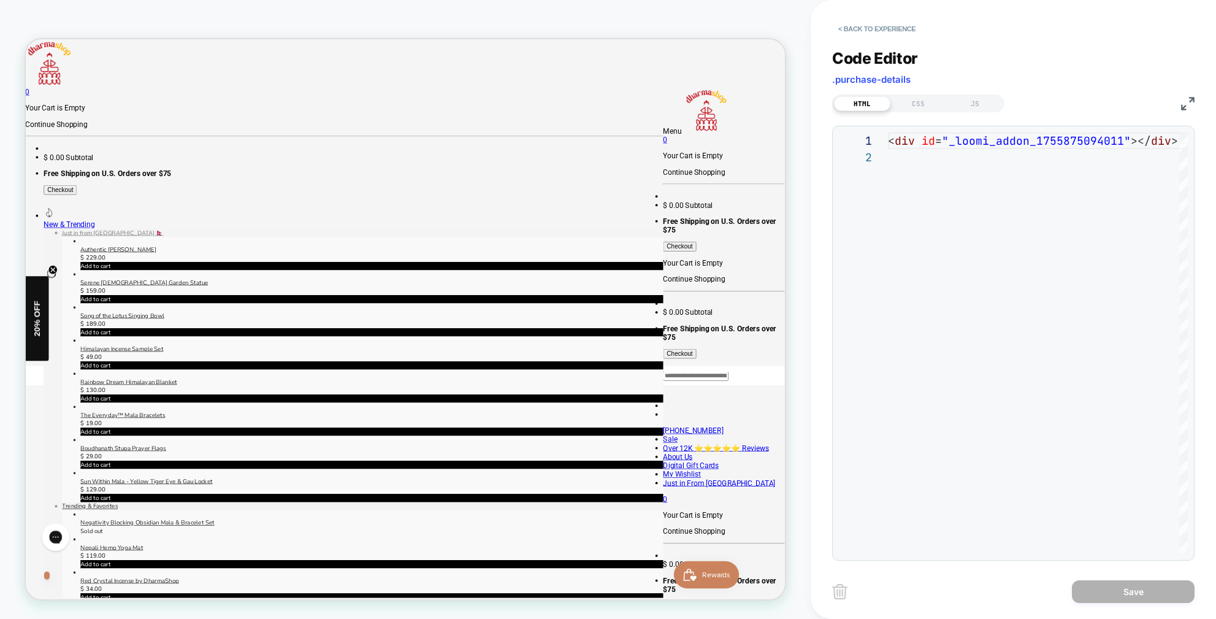
click at [927, 110] on div "HTML CSS JS" at bounding box center [918, 103] width 172 height 18
click at [966, 101] on div "JS" at bounding box center [975, 103] width 56 height 15
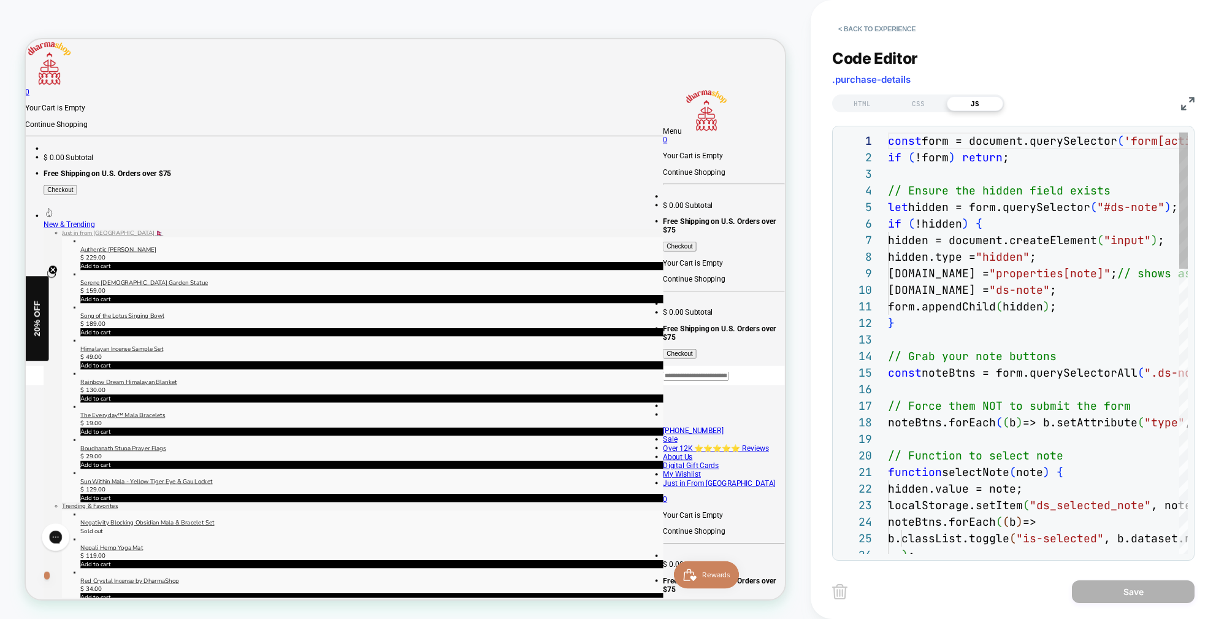
scroll to position [166, 0]
click at [887, 25] on button "< Back to experience" at bounding box center [877, 29] width 90 height 20
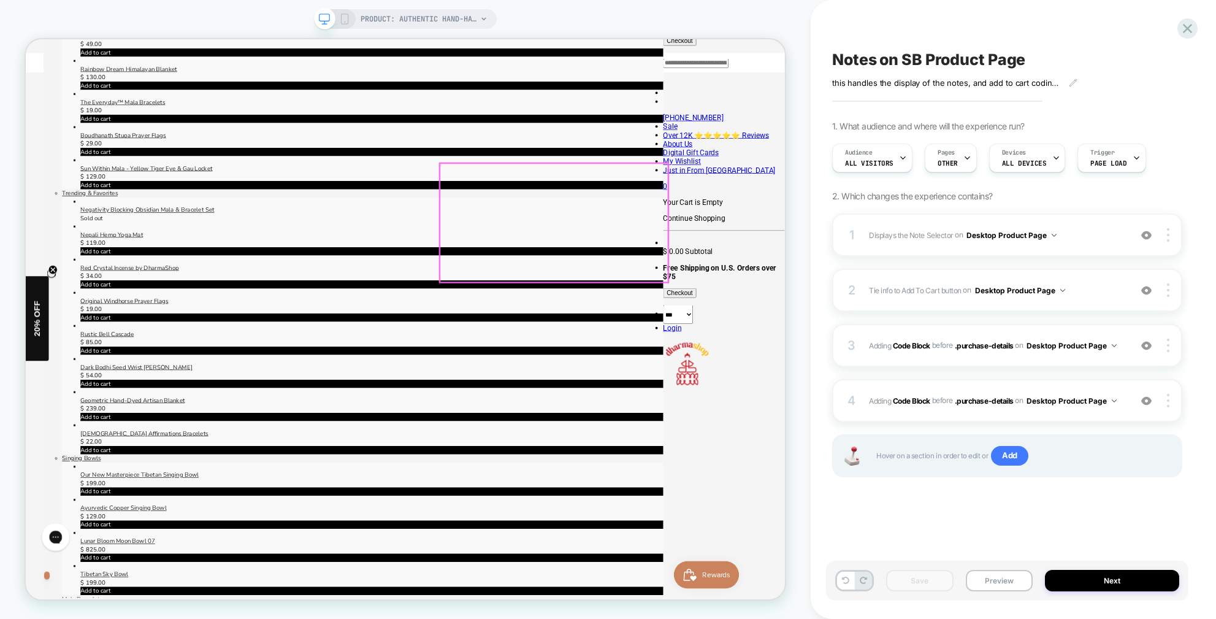
scroll to position [446, 1]
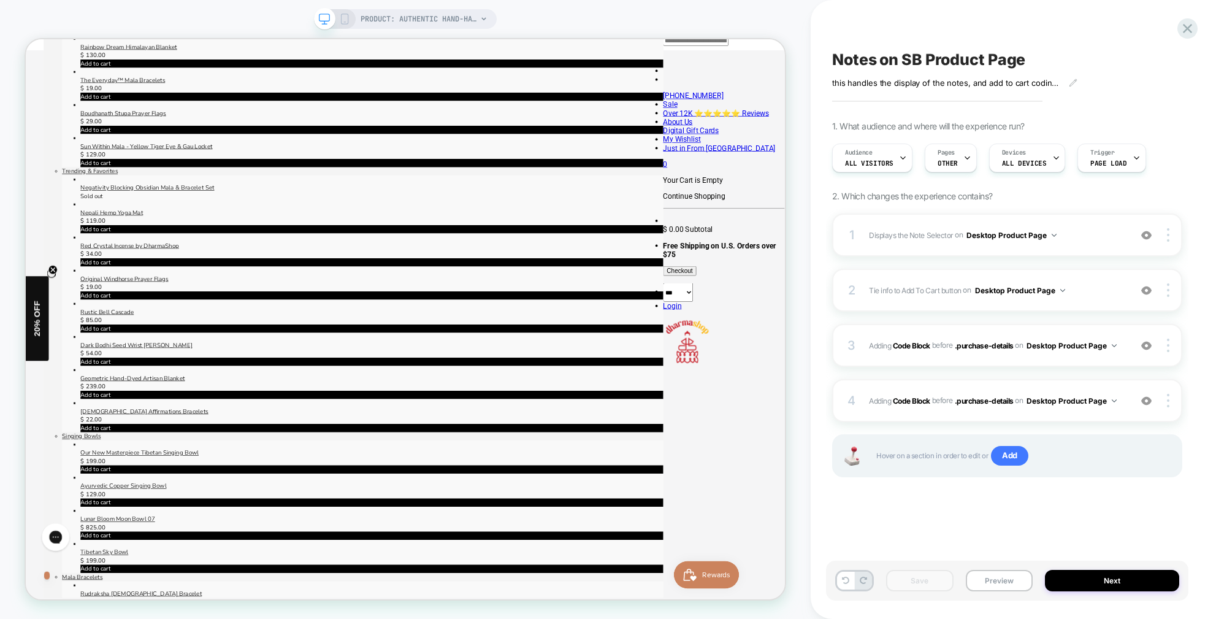
drag, startPoint x: 1007, startPoint y: 576, endPoint x: 1006, endPoint y: 560, distance: 16.6
click at [1007, 576] on button "Preview" at bounding box center [999, 580] width 67 height 21
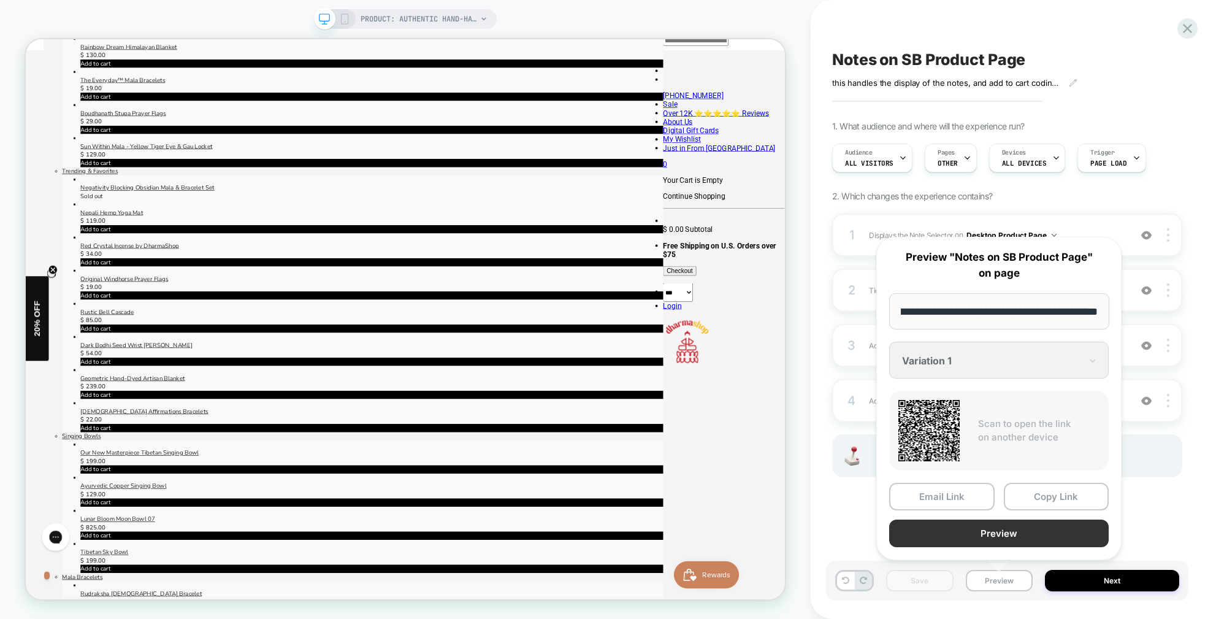
scroll to position [0, 0]
click at [1024, 535] on button "Preview" at bounding box center [999, 533] width 220 height 28
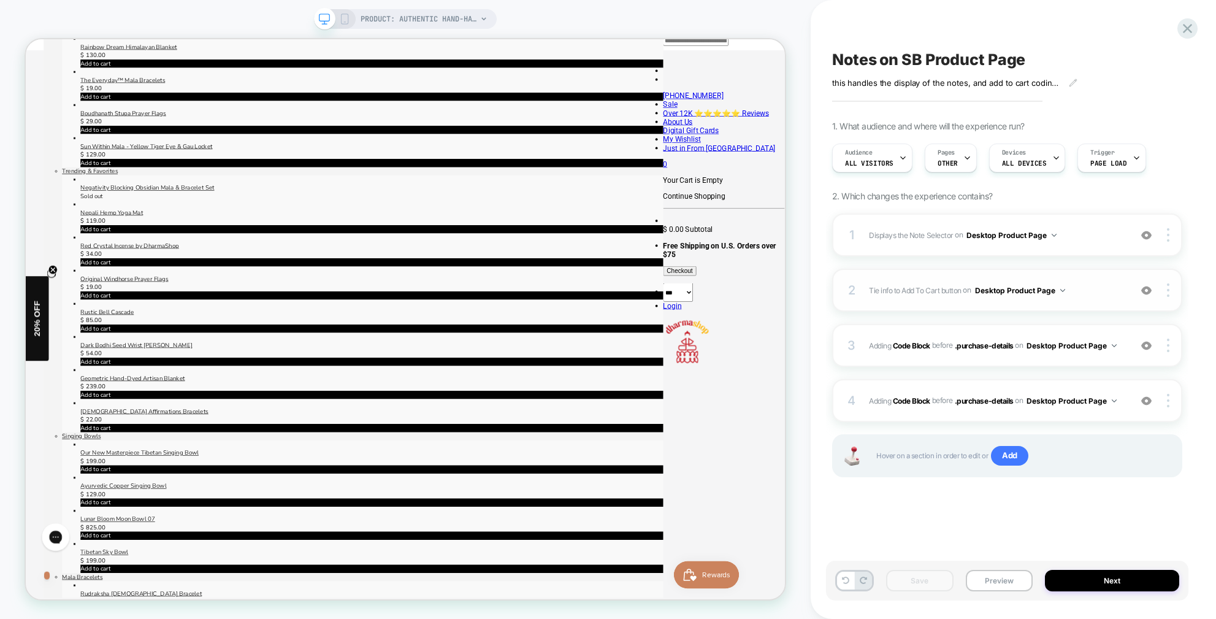
click at [1107, 294] on span "Tie info to Add To Cart button Adding Code Block BEFORE .purchase-details on De…" at bounding box center [996, 290] width 255 height 15
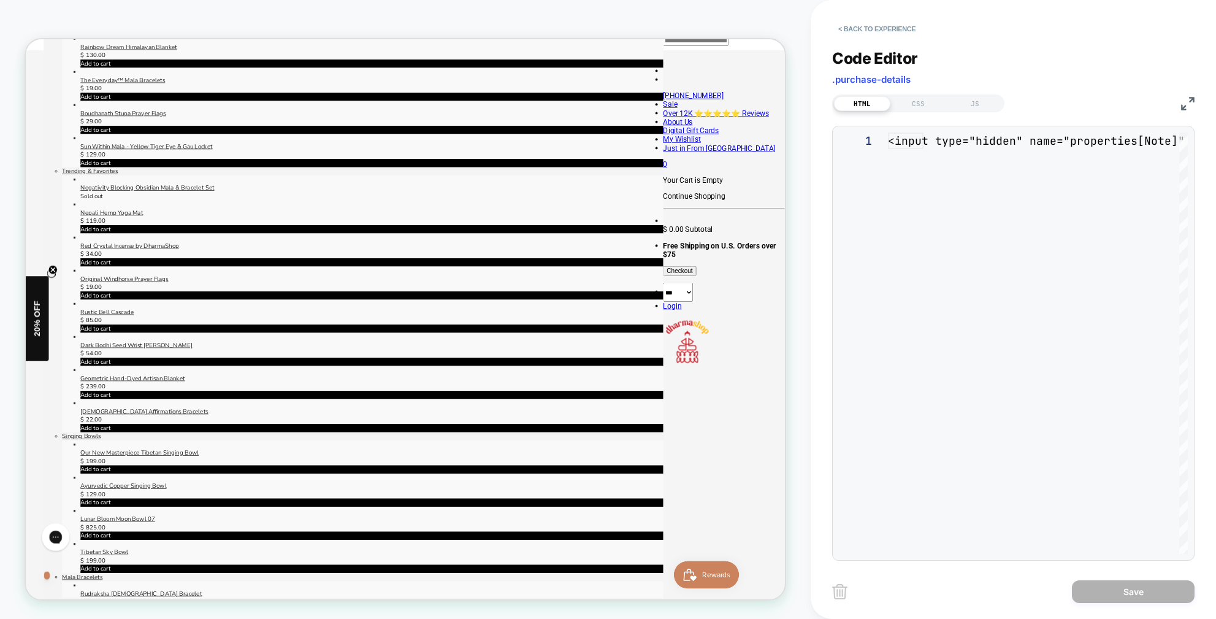
scroll to position [17, 0]
click at [973, 105] on div "JS" at bounding box center [975, 103] width 56 height 15
click at [927, 101] on div "CSS" at bounding box center [918, 103] width 56 height 15
click at [858, 99] on div "HTML" at bounding box center [862, 103] width 56 height 15
click at [855, 24] on button "< Back to experience" at bounding box center [877, 29] width 90 height 20
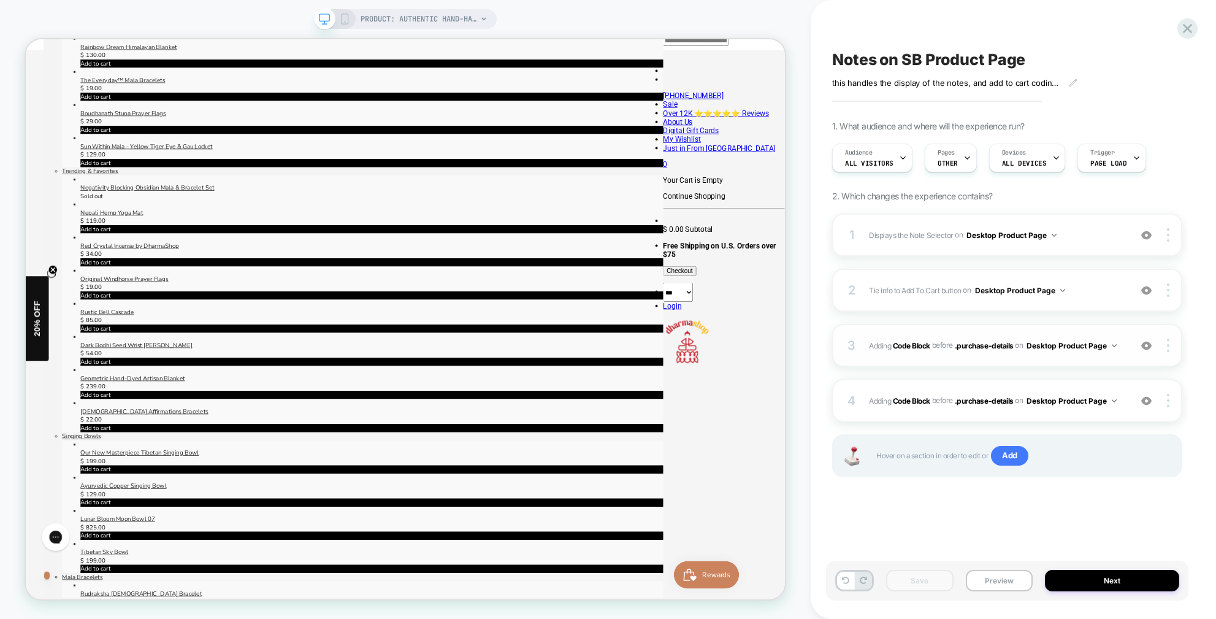
click at [1127, 344] on div "3 Adding Code Block BEFORE .purchase-details .purchase-details on Desktop Produ…" at bounding box center [1007, 345] width 350 height 43
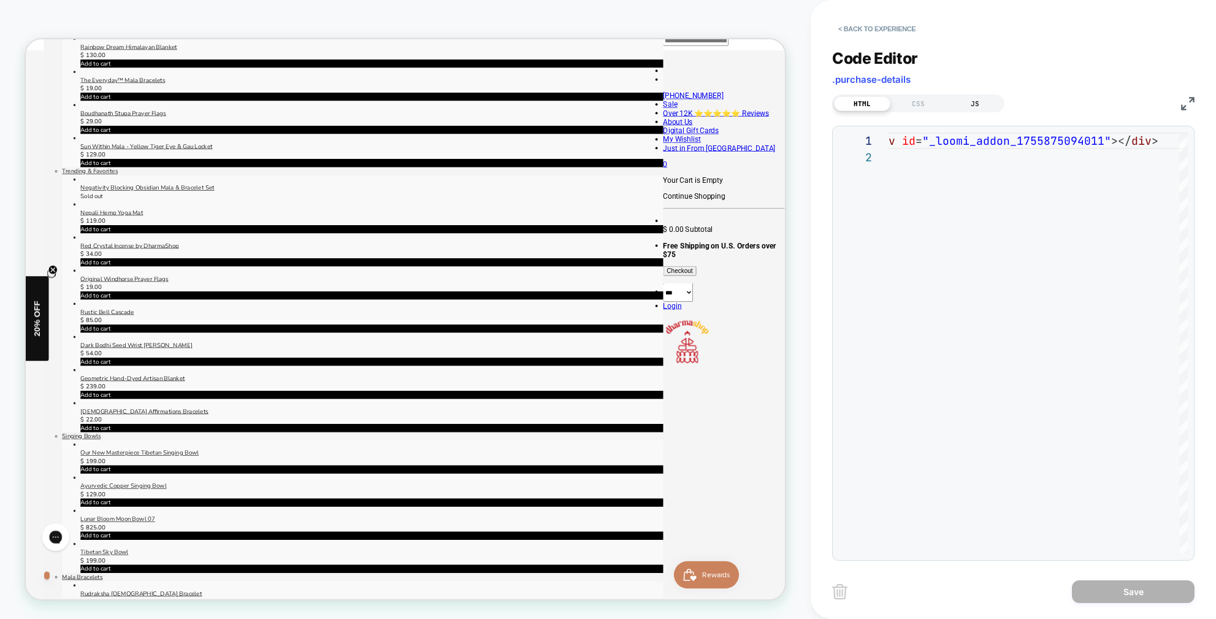
click at [962, 104] on div "JS" at bounding box center [975, 103] width 56 height 15
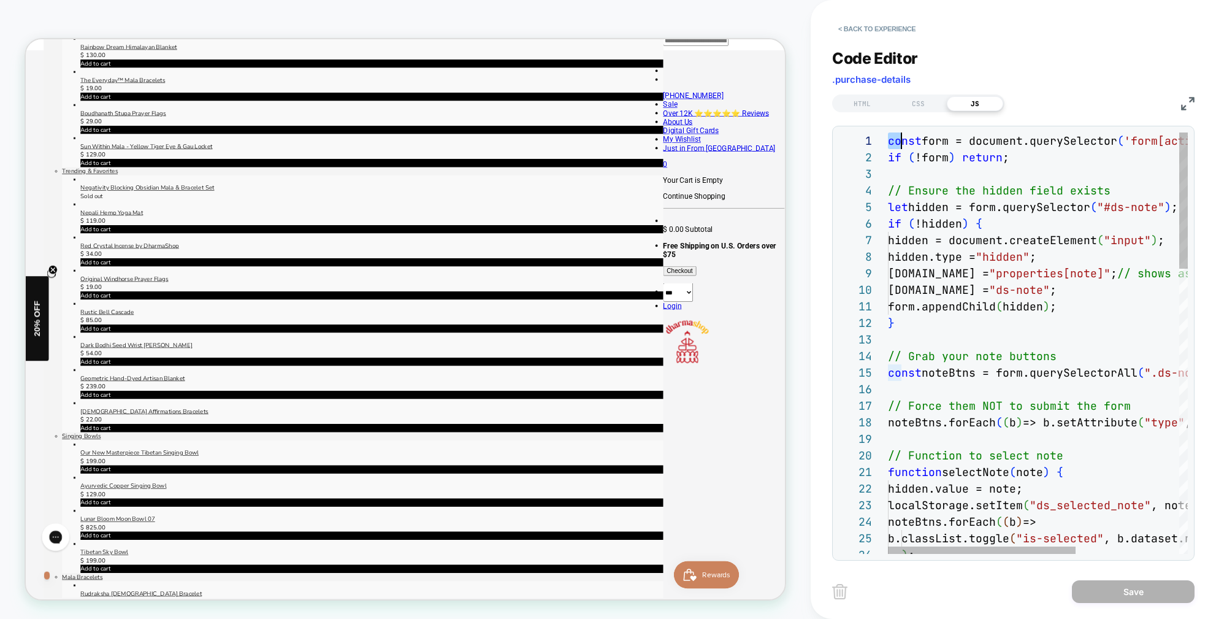
scroll to position [0, 93]
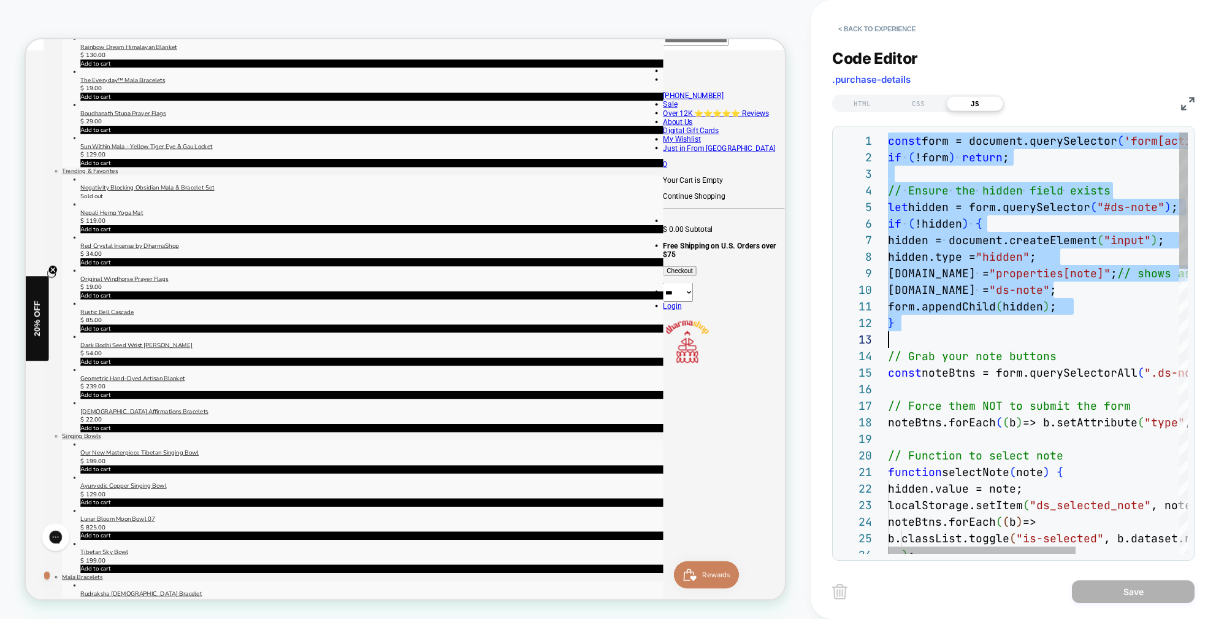
type textarea "**********"
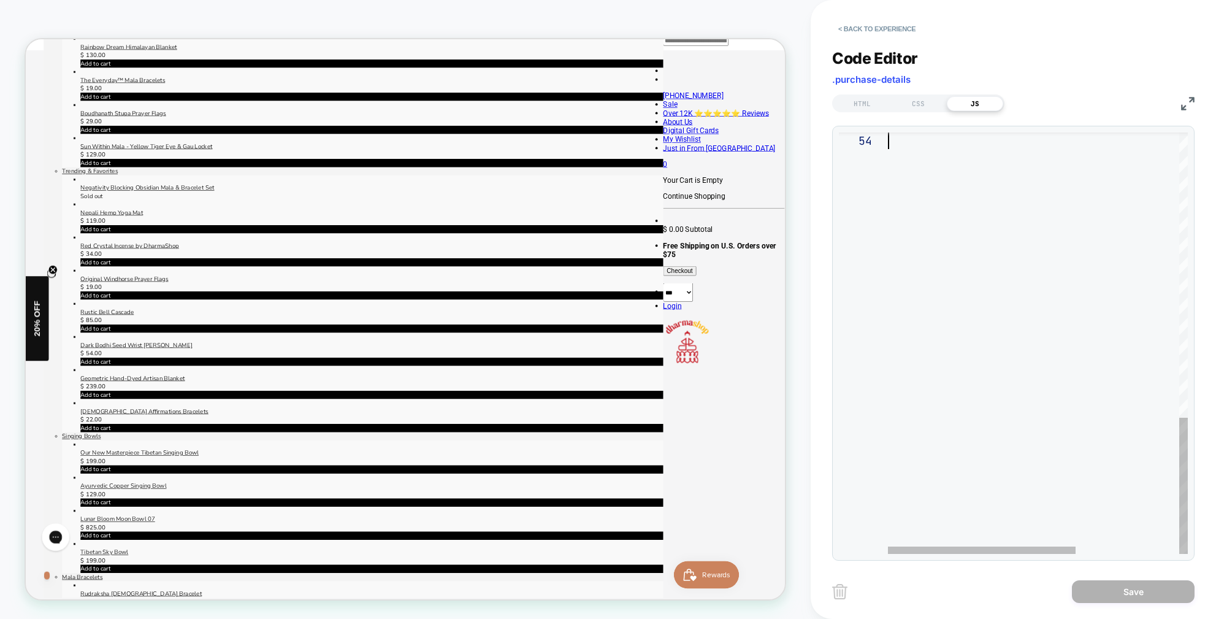
drag, startPoint x: 890, startPoint y: 141, endPoint x: 1244, endPoint y: 682, distance: 646.4
type textarea "**********"
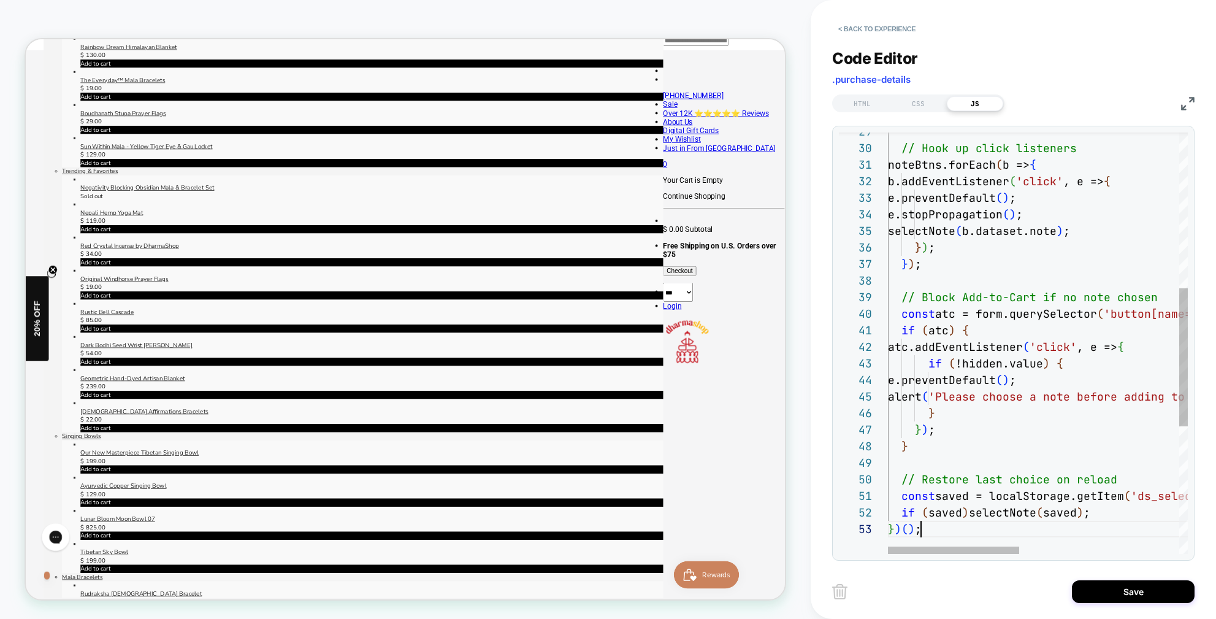
scroll to position [33, 33]
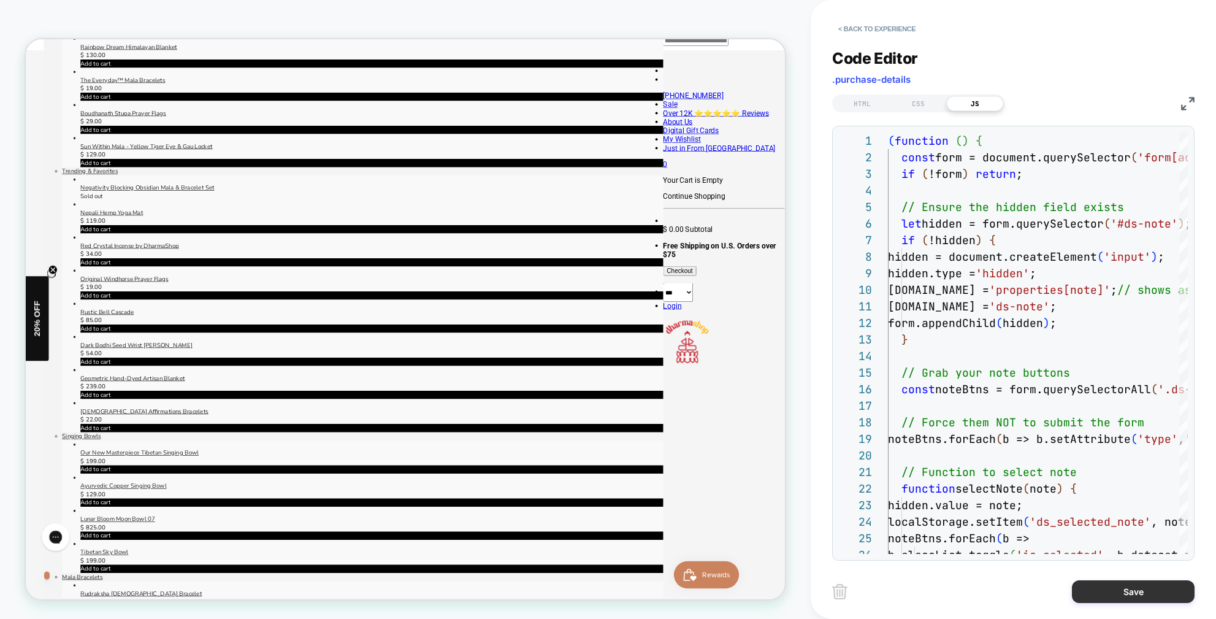
click at [1146, 591] on button "Save" at bounding box center [1133, 591] width 123 height 23
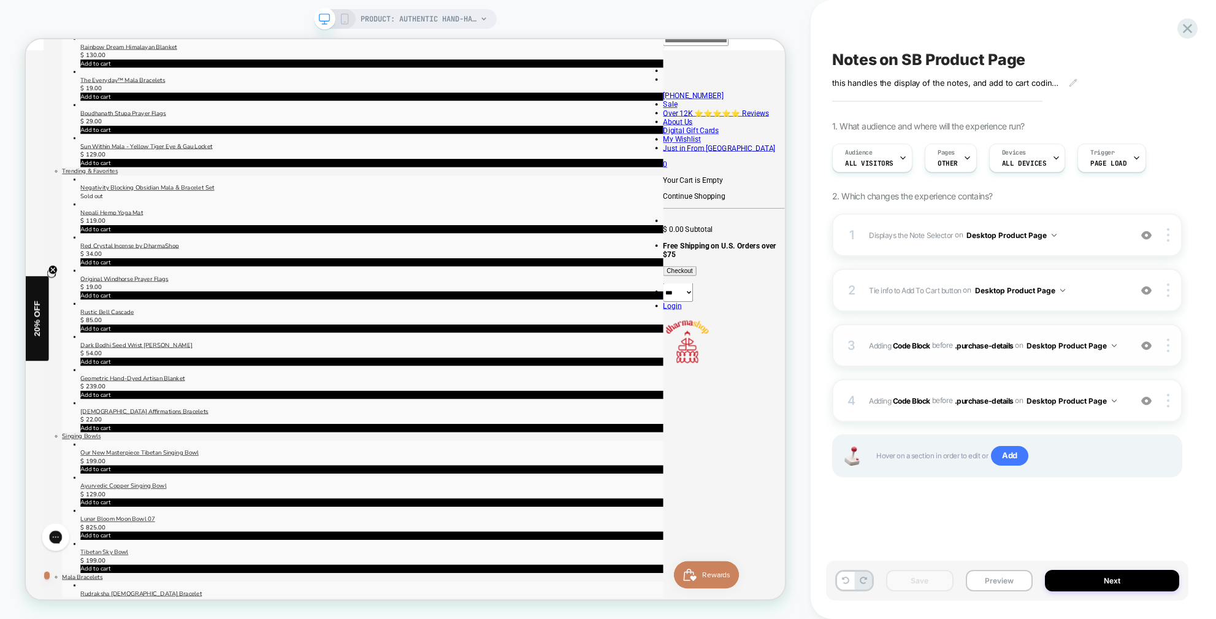
drag, startPoint x: 993, startPoint y: 578, endPoint x: 935, endPoint y: 337, distance: 248.5
click at [993, 578] on button "Preview" at bounding box center [999, 580] width 67 height 21
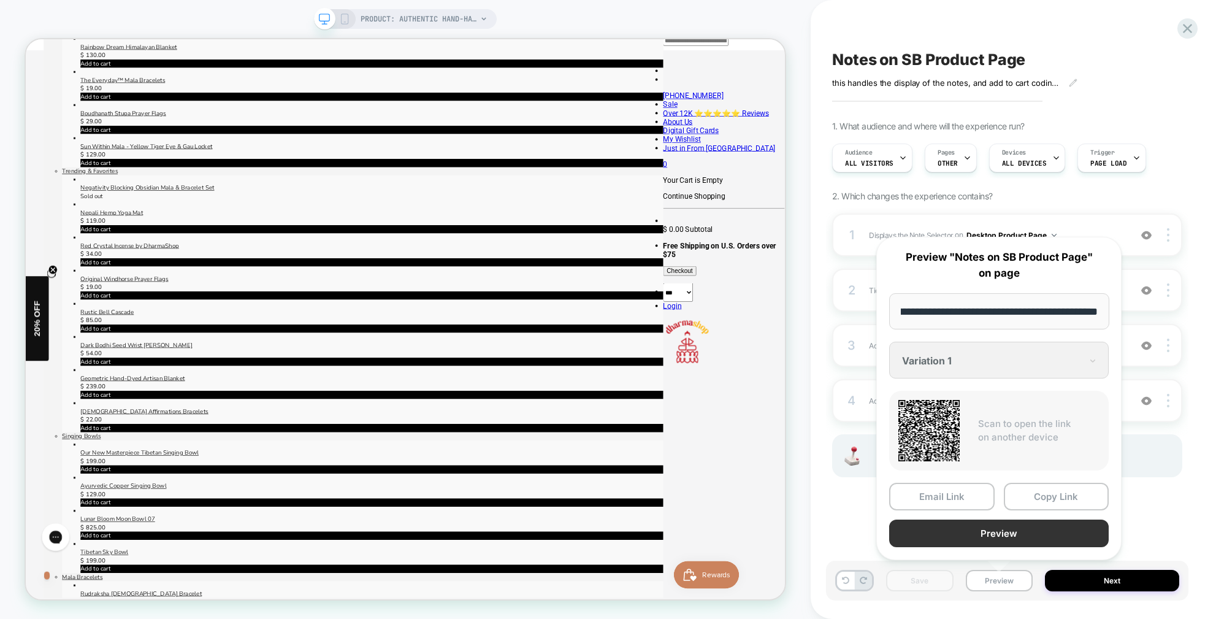
scroll to position [0, 0]
click at [991, 541] on button "Preview" at bounding box center [999, 533] width 220 height 28
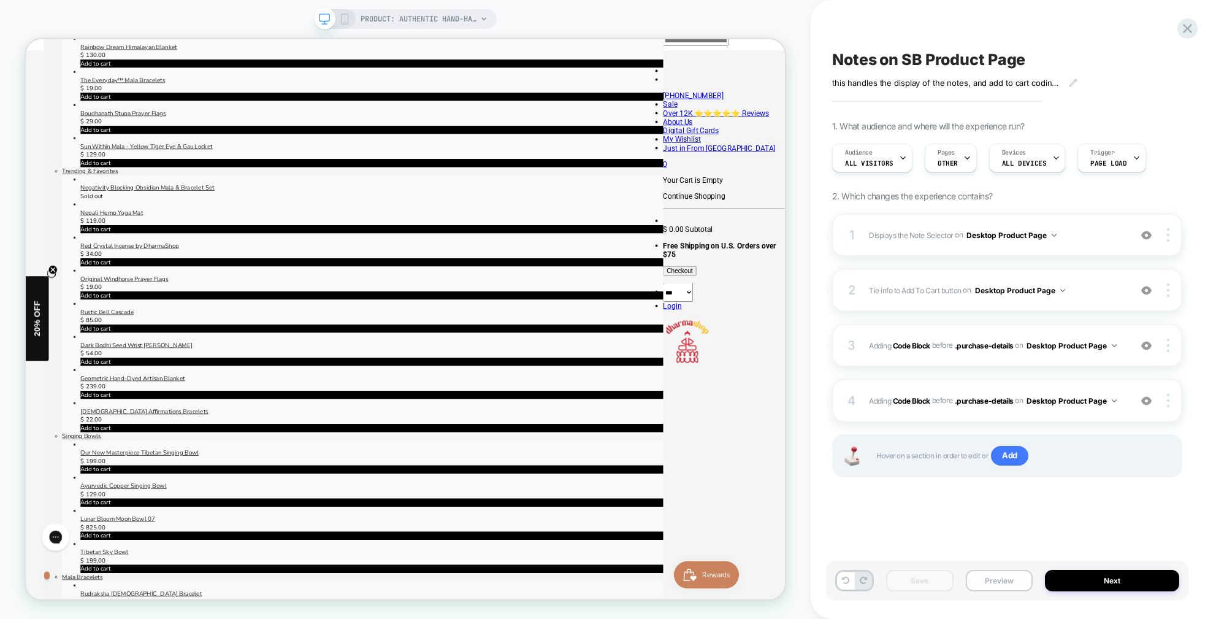
click at [1003, 578] on button "Preview" at bounding box center [999, 580] width 67 height 21
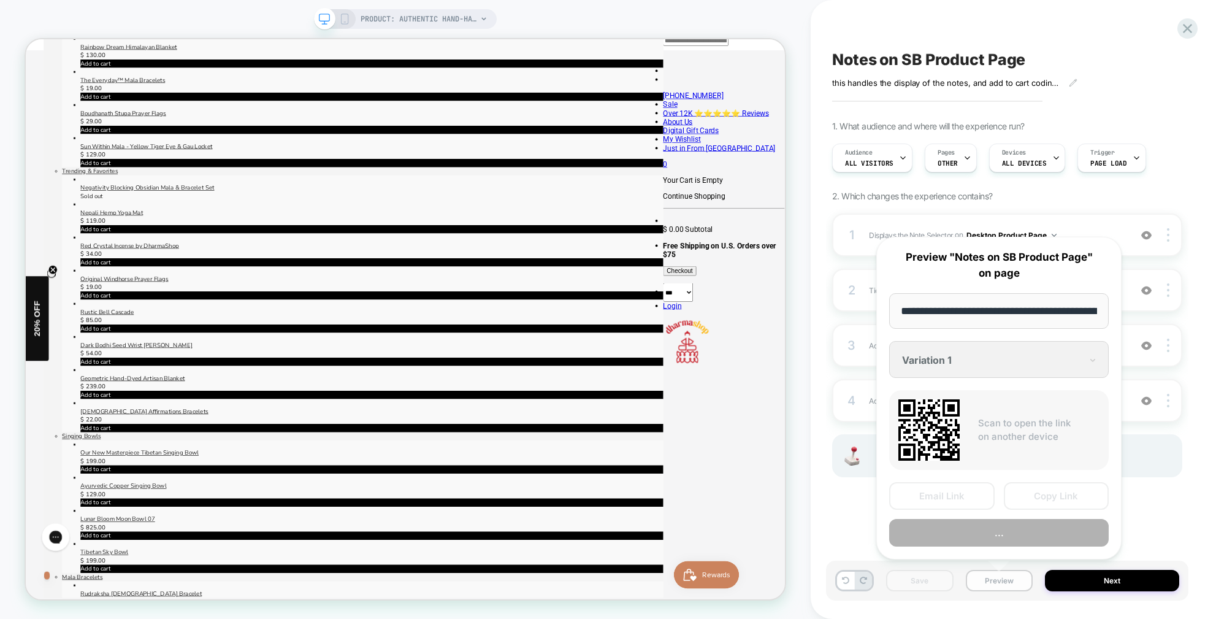
scroll to position [0, 277]
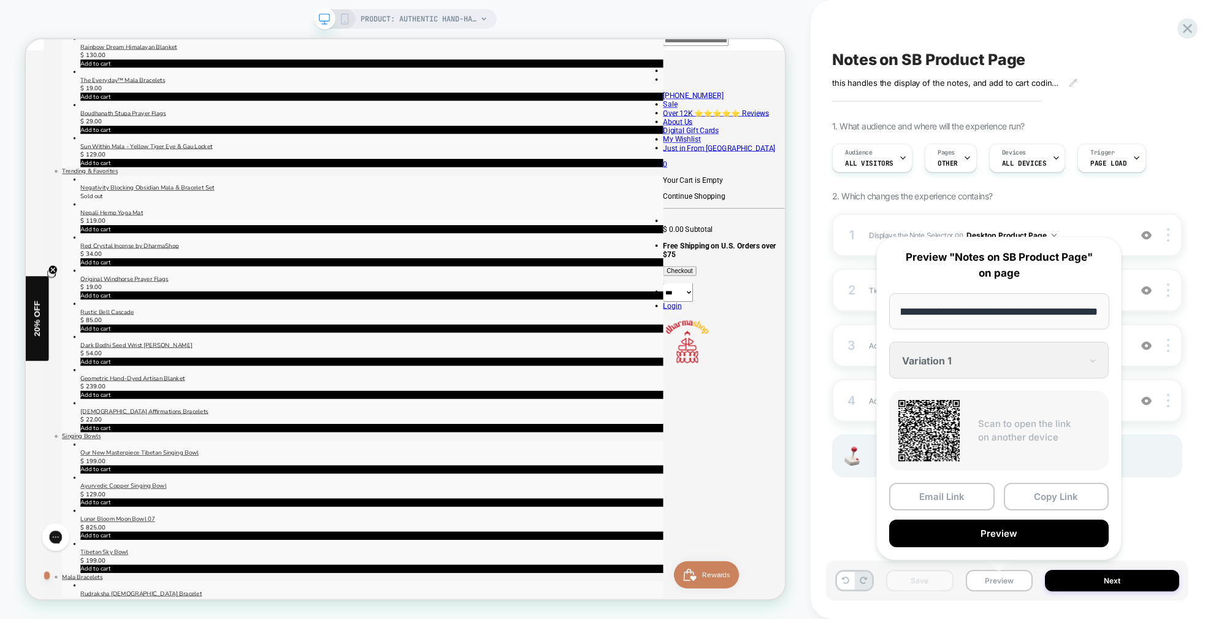
click at [1027, 535] on button "Preview" at bounding box center [999, 533] width 220 height 28
